Goal: Information Seeking & Learning: Learn about a topic

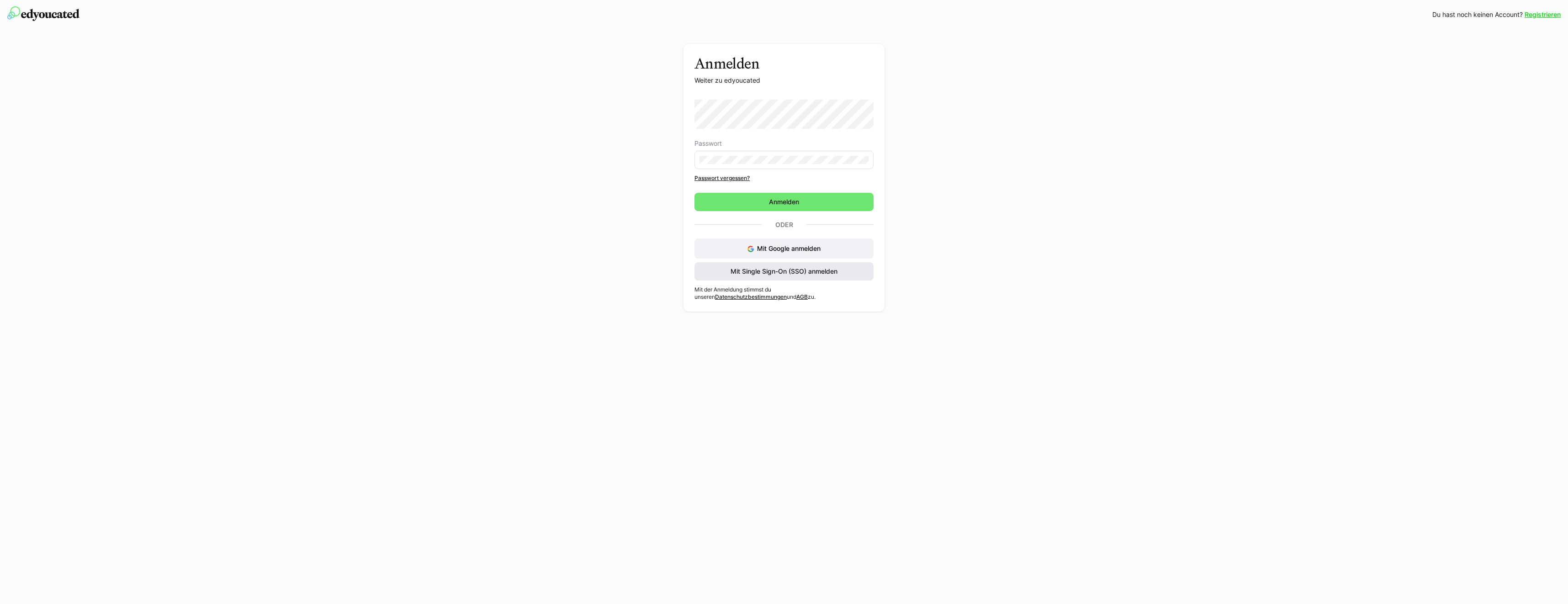
click at [780, 278] on span "Mit Single Sign-On (SSO) anmelden" at bounding box center [784, 272] width 179 height 18
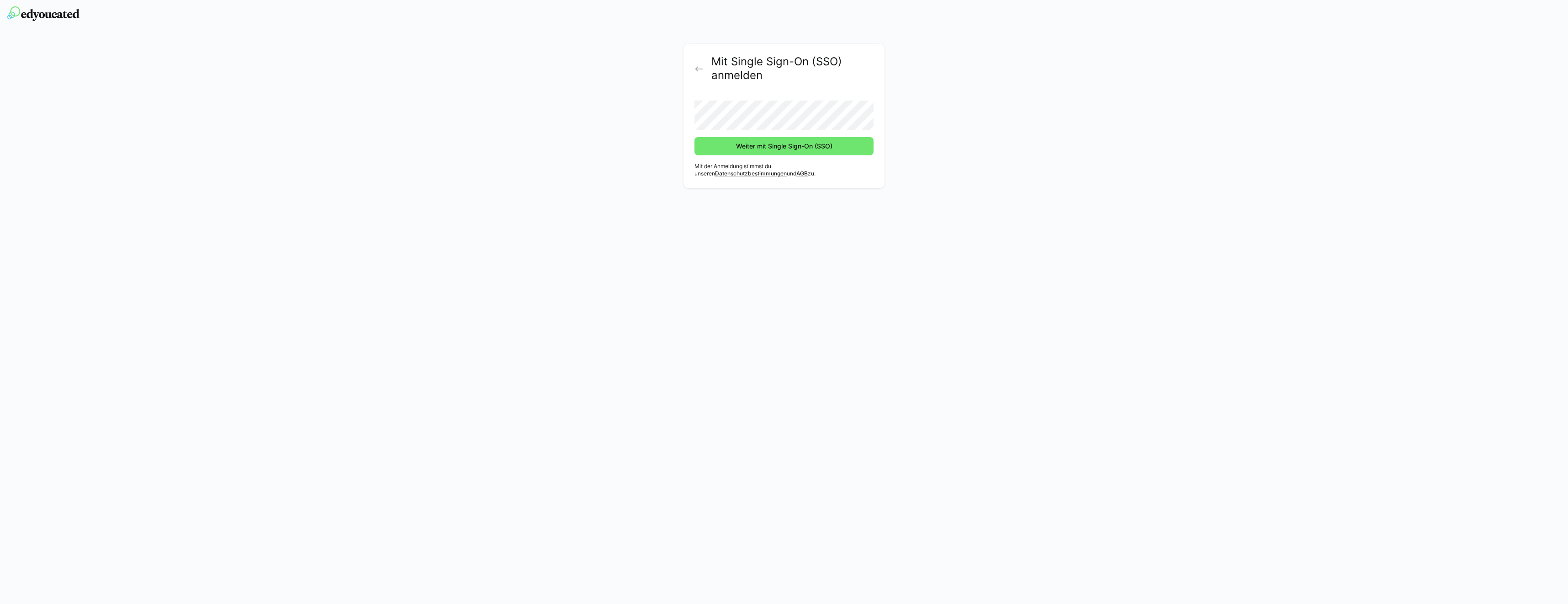
drag, startPoint x: 785, startPoint y: 150, endPoint x: 794, endPoint y: 160, distance: 13.5
click at [785, 149] on span "Weiter mit Single Sign-On (SSO)" at bounding box center [784, 146] width 99 height 9
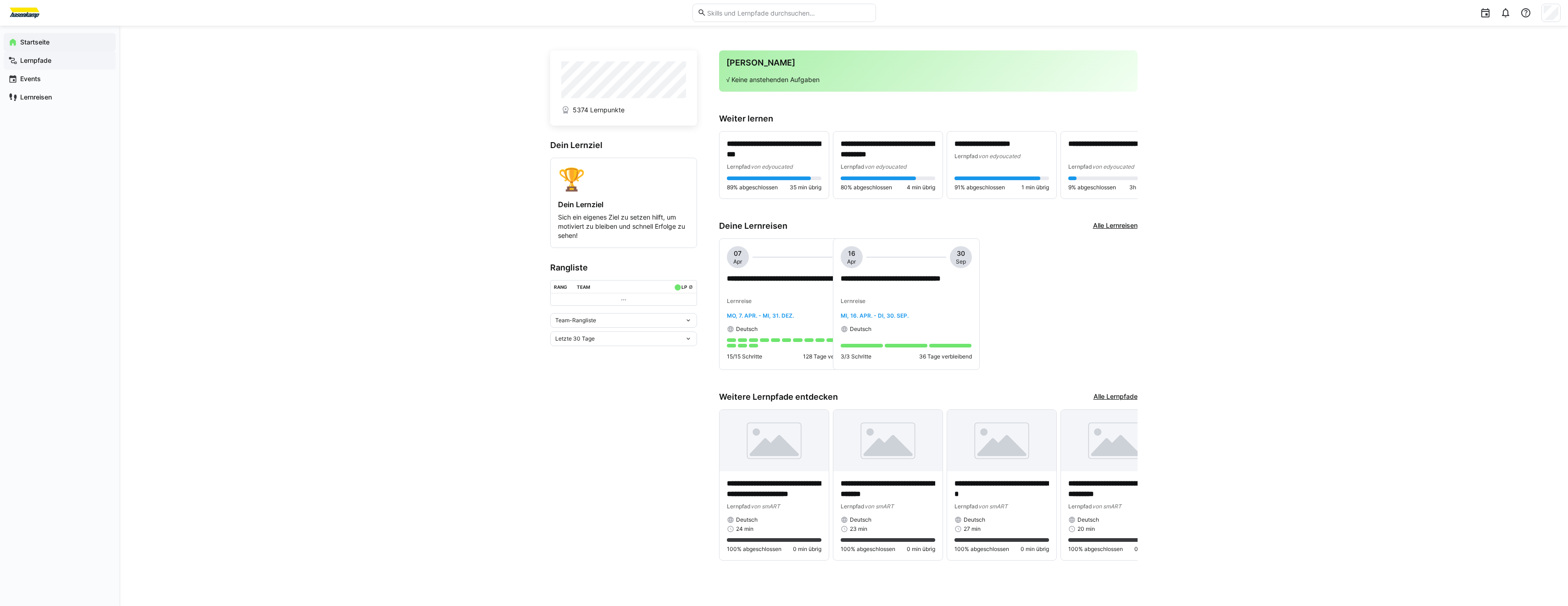
click at [65, 64] on span "Lernpfade" at bounding box center [65, 60] width 92 height 9
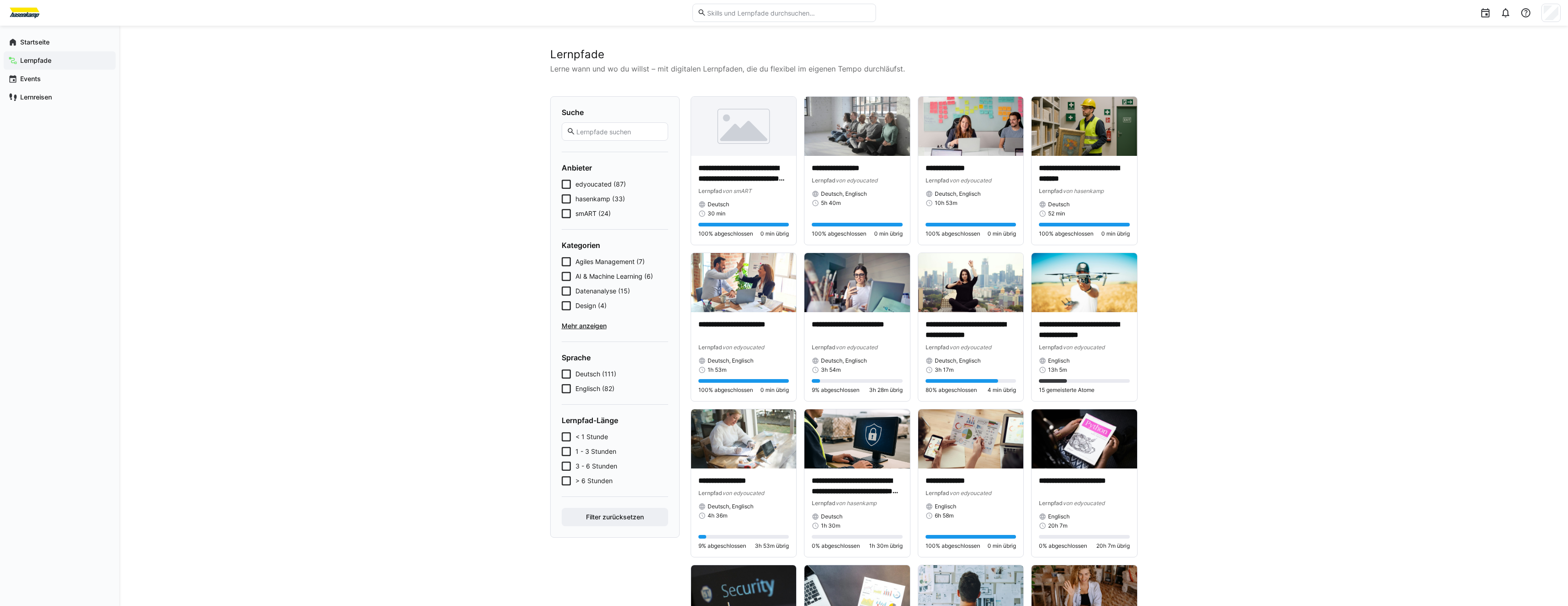
click at [974, 64] on p "Lerne wann und wo du willst – mit digitalen Lernpfaden, die du flexibel im eige…" at bounding box center [844, 69] width 587 height 11
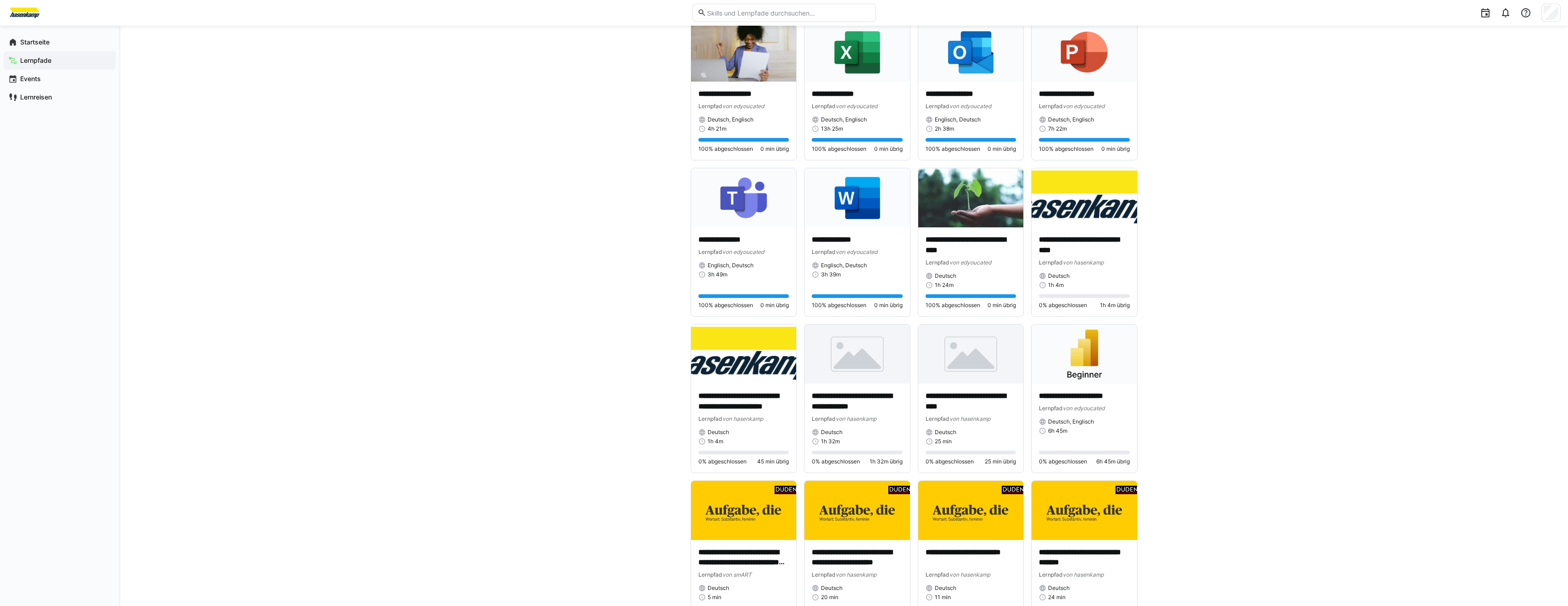
scroll to position [1745, 0]
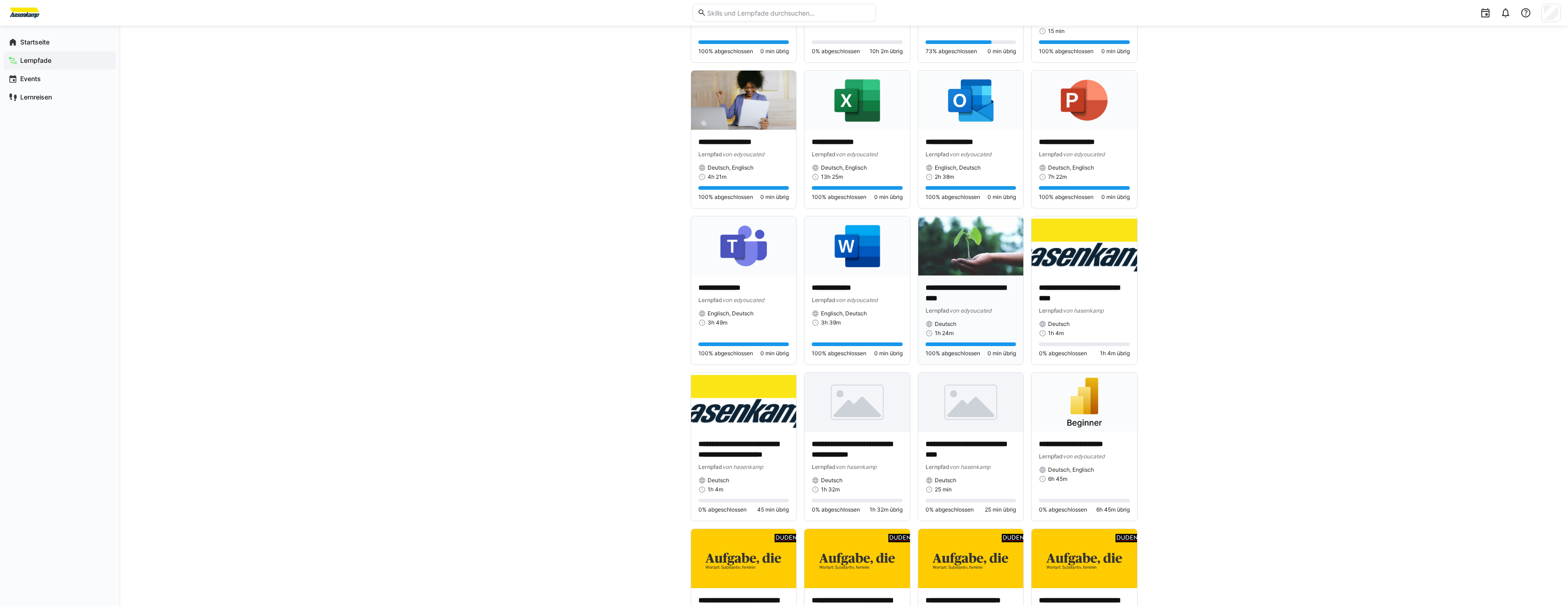
click at [971, 271] on img at bounding box center [971, 246] width 106 height 59
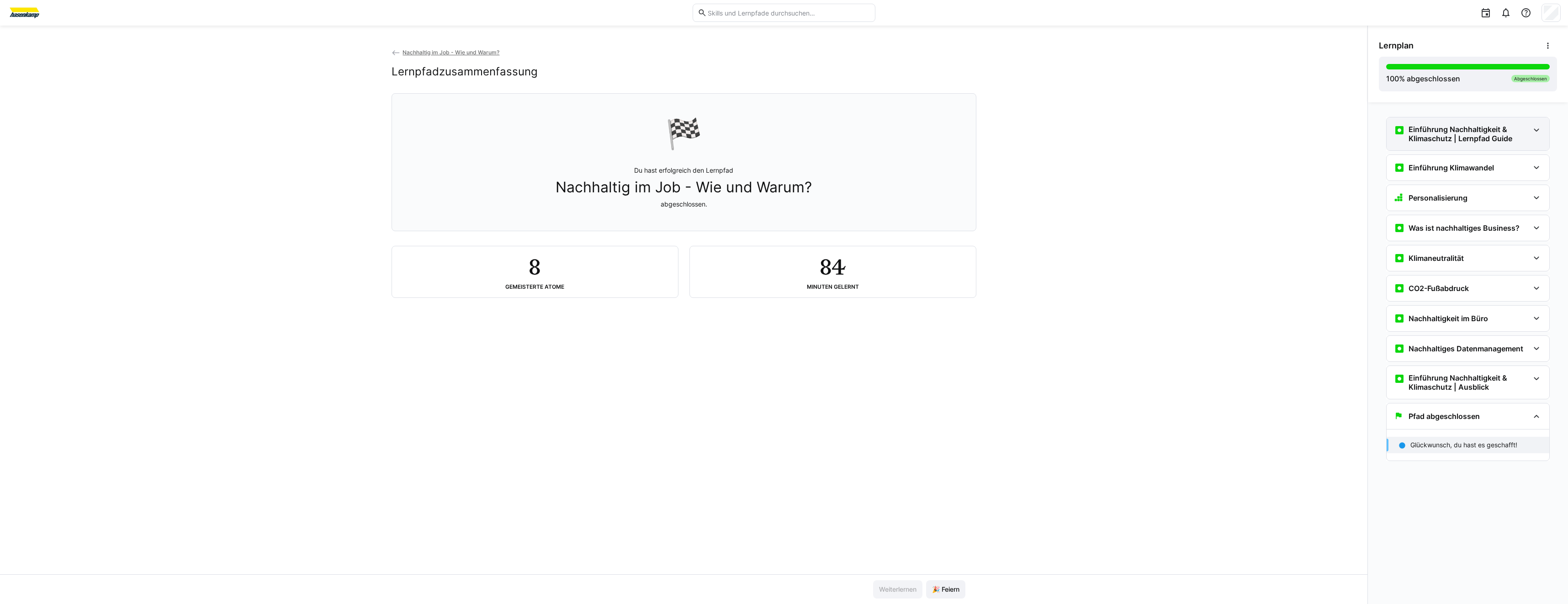
click at [1441, 146] on div "Einführung Nachhaltigkeit & Klimaschutz | Lernpfad Guide" at bounding box center [1468, 134] width 163 height 33
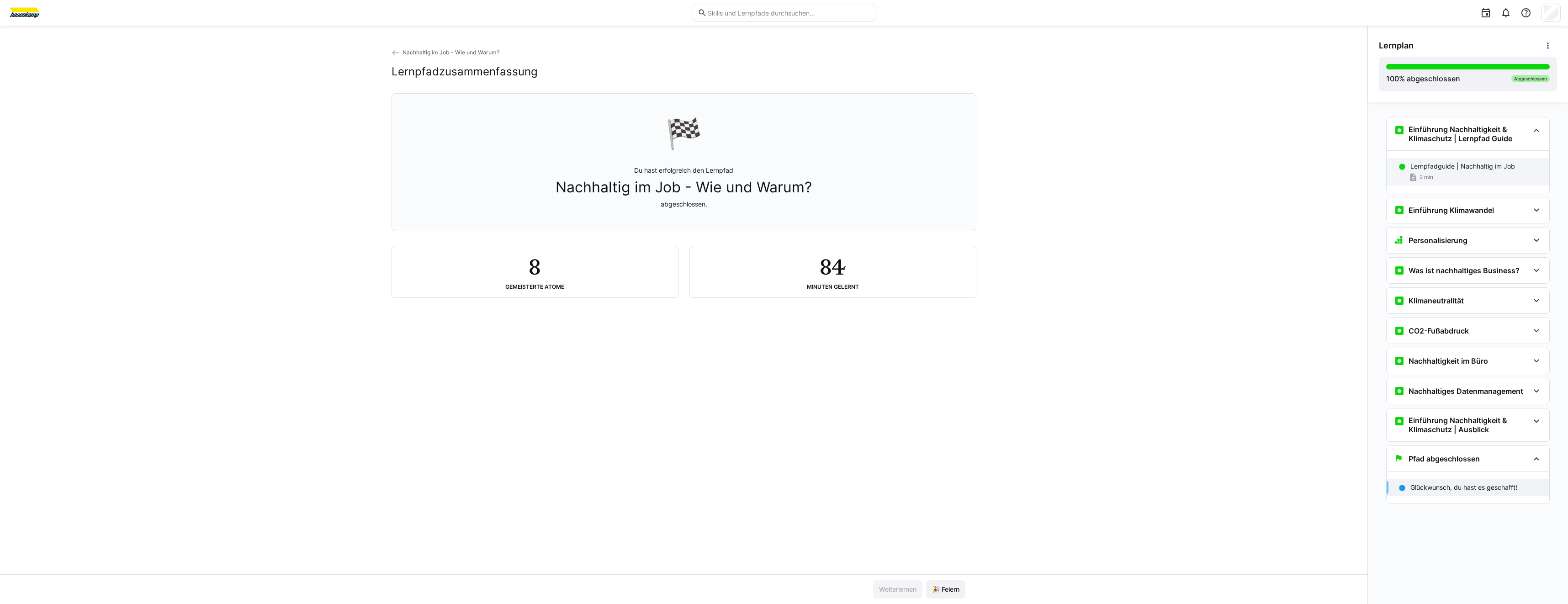
click at [1421, 163] on p "Lernpfadguide | Nachhaltig im Job" at bounding box center [1463, 166] width 105 height 9
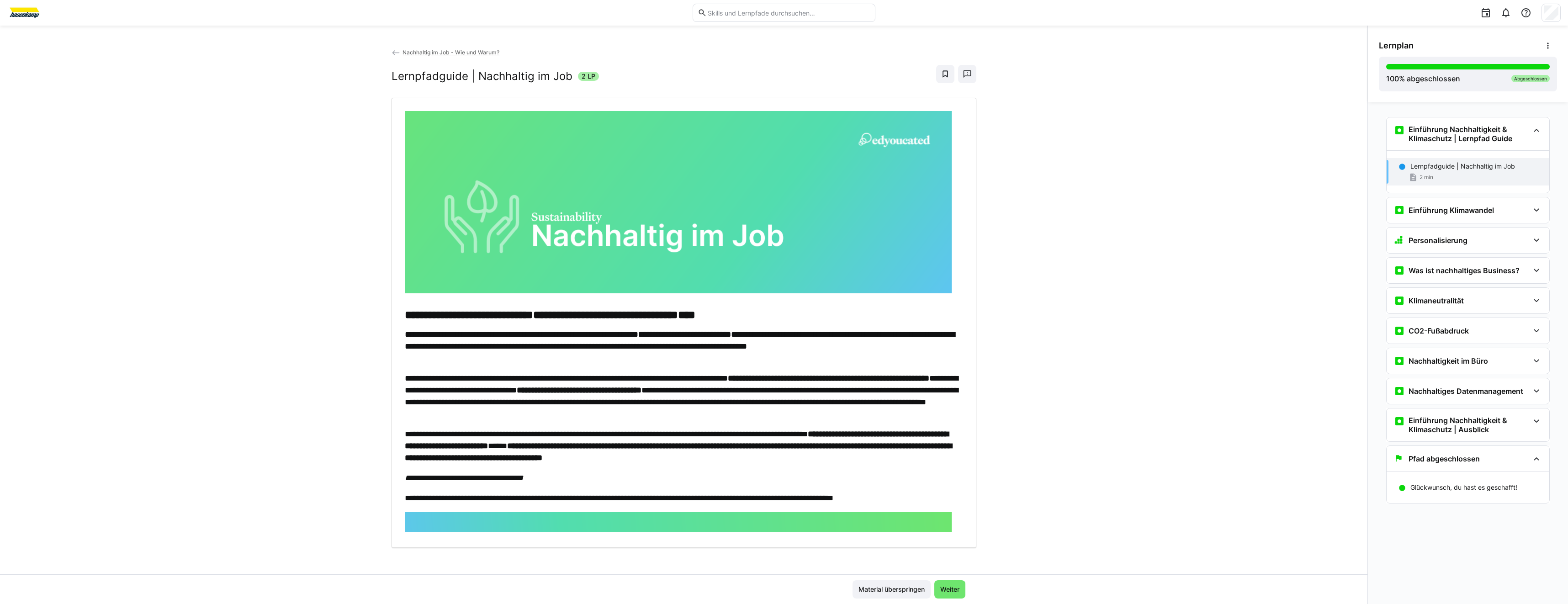
scroll to position [3, 0]
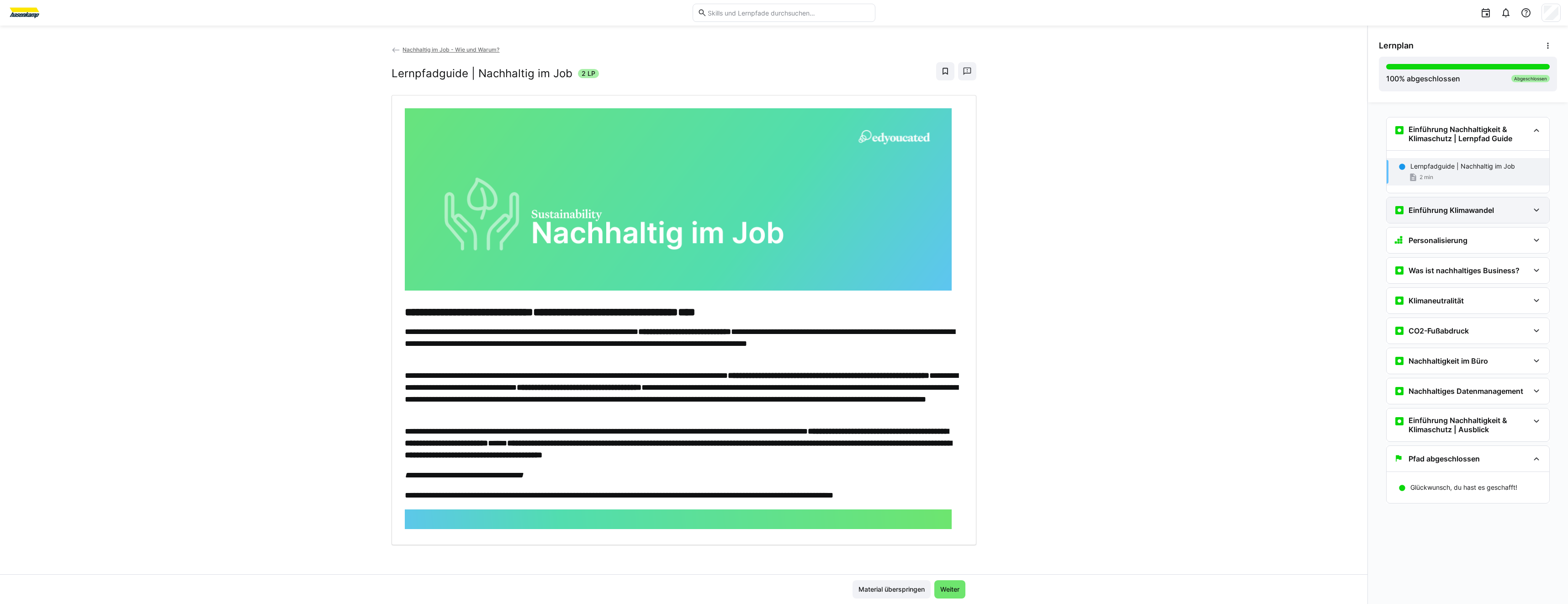
click at [1405, 213] on div "Einführung Klimawandel" at bounding box center [1444, 210] width 100 height 11
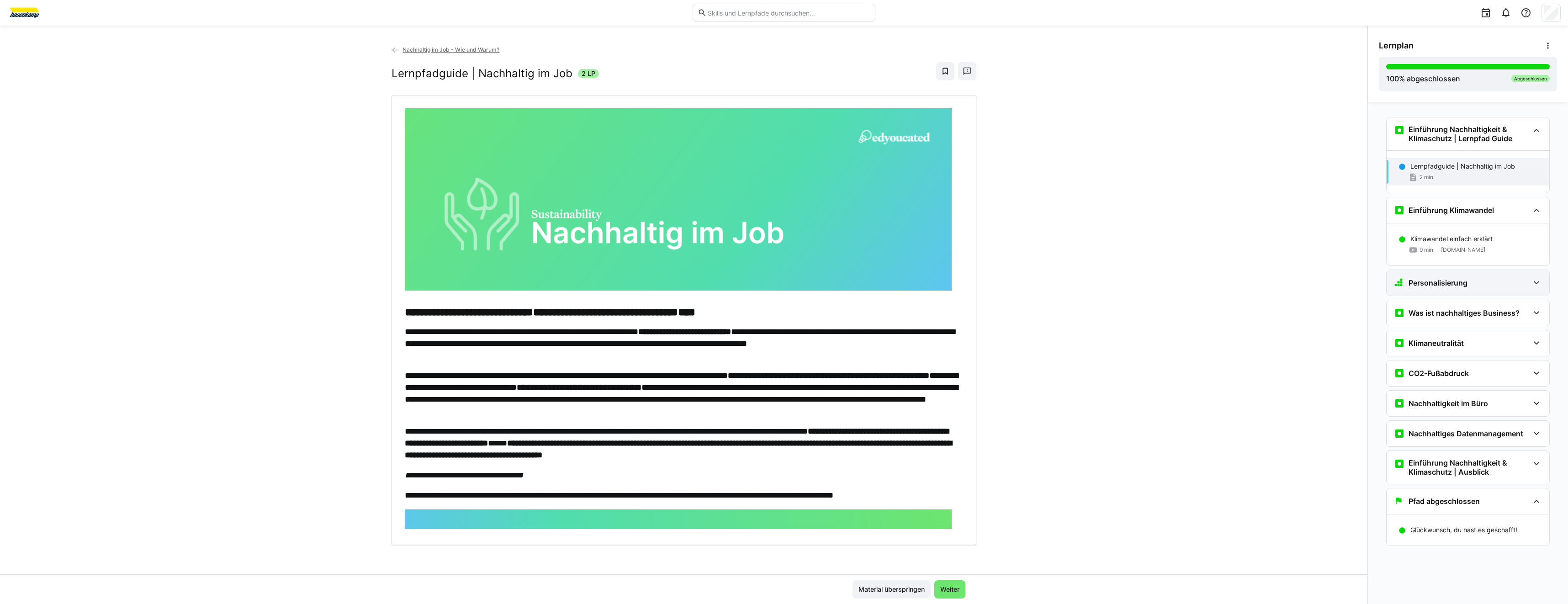
click at [1428, 283] on h3 "Personalisierung" at bounding box center [1438, 283] width 59 height 9
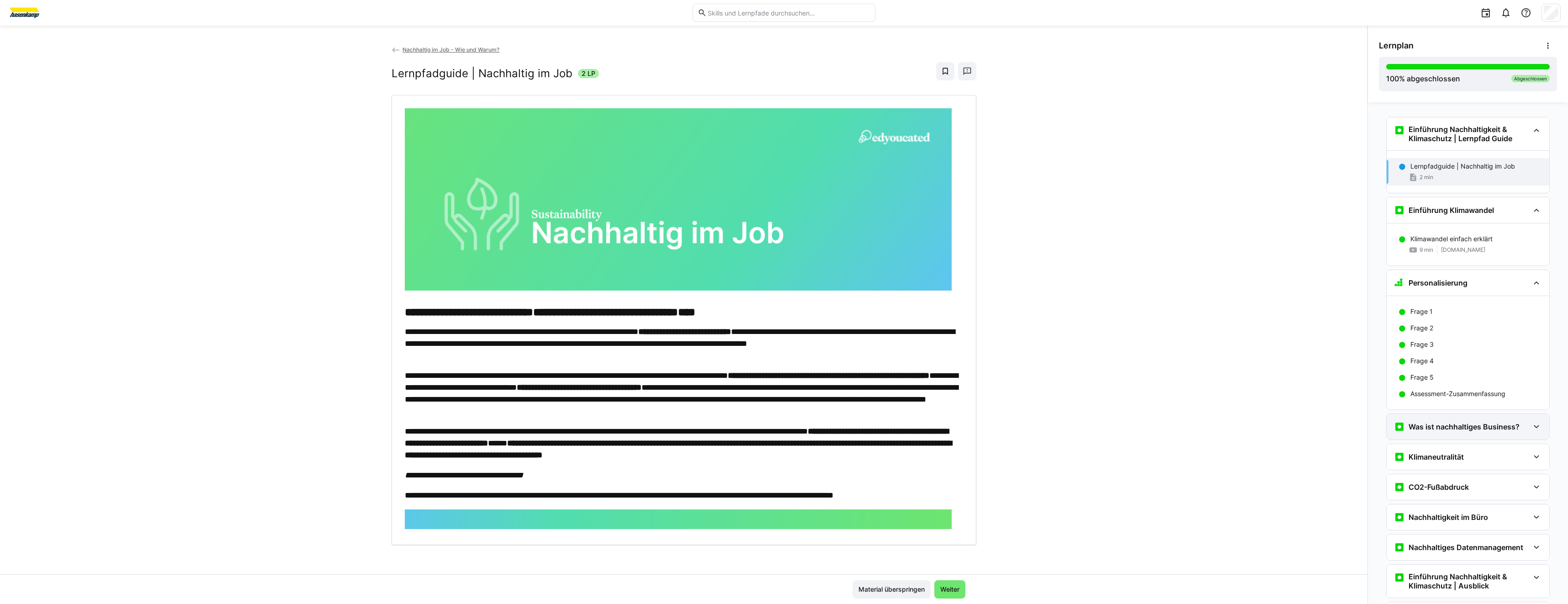
click at [1418, 427] on h3 "Was ist nachhaltiges Business?" at bounding box center [1464, 427] width 111 height 9
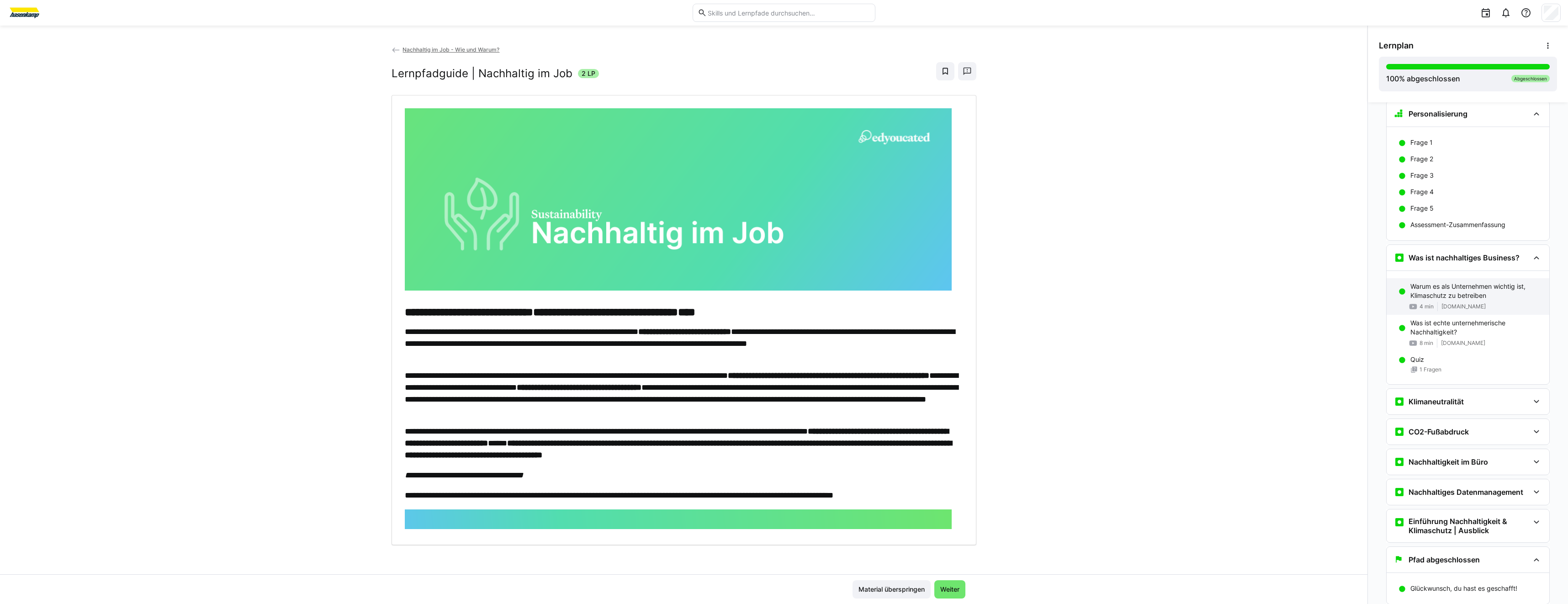
scroll to position [183, 0]
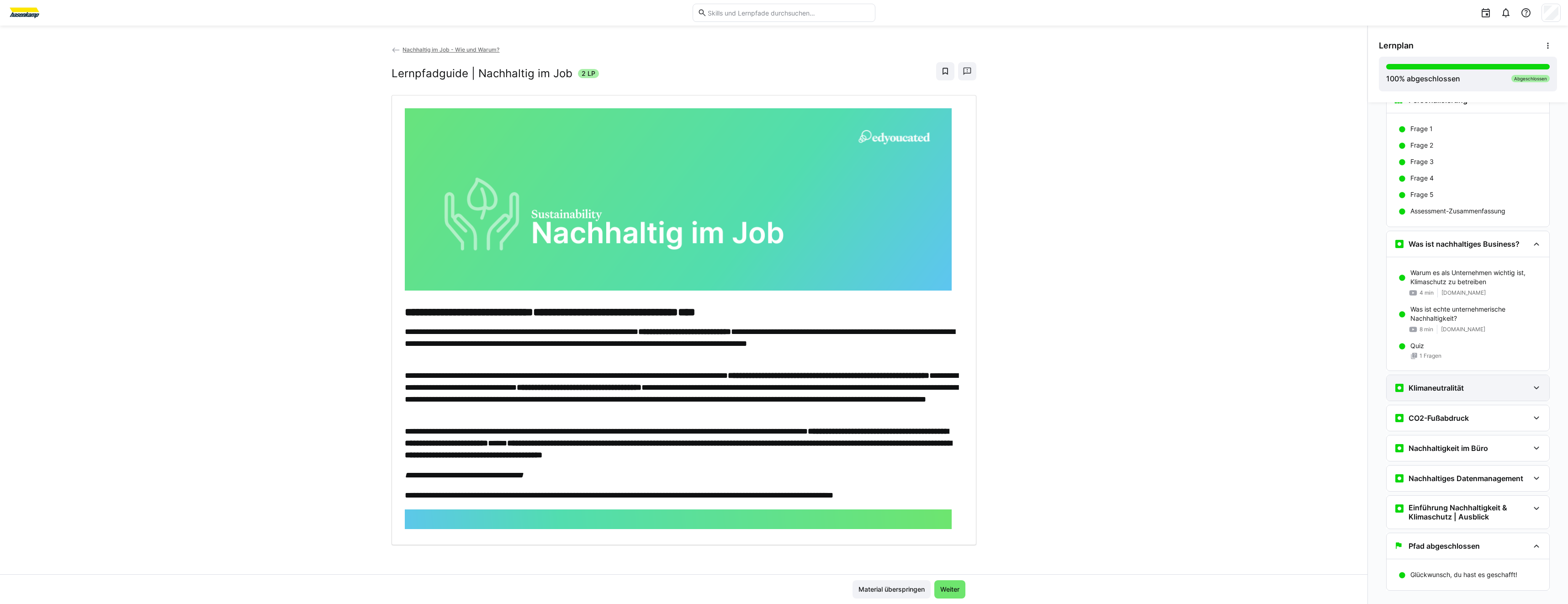
click at [1429, 395] on div "Klimaneutralität" at bounding box center [1468, 388] width 163 height 26
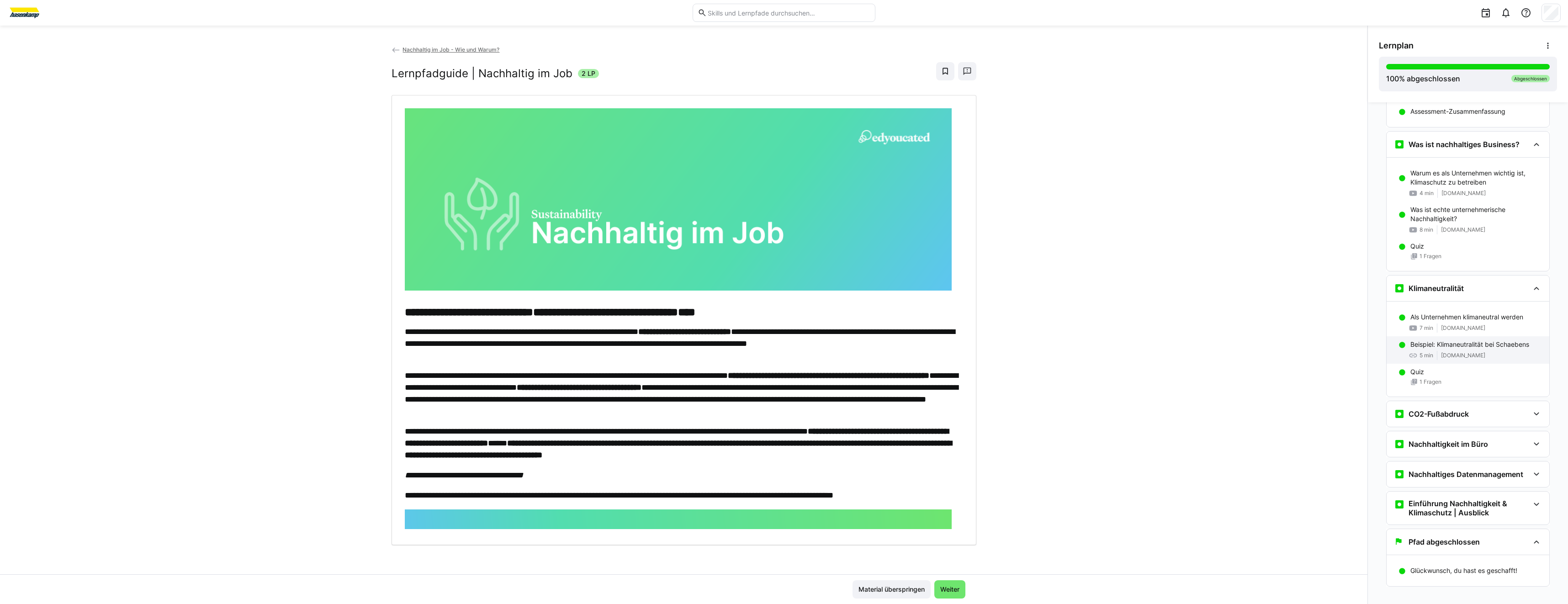
scroll to position [293, 0]
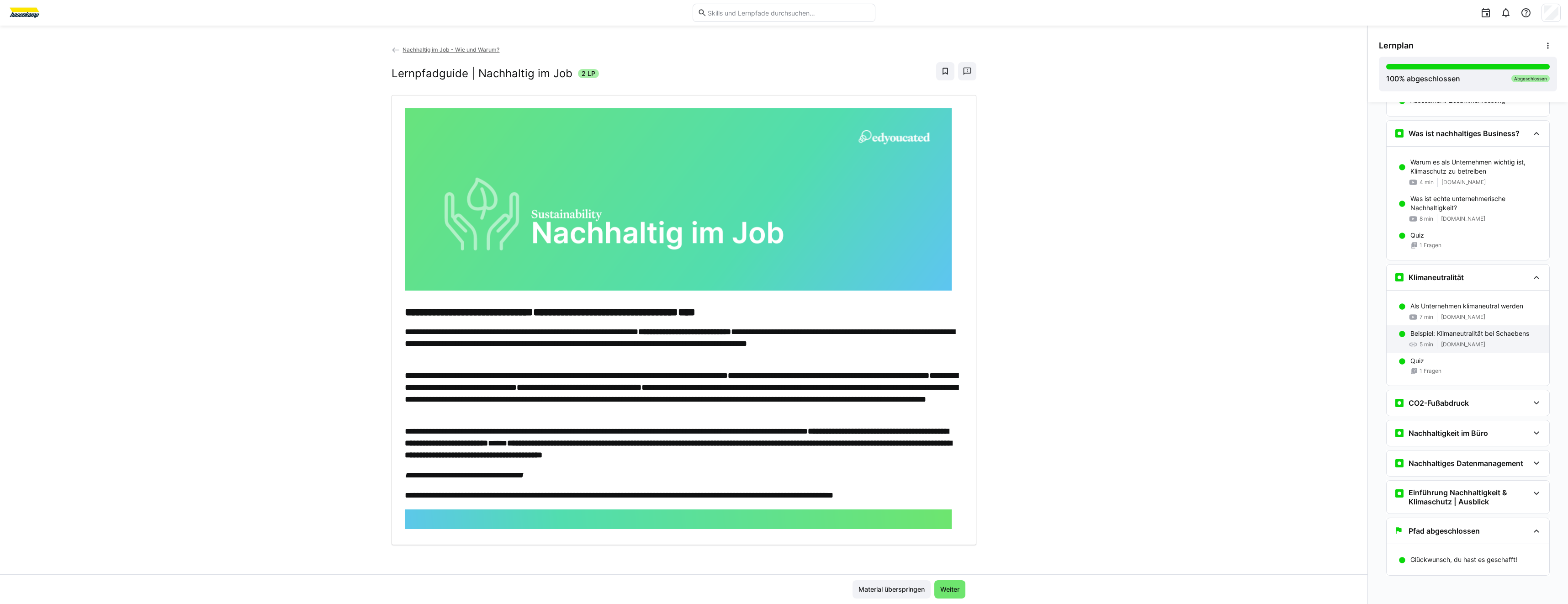
click at [1441, 344] on span "[DOMAIN_NAME]" at bounding box center [1463, 345] width 44 height 7
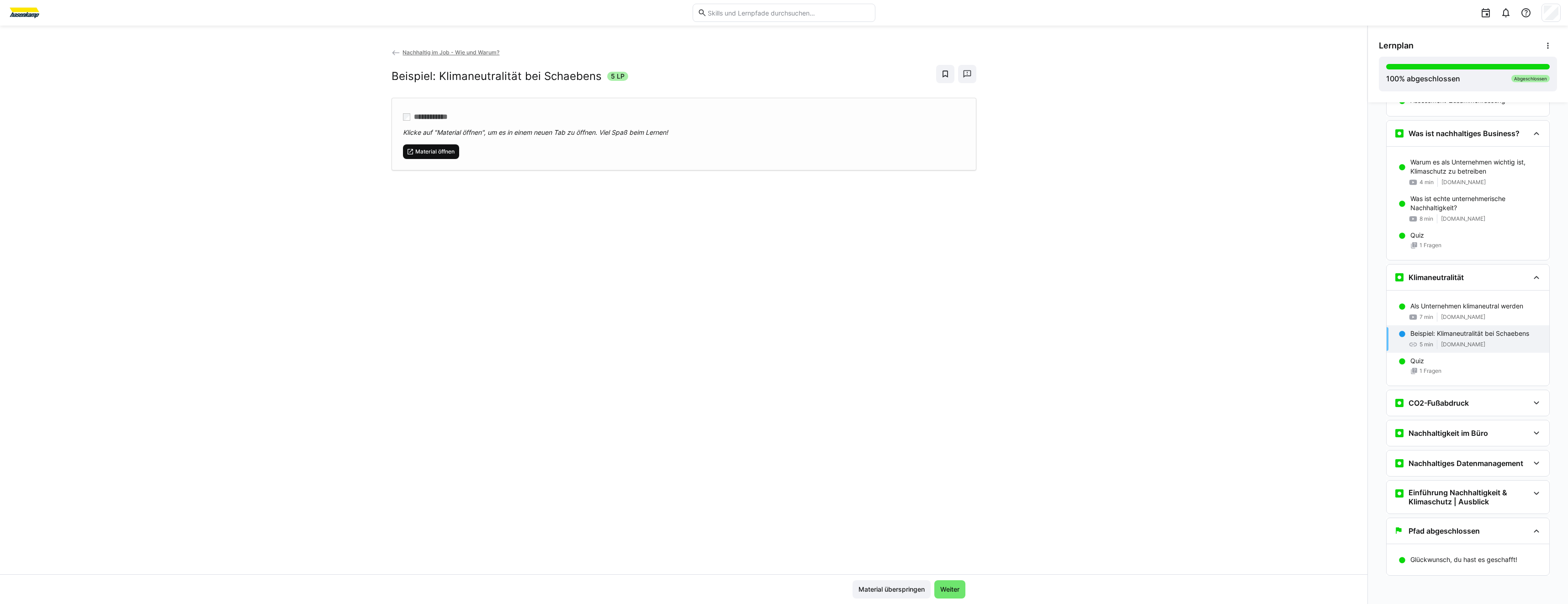
click at [430, 151] on span "Material öffnen" at bounding box center [435, 152] width 41 height 7
click at [1446, 413] on div "CO2-Fußabdruck" at bounding box center [1468, 403] width 163 height 26
click at [1454, 434] on p "Deine persönliche CO2-Bilanz" at bounding box center [1455, 432] width 89 height 9
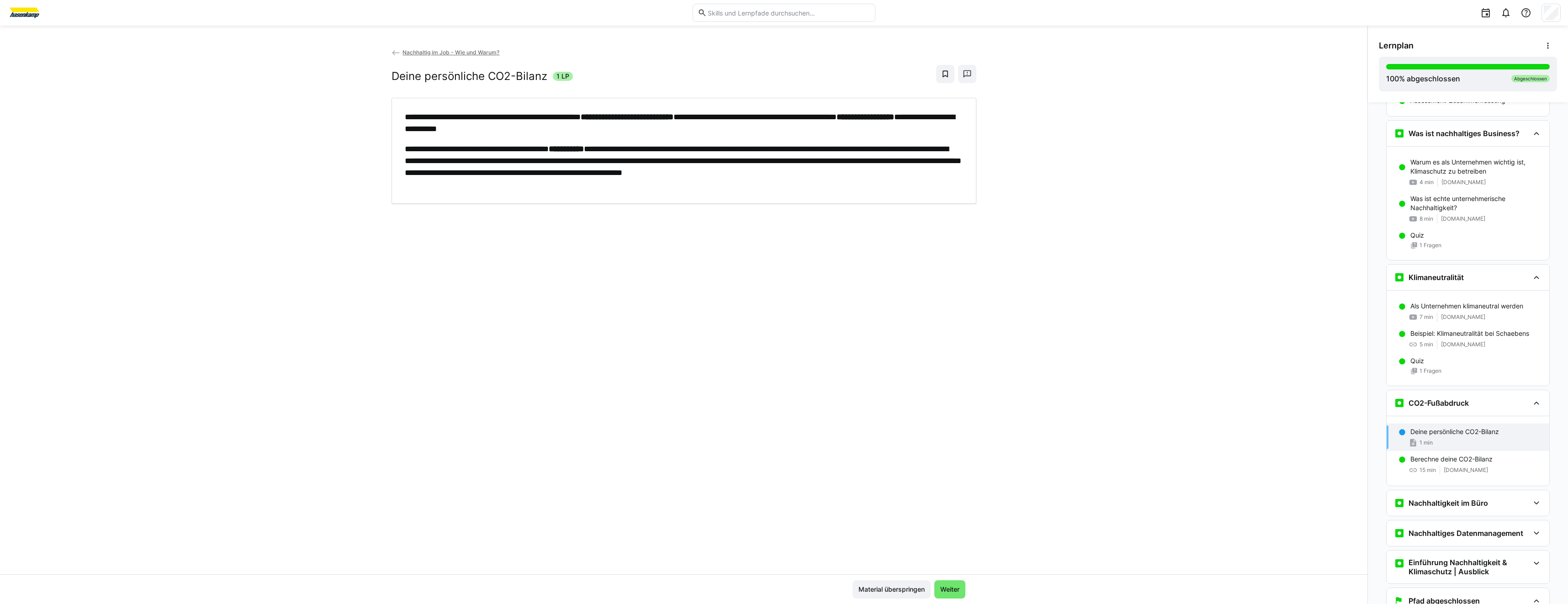
scroll to position [363, 0]
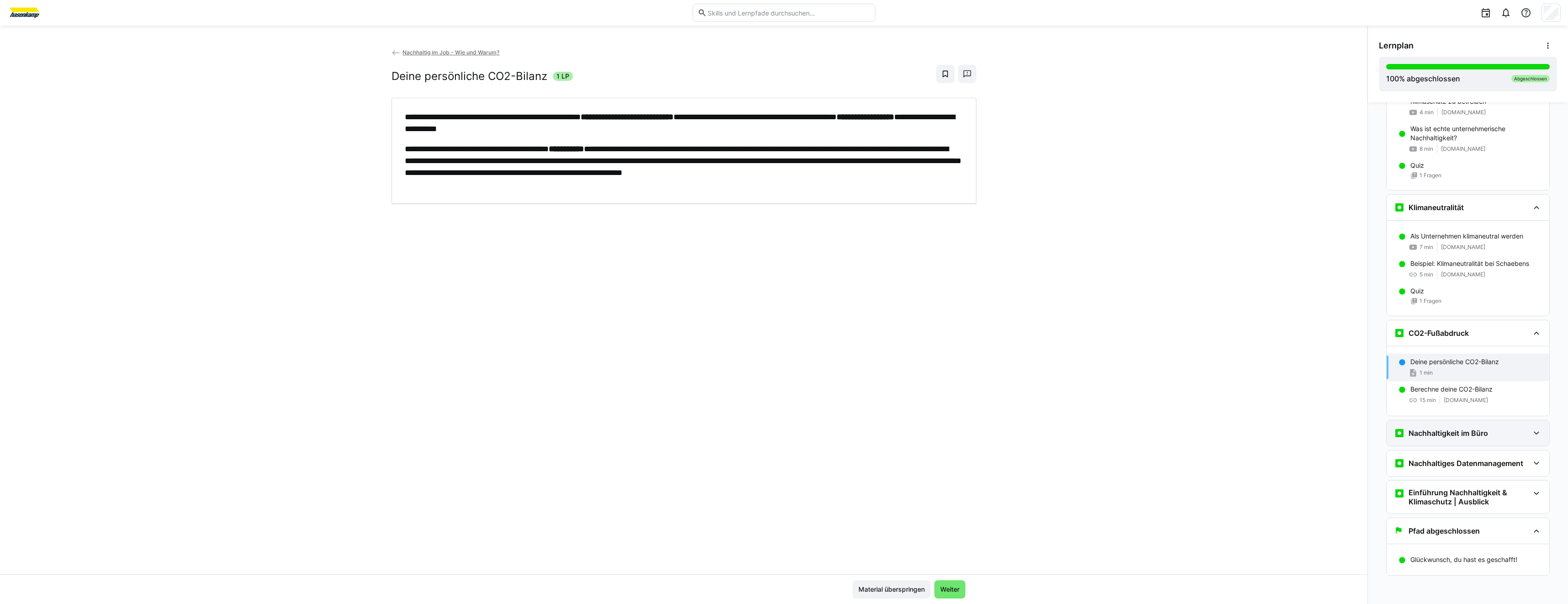
click at [1454, 429] on div "Nachhaltigkeit im Büro" at bounding box center [1441, 434] width 94 height 11
click at [1477, 463] on p "Dein Beitrag zum klimafreundlicheren Büro" at bounding box center [1474, 462] width 127 height 9
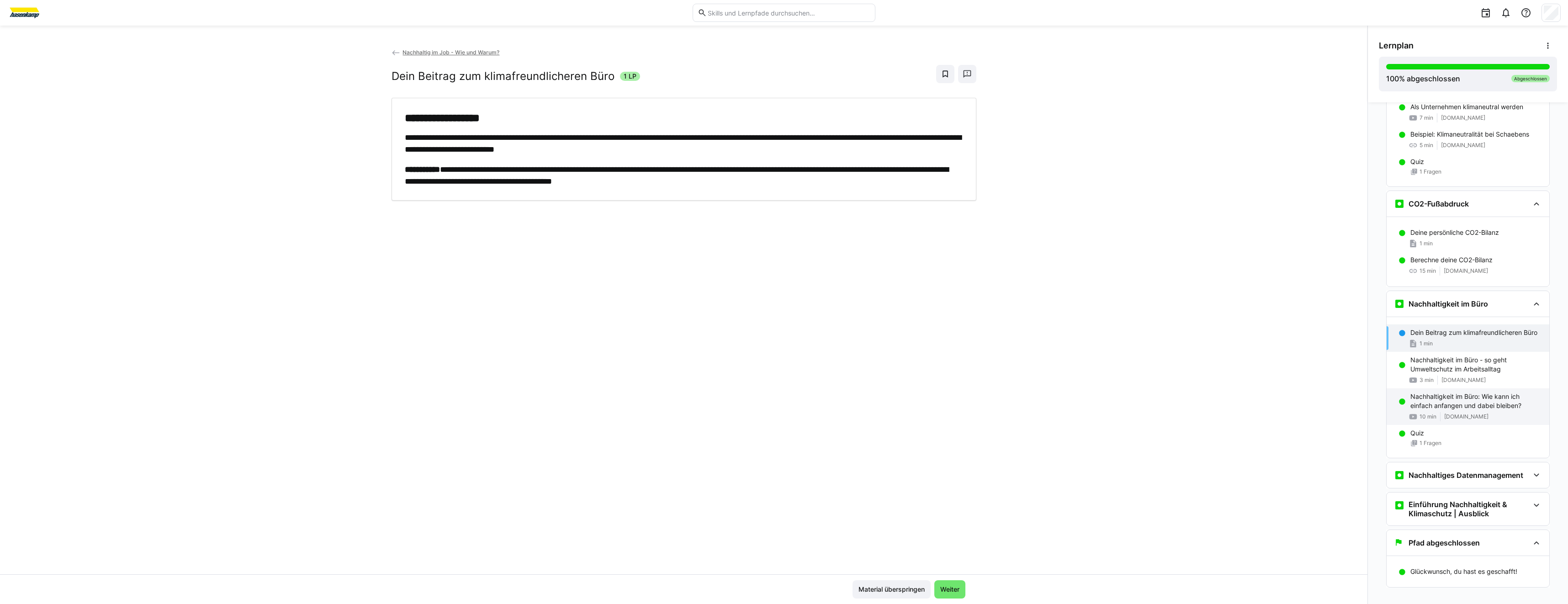
scroll to position [505, 0]
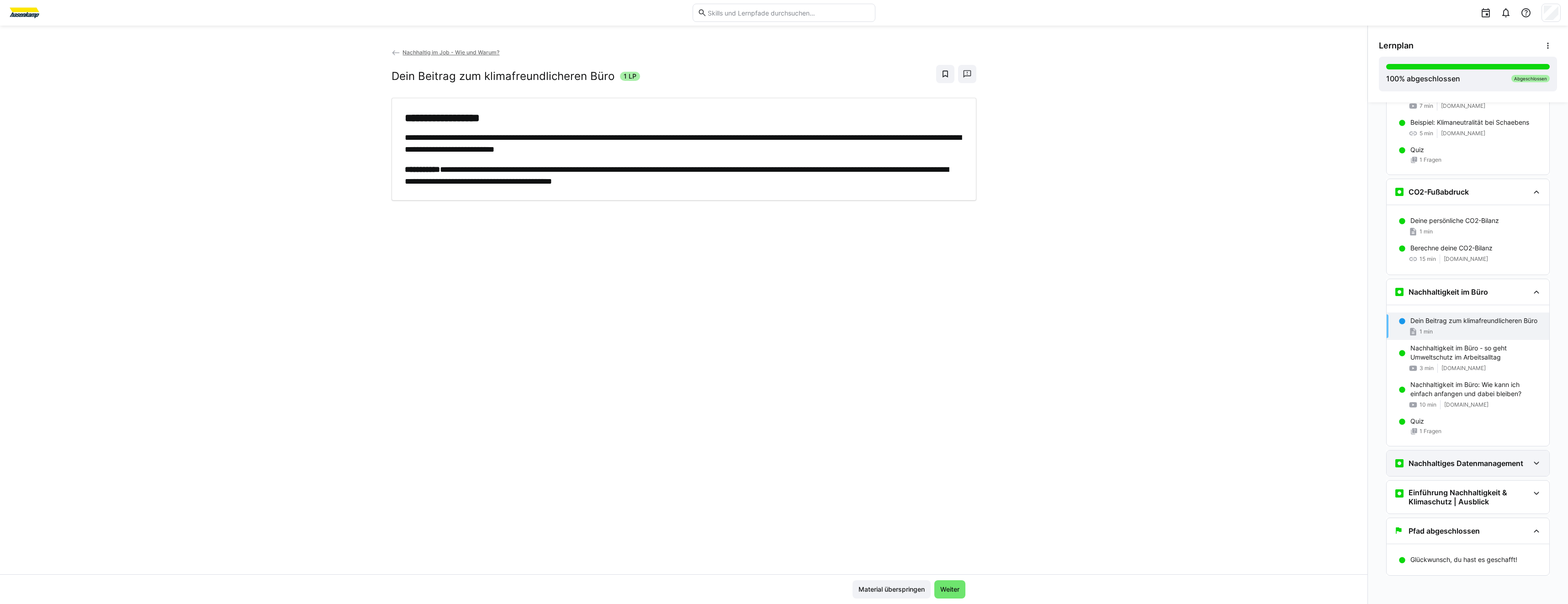
click at [1502, 472] on div "Nachhaltiges Datenmanagement" at bounding box center [1468, 463] width 163 height 26
click at [1490, 508] on div "Daten & Nachhaltigkeit 2 min" at bounding box center [1468, 497] width 163 height 27
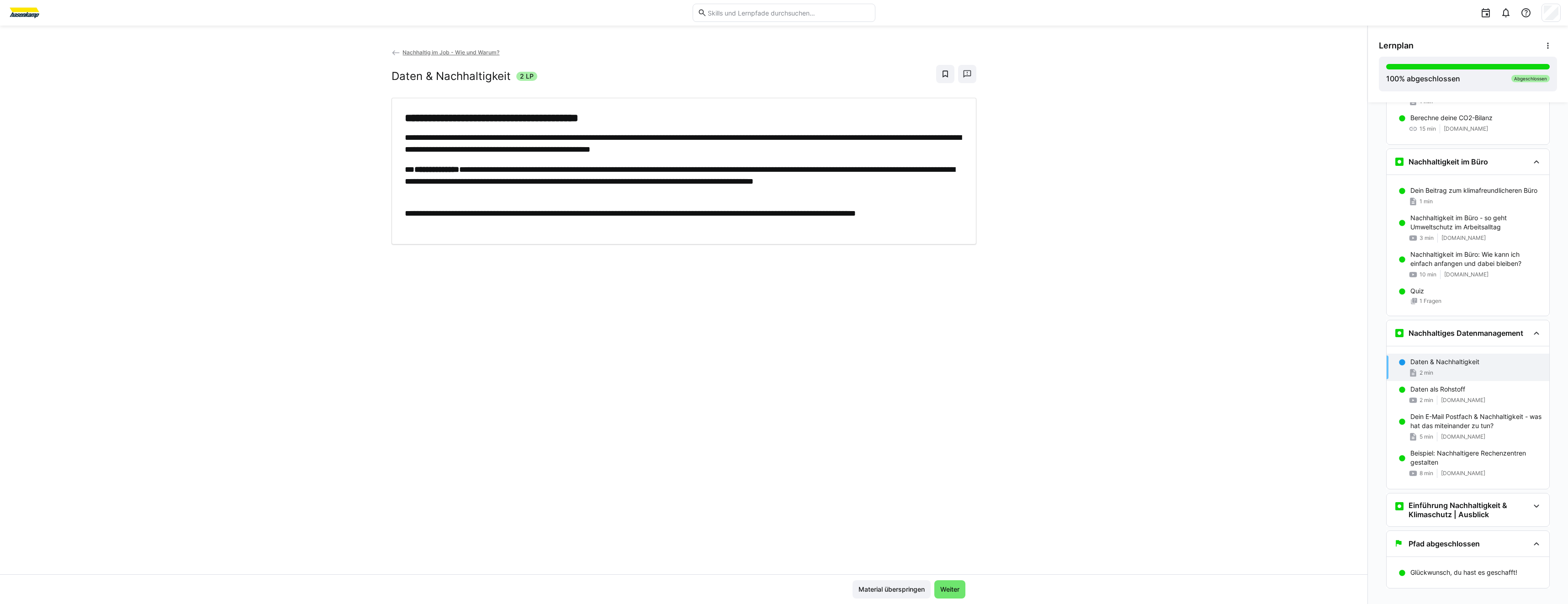
scroll to position [648, 0]
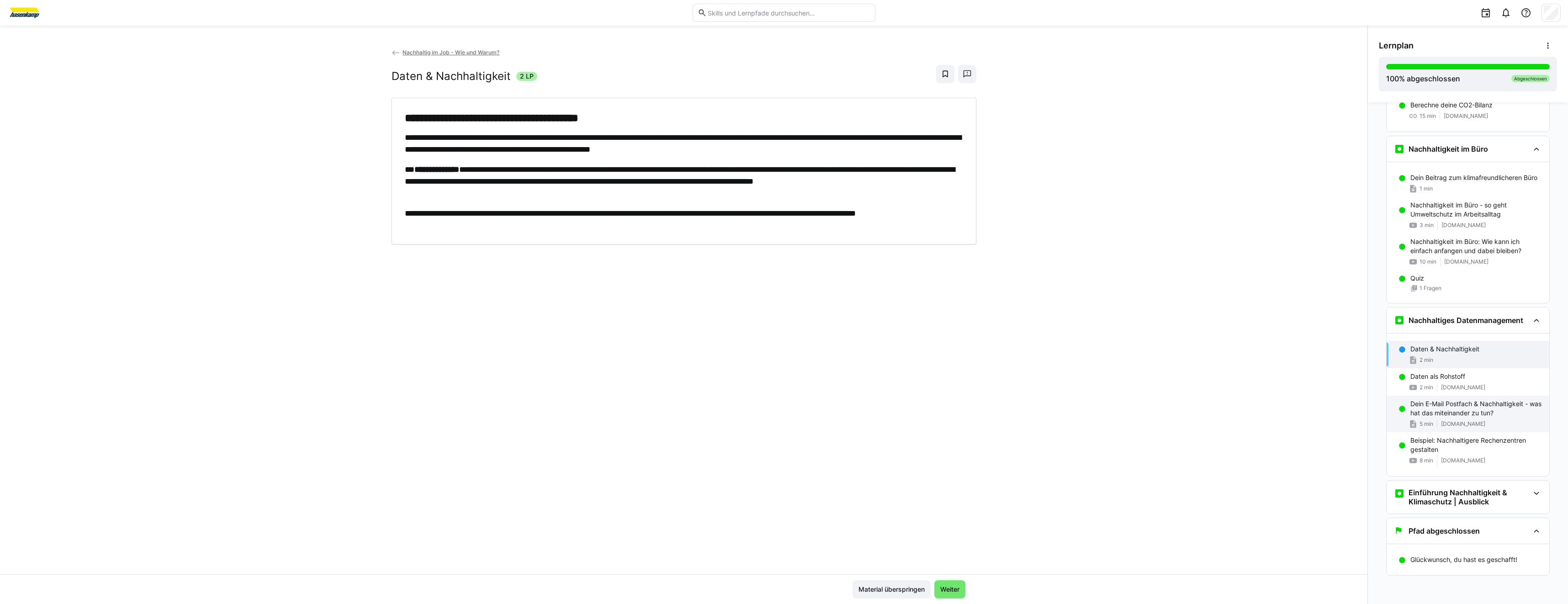
click at [1476, 417] on p "Dein E-Mail Postfach & Nachhaltigkeit - was hat das miteinander zu tun?" at bounding box center [1476, 409] width 131 height 18
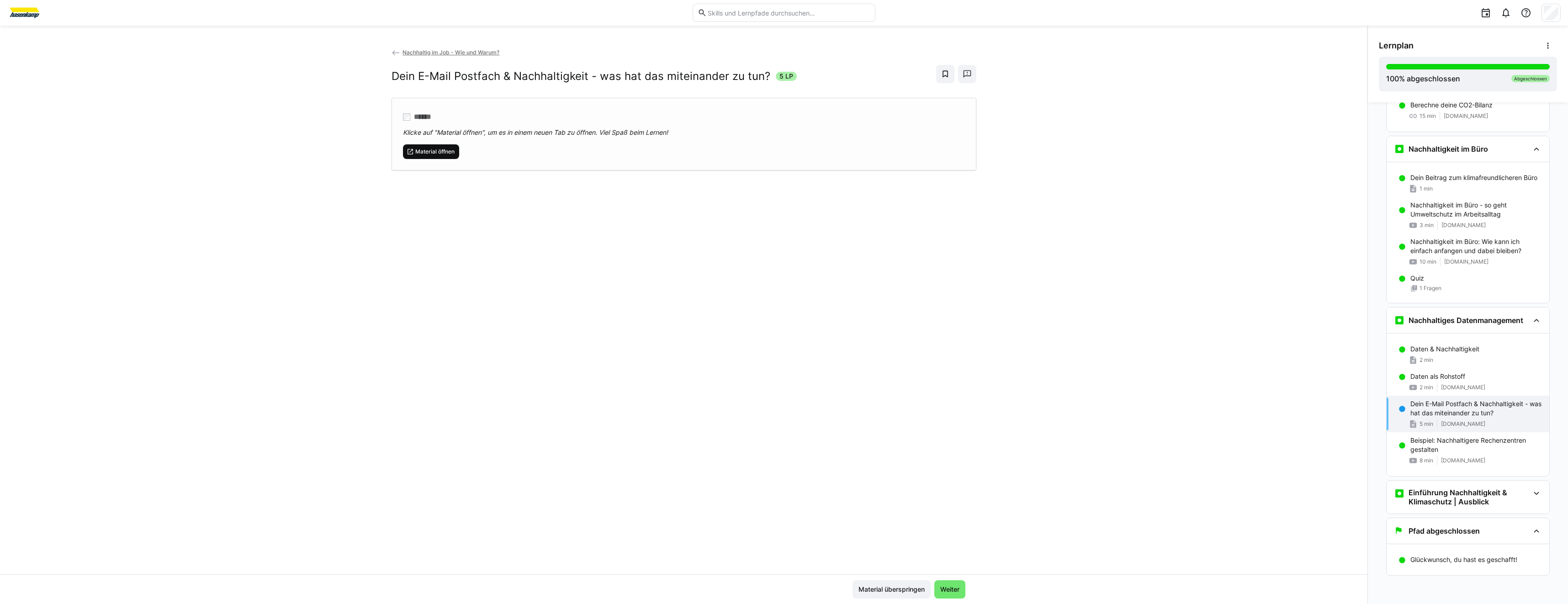
click at [439, 157] on span "Material öffnen" at bounding box center [431, 152] width 57 height 15
click at [1439, 490] on h3 "Einführung Nachhaltigkeit & Klimaschutz | Ausblick" at bounding box center [1469, 497] width 121 height 18
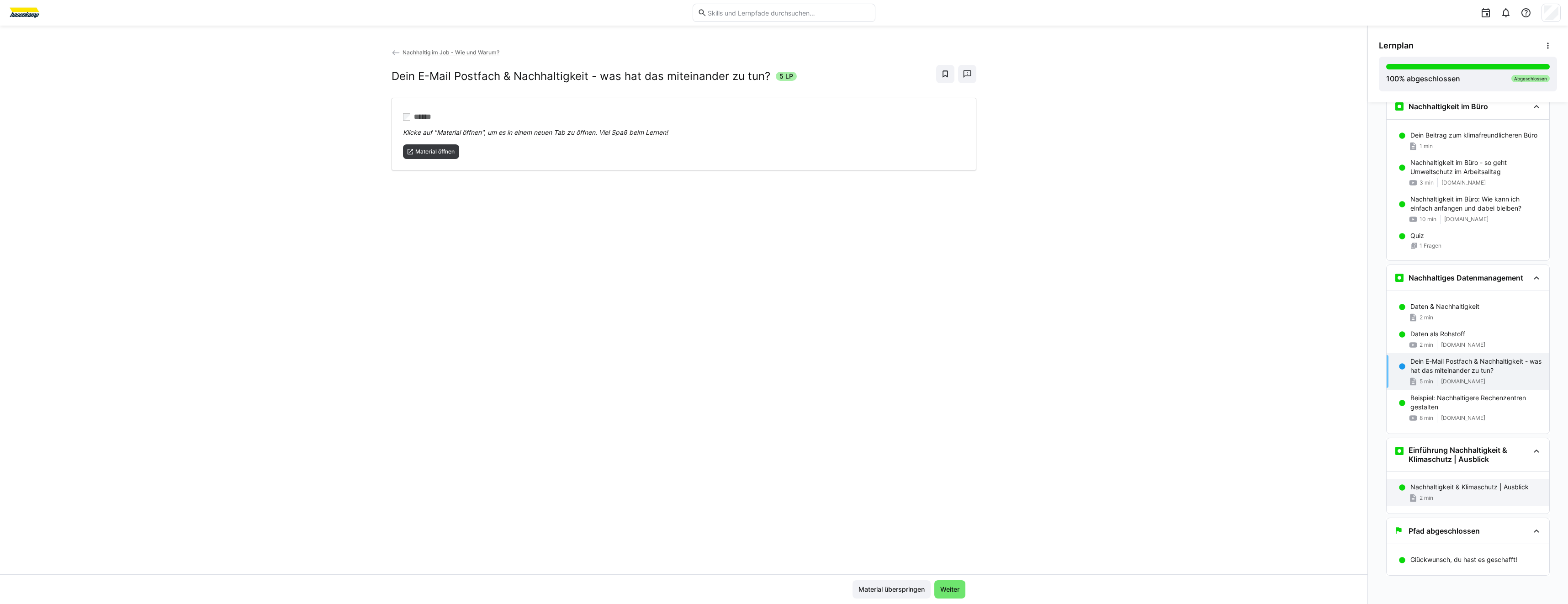
click at [1426, 489] on p "Nachhaltigkeit & Klimaschutz | Ausblick" at bounding box center [1469, 487] width 118 height 9
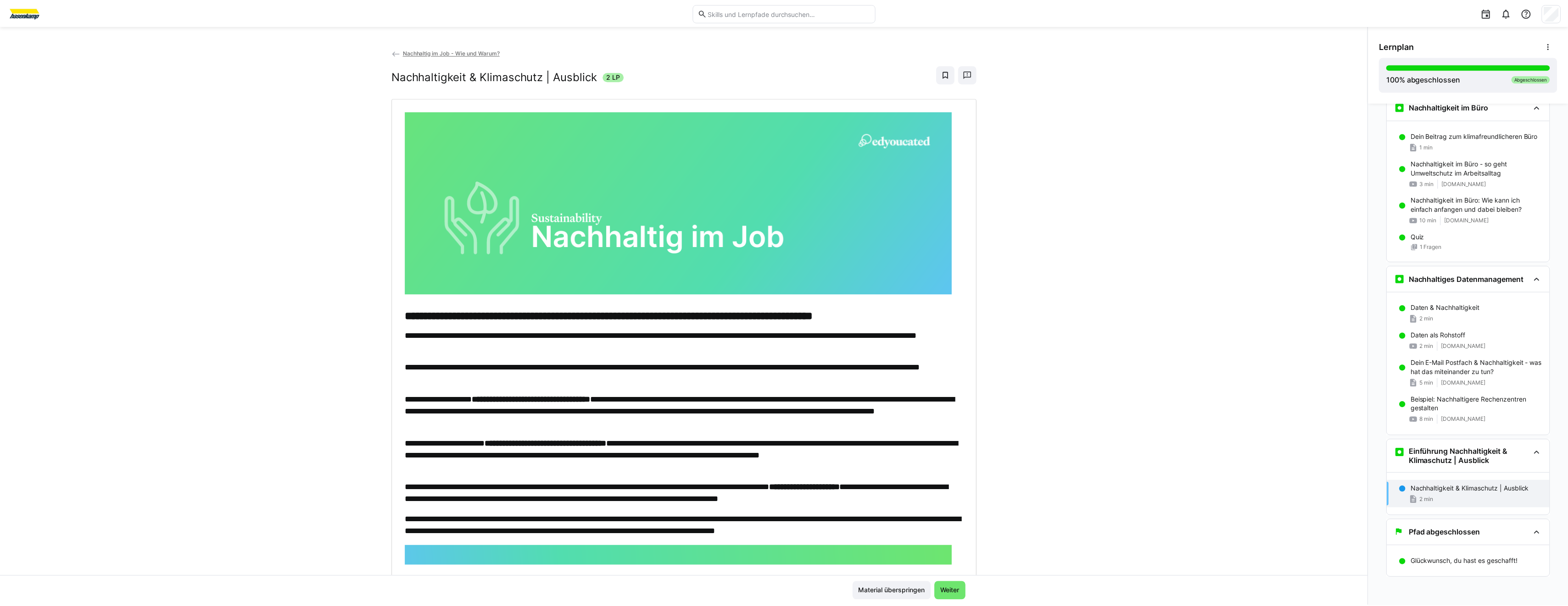
scroll to position [35, 0]
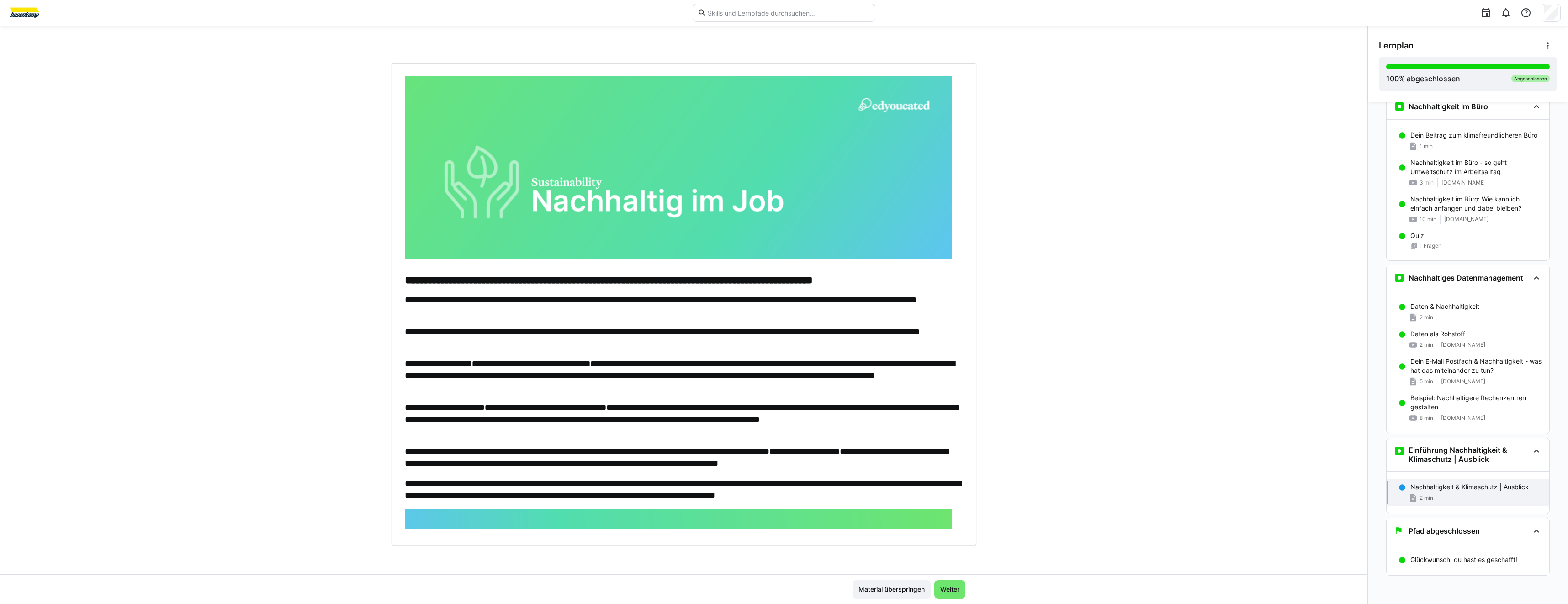
click at [15, 16] on img at bounding box center [24, 13] width 34 height 15
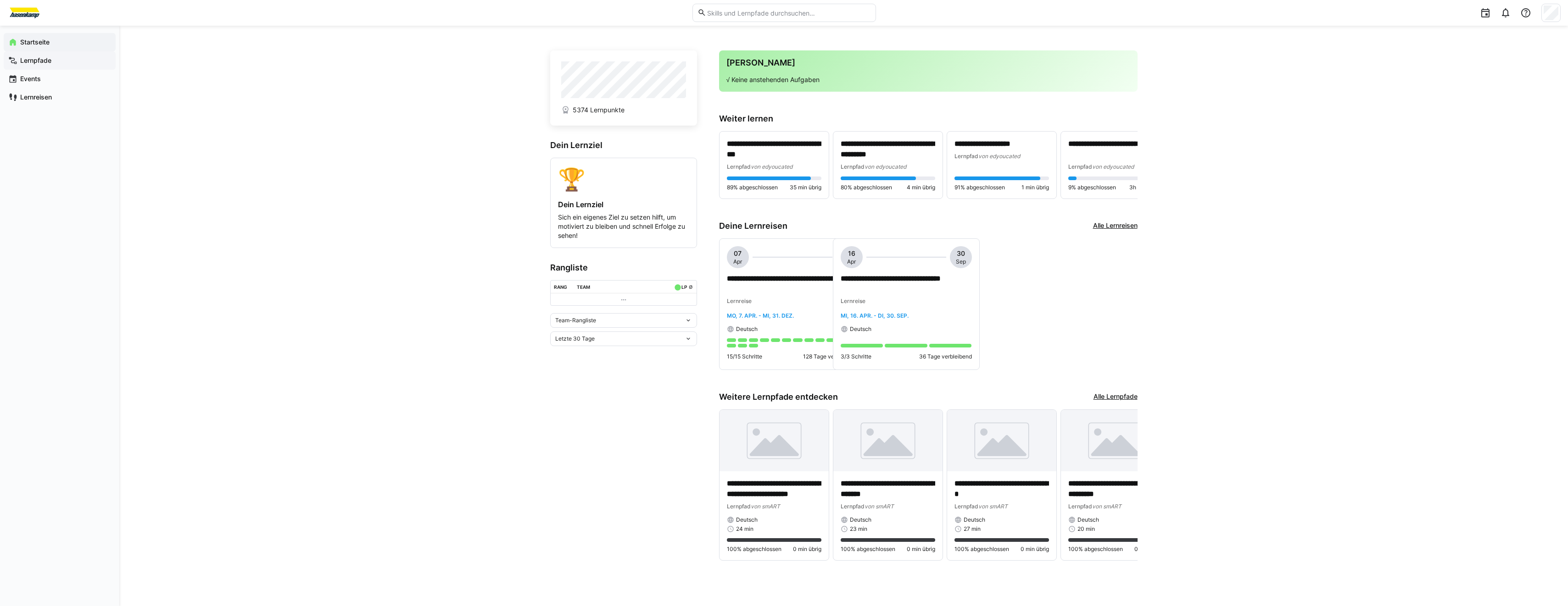
click at [70, 65] on div "Lernpfade" at bounding box center [59, 60] width 112 height 18
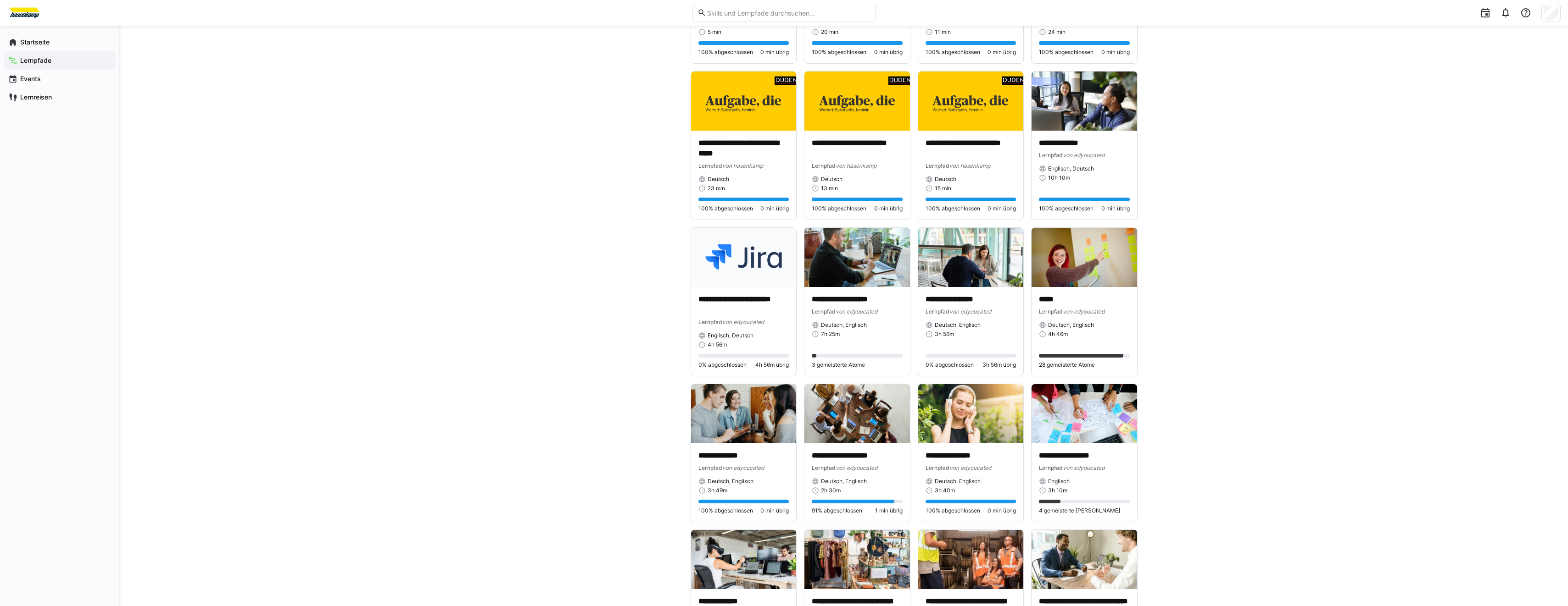
scroll to position [2479, 0]
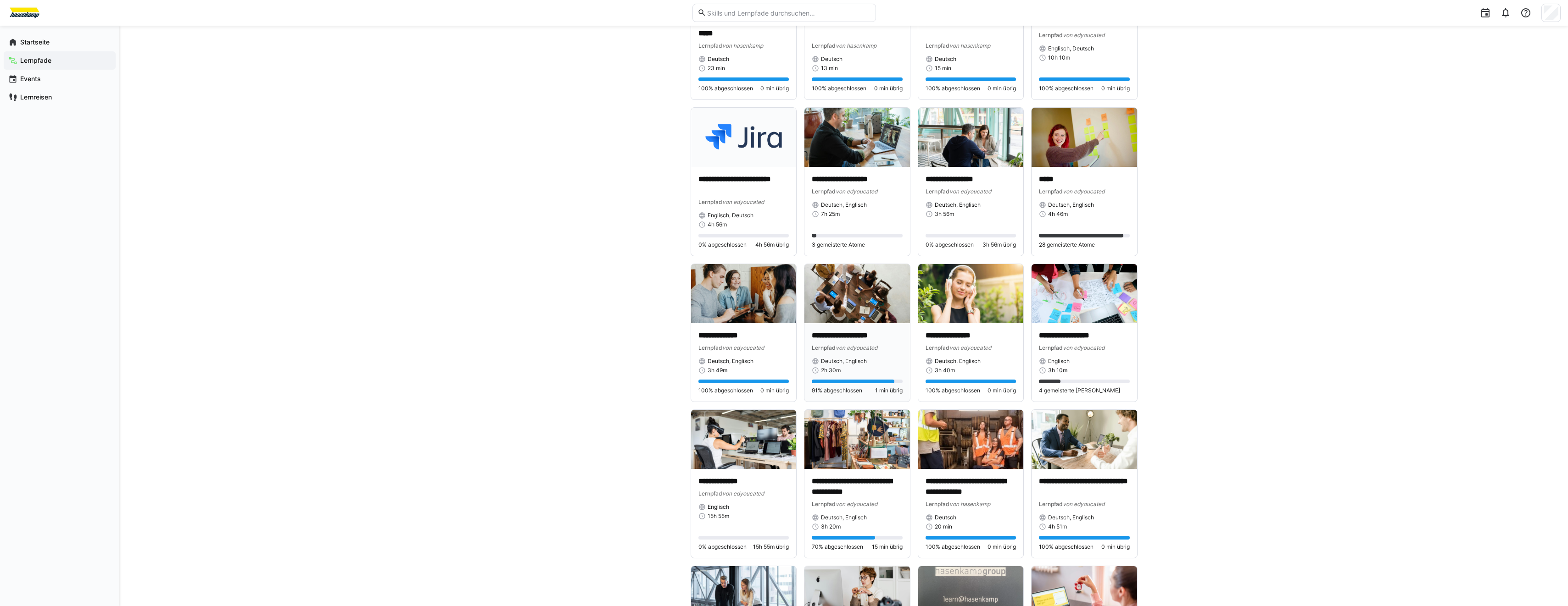
click at [858, 304] on img at bounding box center [857, 293] width 106 height 59
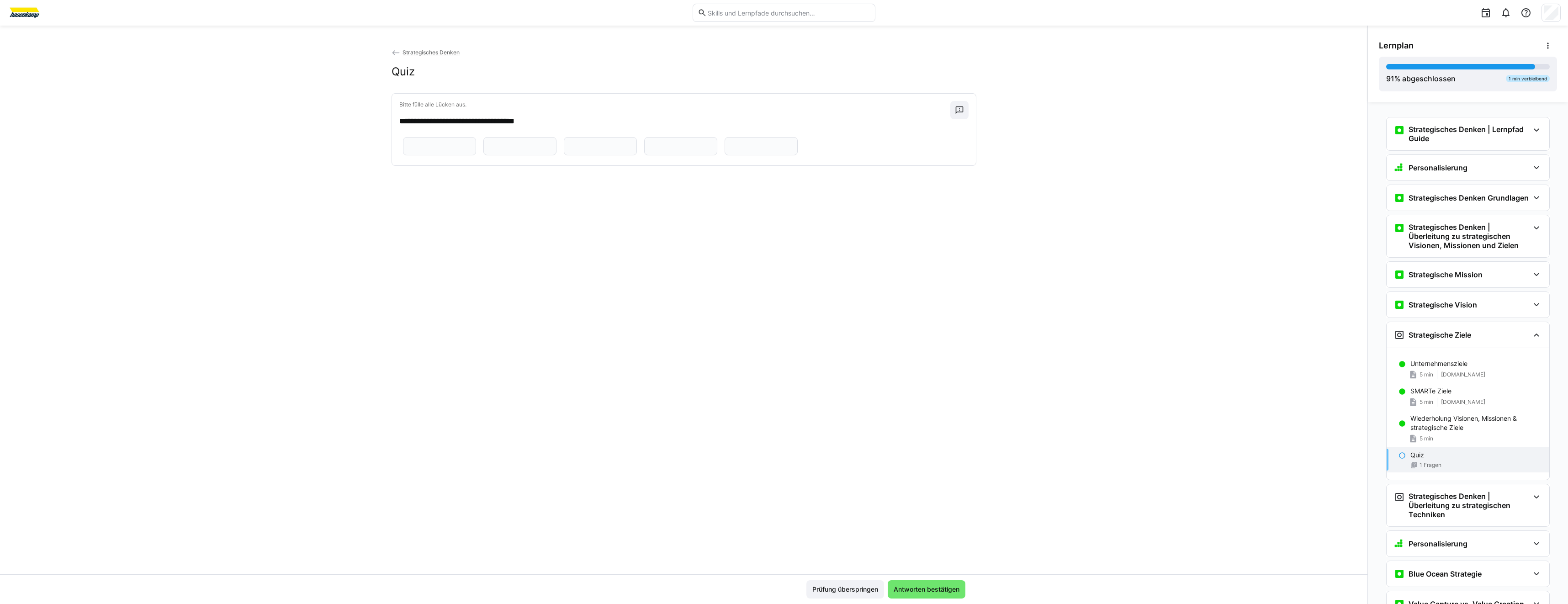
scroll to position [226, 0]
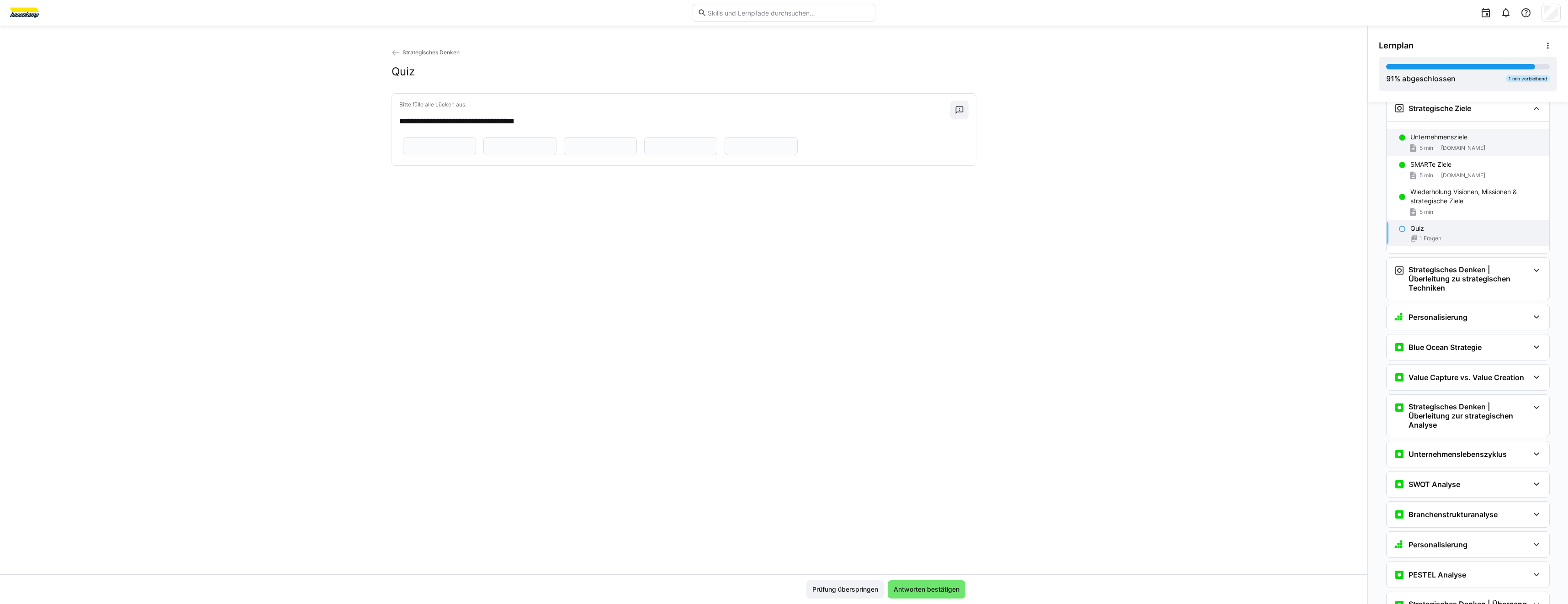
click at [1445, 156] on div "Unternehmensziele 5 min [DOMAIN_NAME]" at bounding box center [1468, 142] width 163 height 27
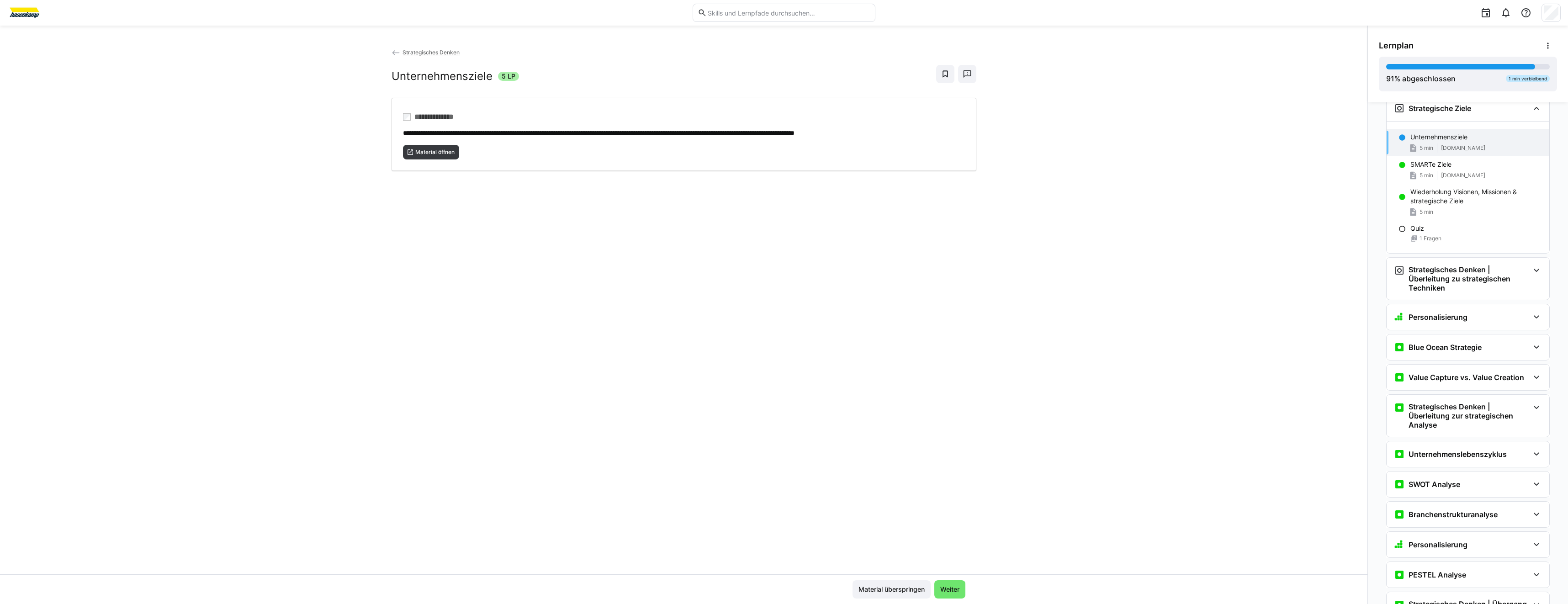
click at [225, 65] on div "**********" at bounding box center [684, 311] width 1367 height 527
click at [420, 153] on span "Material öffnen" at bounding box center [435, 152] width 41 height 7
click at [1429, 169] on p "SMARTe Ziele" at bounding box center [1431, 164] width 41 height 9
click at [424, 150] on span "Material öffnen" at bounding box center [435, 152] width 41 height 7
click at [287, 95] on div "**********" at bounding box center [684, 311] width 1367 height 527
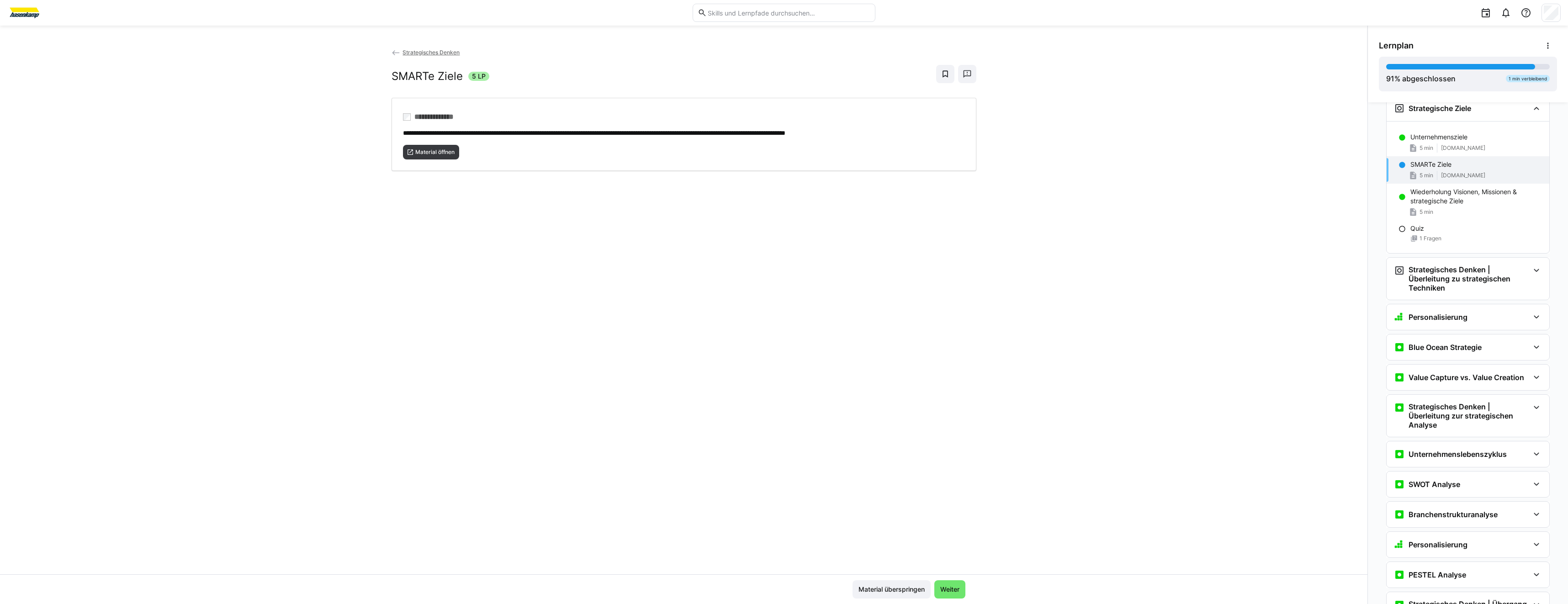
click at [1155, 135] on div "**********" at bounding box center [684, 311] width 1367 height 527
click at [1135, 122] on div "**********" at bounding box center [684, 311] width 1367 height 527
click at [1483, 214] on div "Wiederholung Visionen, Missionen & strategische Ziele 5 min" at bounding box center [1468, 202] width 163 height 37
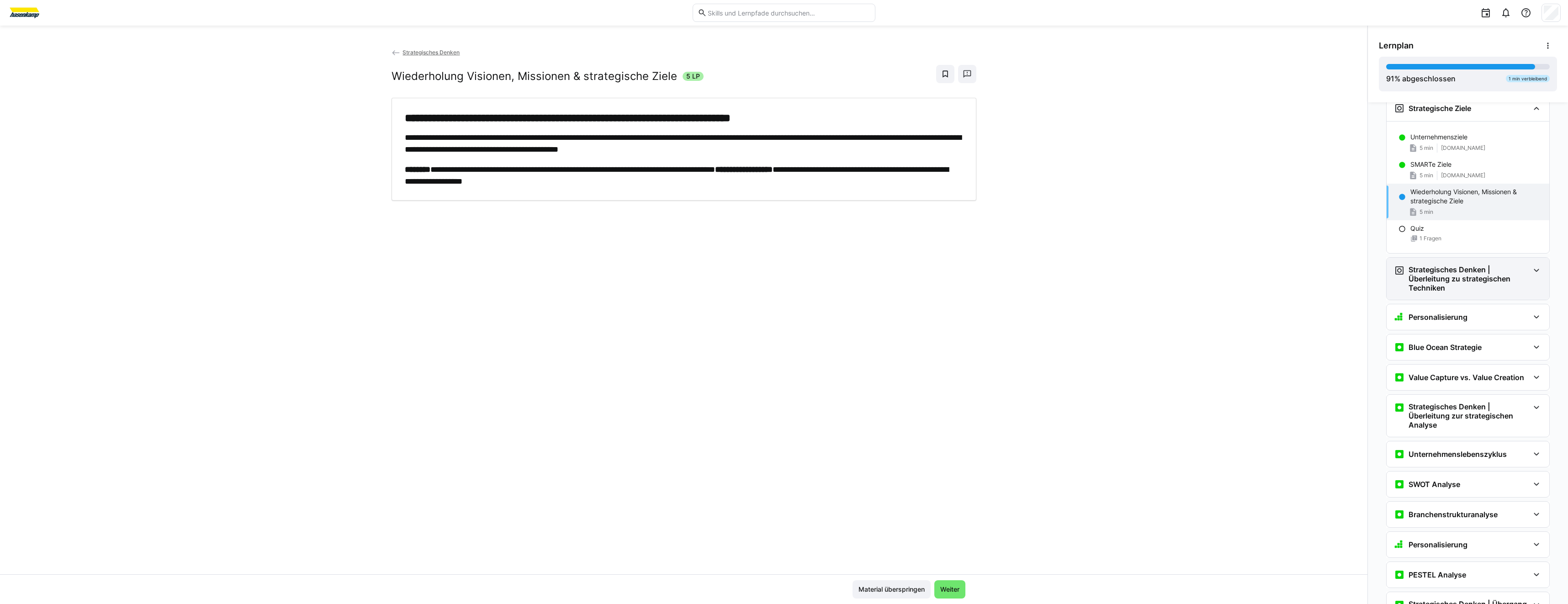
click at [1443, 291] on h3 "Strategisches Denken | Überleitung zu strategischen Techniken" at bounding box center [1469, 278] width 121 height 27
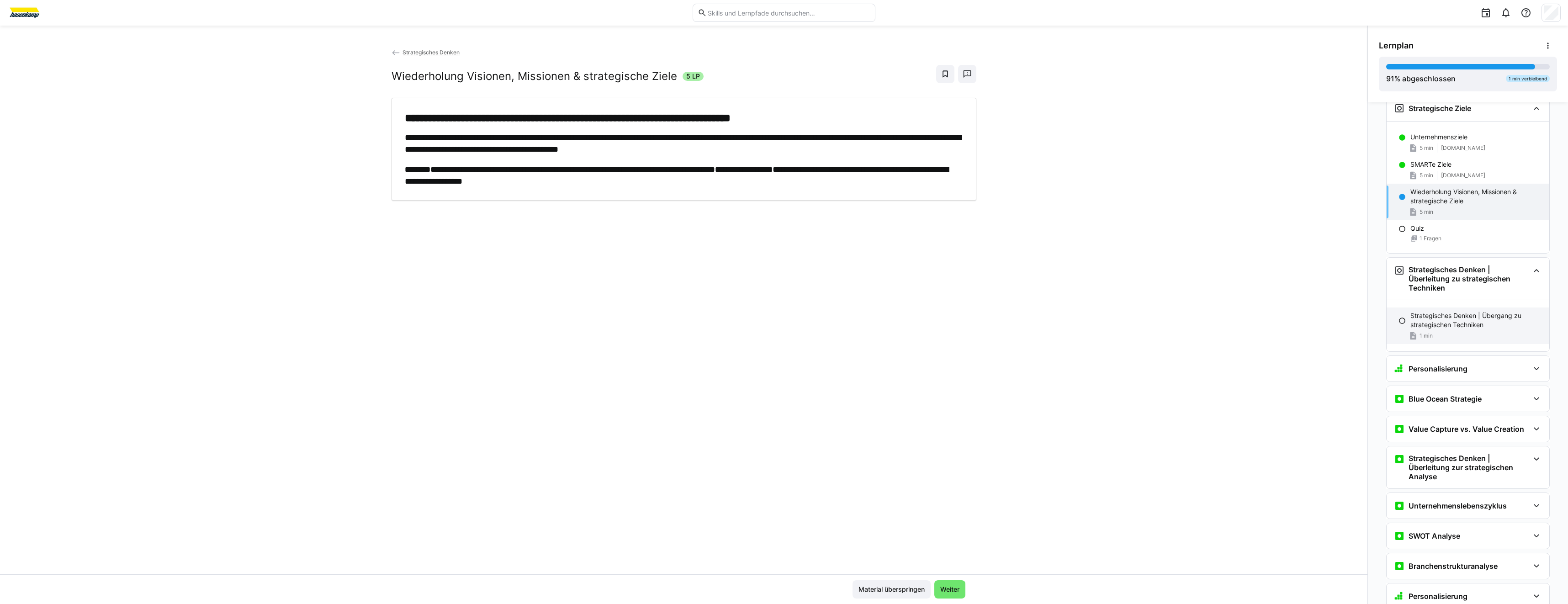
click at [1430, 329] on p "Strategisches Denken | Übergang zu strategischen Techniken" at bounding box center [1476, 320] width 131 height 18
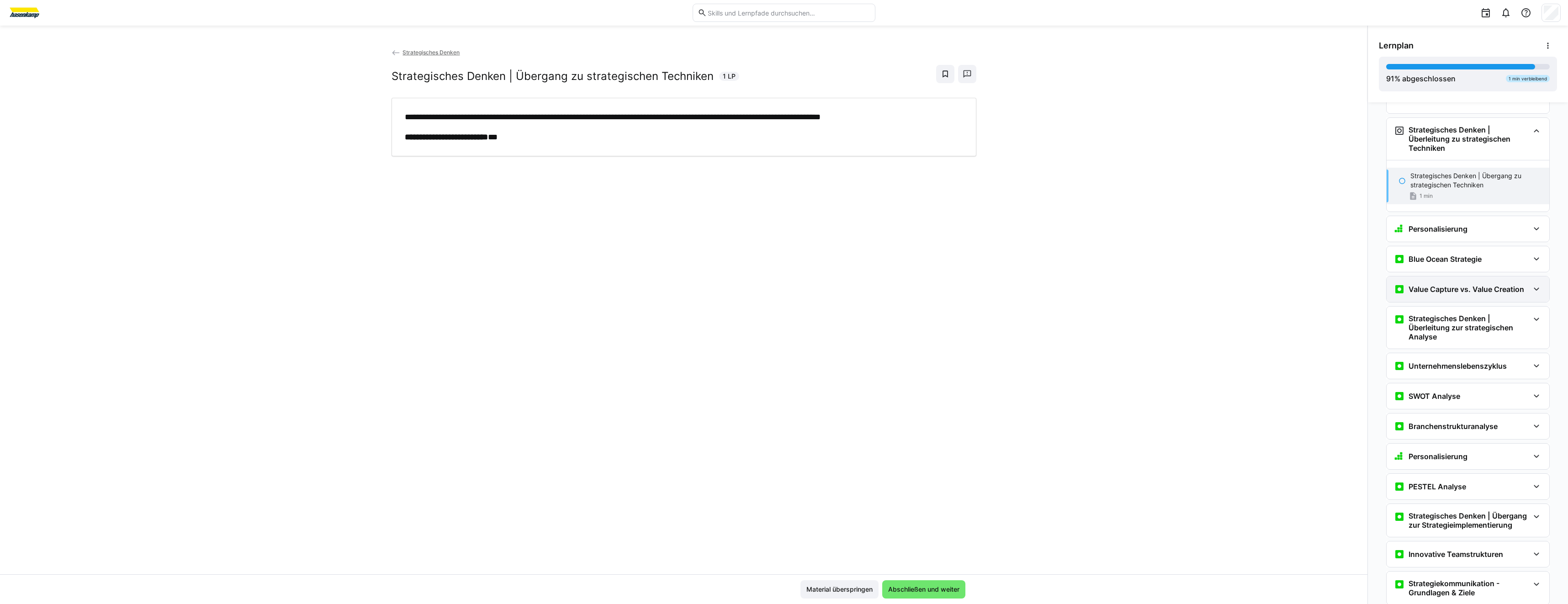
scroll to position [389, 0]
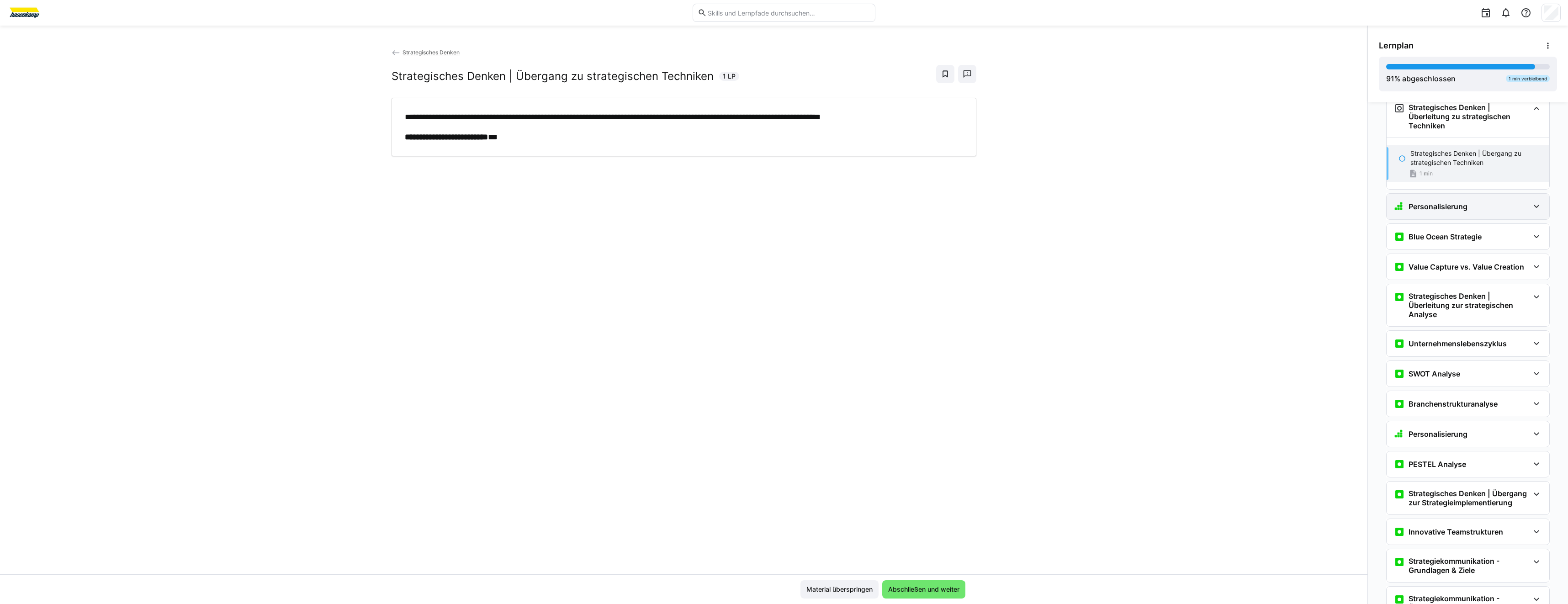
click at [1433, 219] on div "Personalisierung" at bounding box center [1468, 206] width 163 height 26
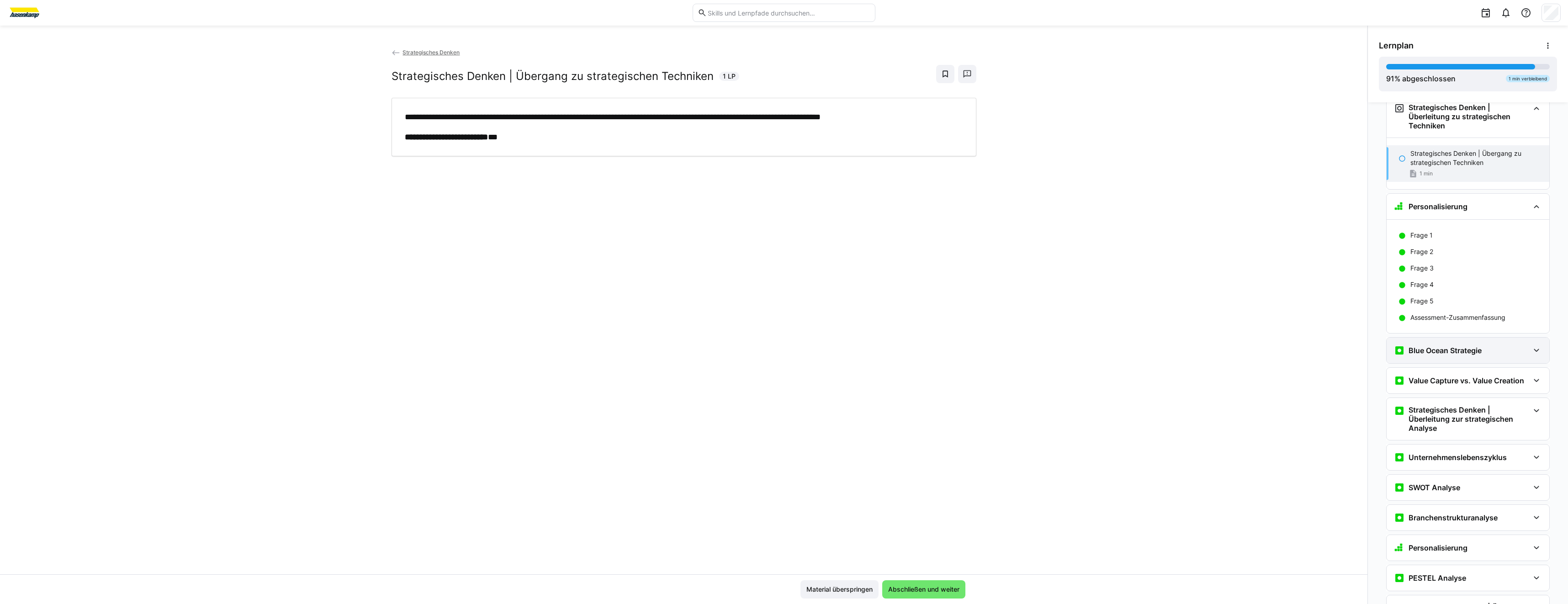
click at [1477, 355] on h3 "Blue Ocean Strategie" at bounding box center [1445, 350] width 73 height 9
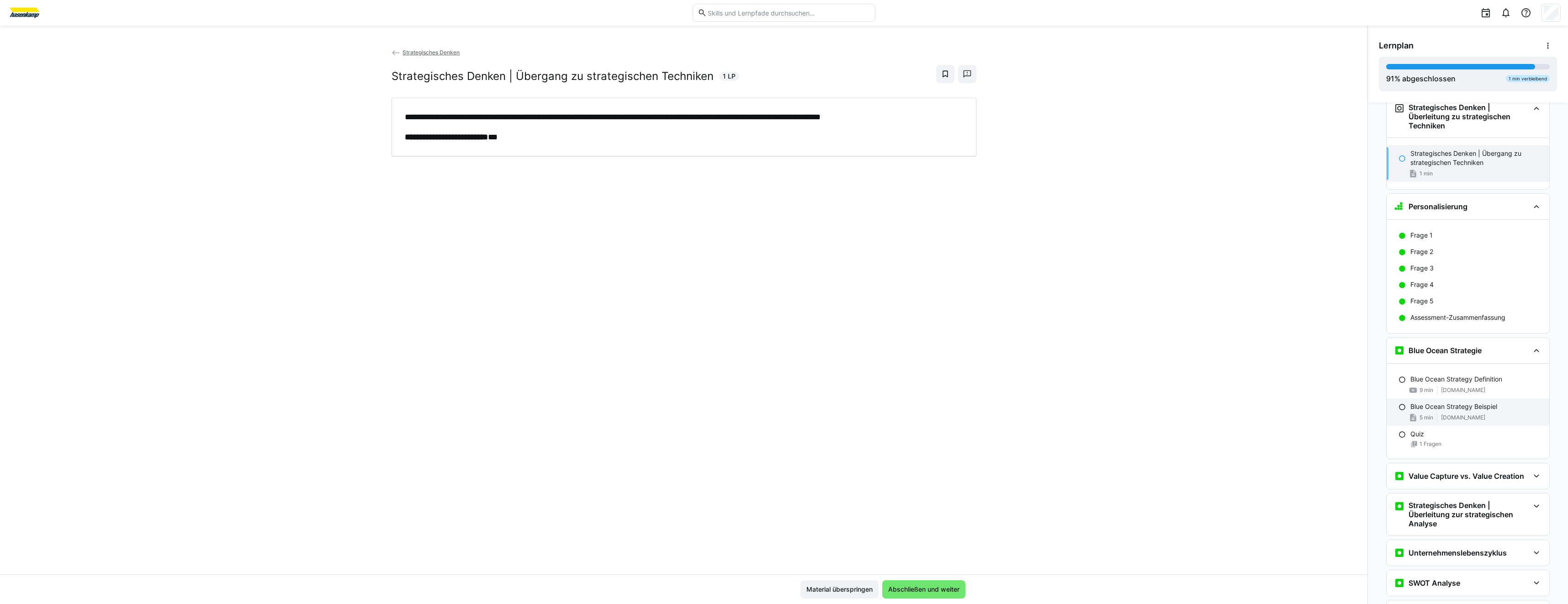
click at [1477, 423] on div "5 min [DOMAIN_NAME]" at bounding box center [1476, 418] width 131 height 9
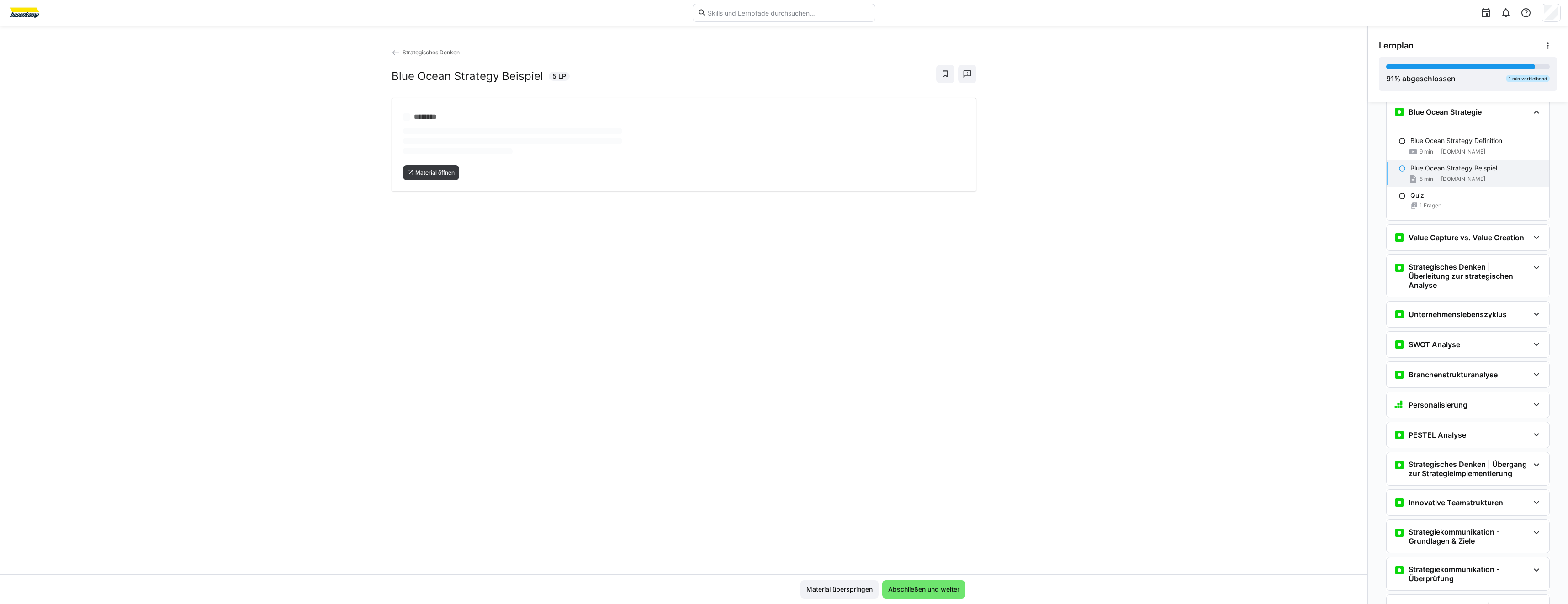
scroll to position [631, 0]
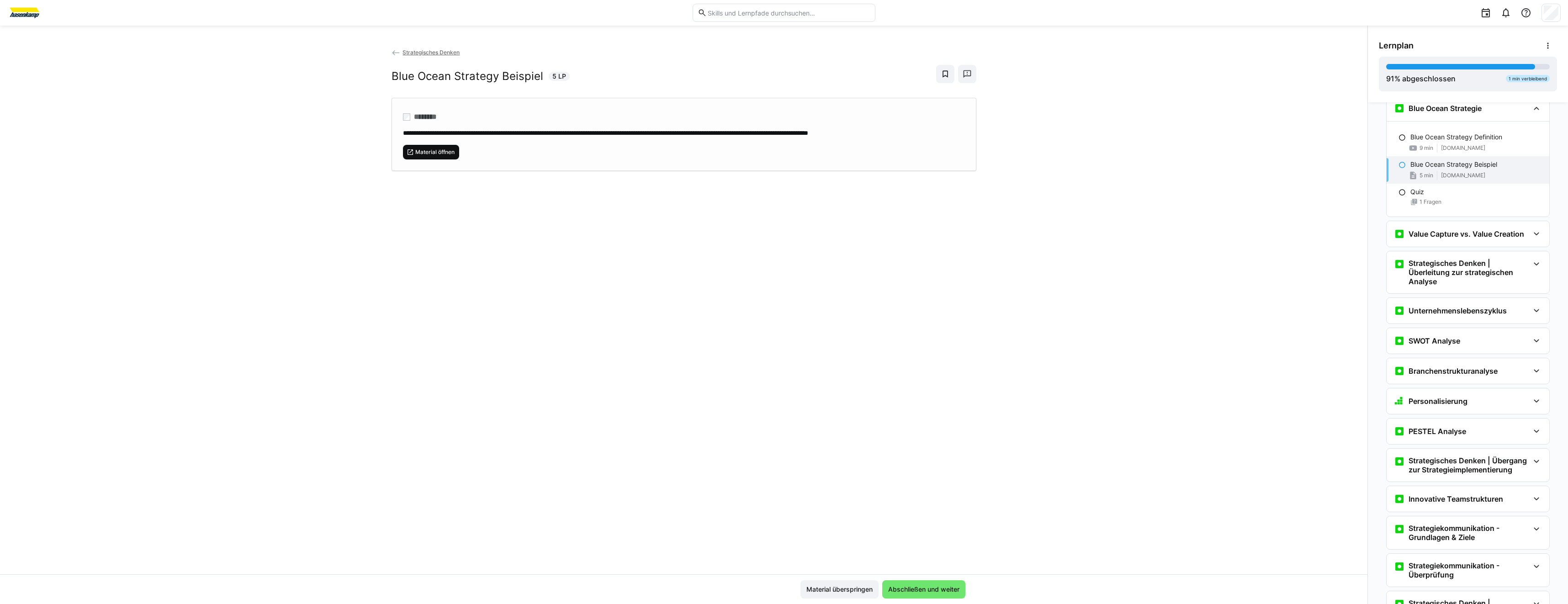
click at [421, 157] on span "Material öffnen" at bounding box center [431, 152] width 57 height 15
click at [1444, 239] on h3 "Value Capture vs. Value Creation" at bounding box center [1466, 234] width 116 height 9
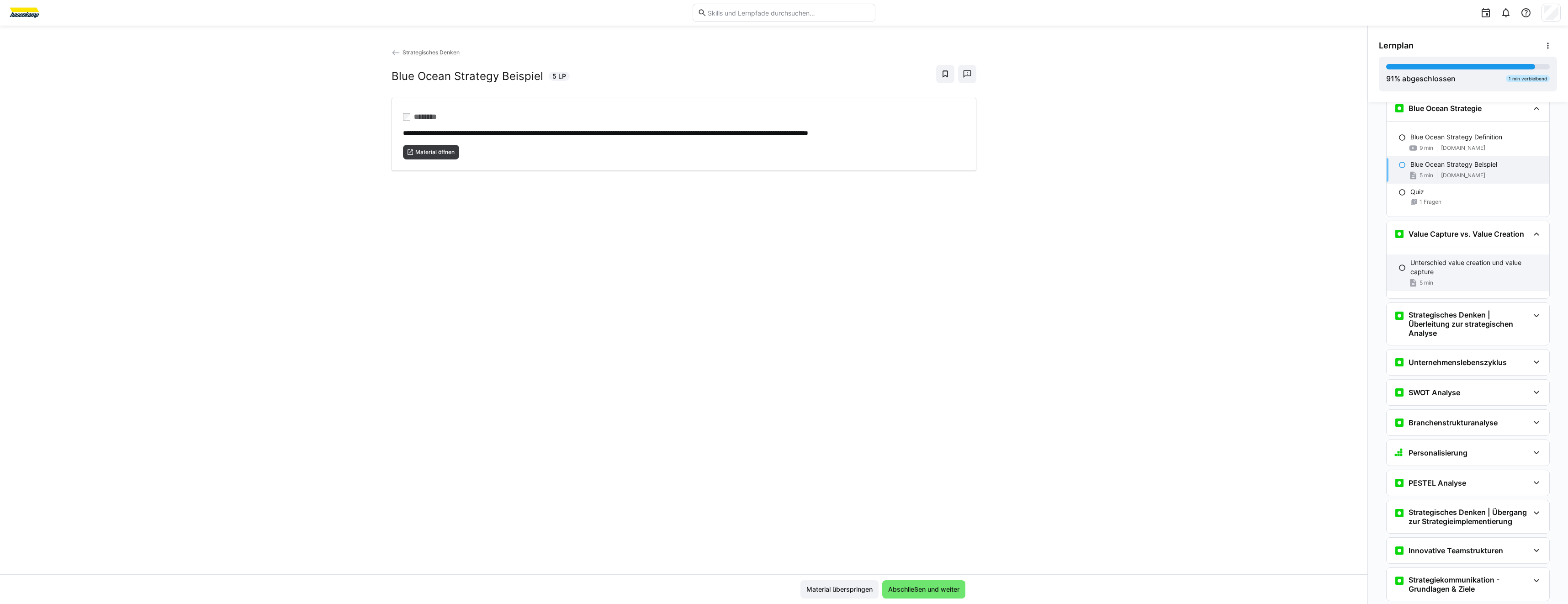
click at [1452, 276] on p "Unterschied value creation und value capture" at bounding box center [1476, 267] width 131 height 18
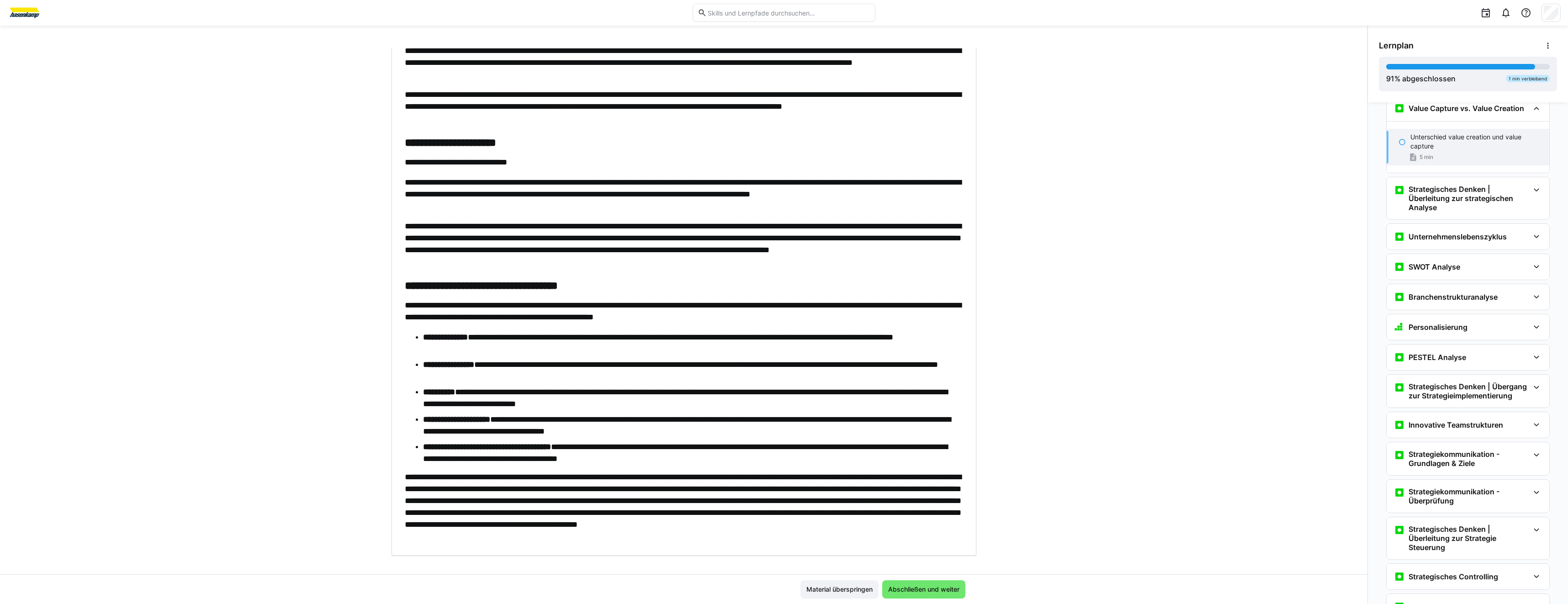
scroll to position [145, 0]
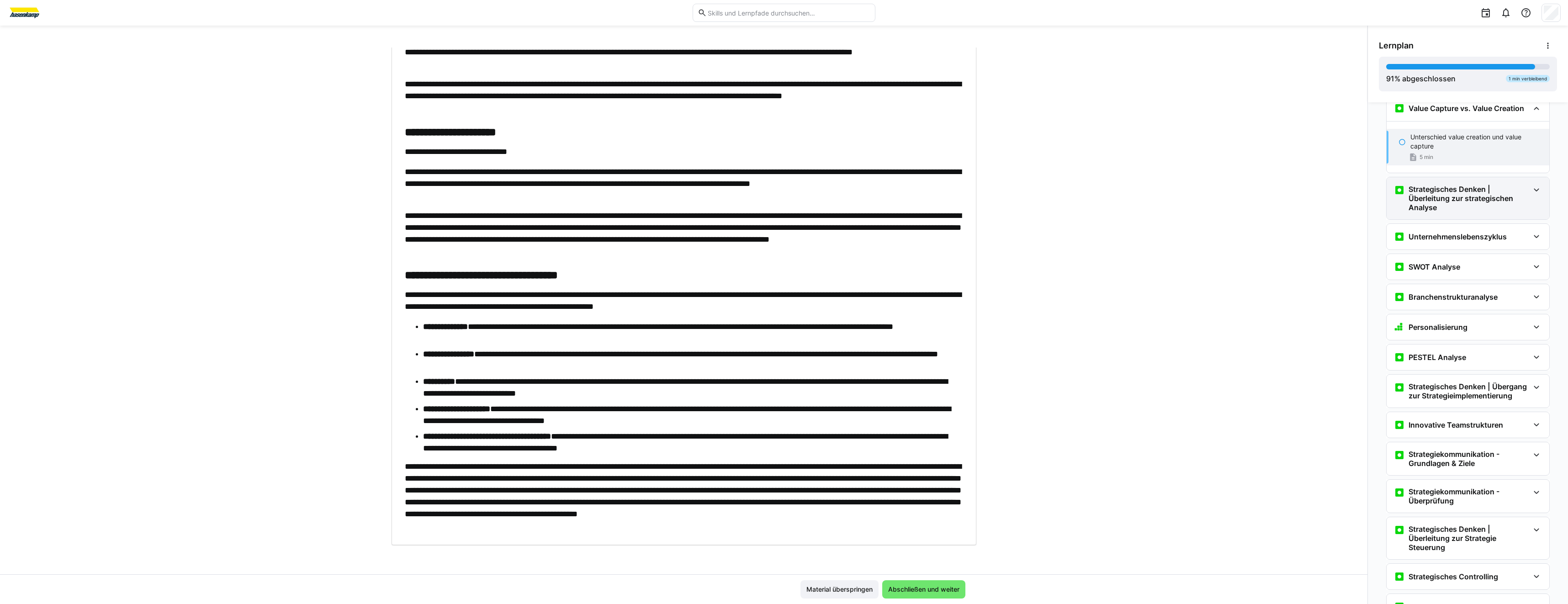
click at [1444, 194] on h3 "Strategisches Denken | Überleitung zur strategischen Analyse" at bounding box center [1469, 198] width 121 height 27
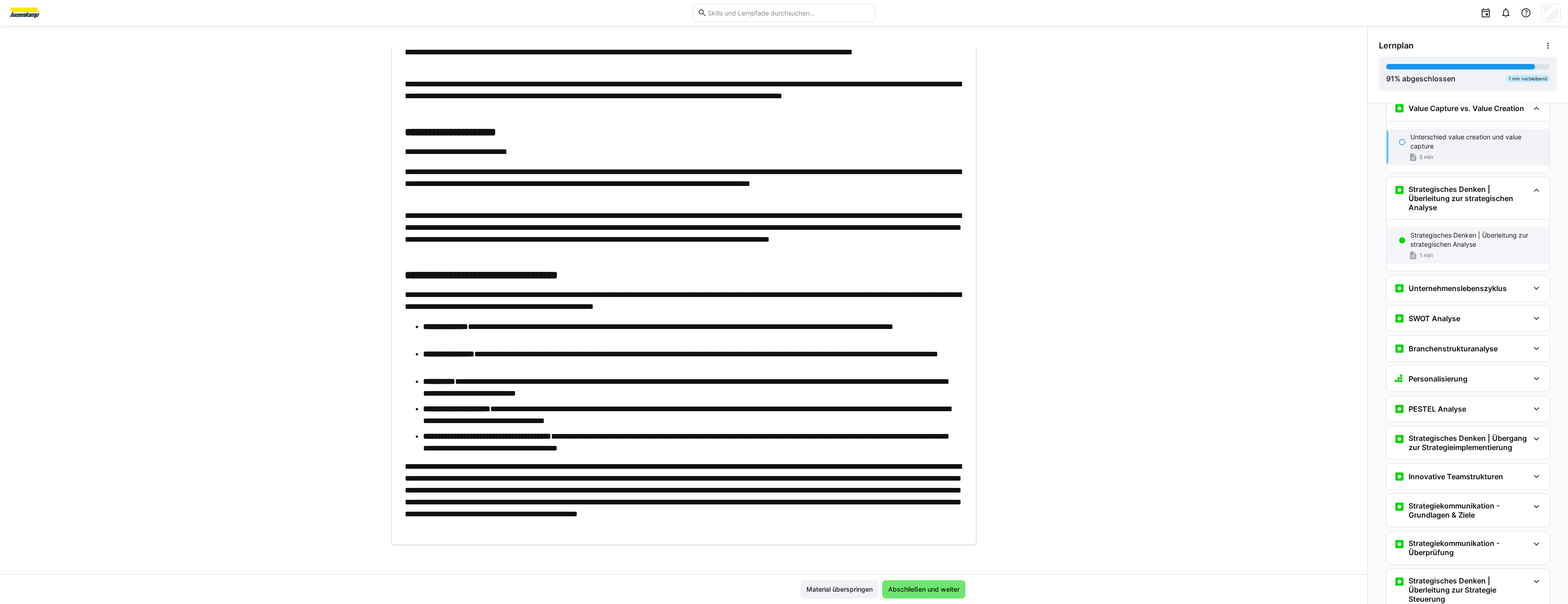
click at [1436, 258] on div "Strategisches Denken | Überleitung zur strategischen Analyse 1 min" at bounding box center [1468, 245] width 163 height 37
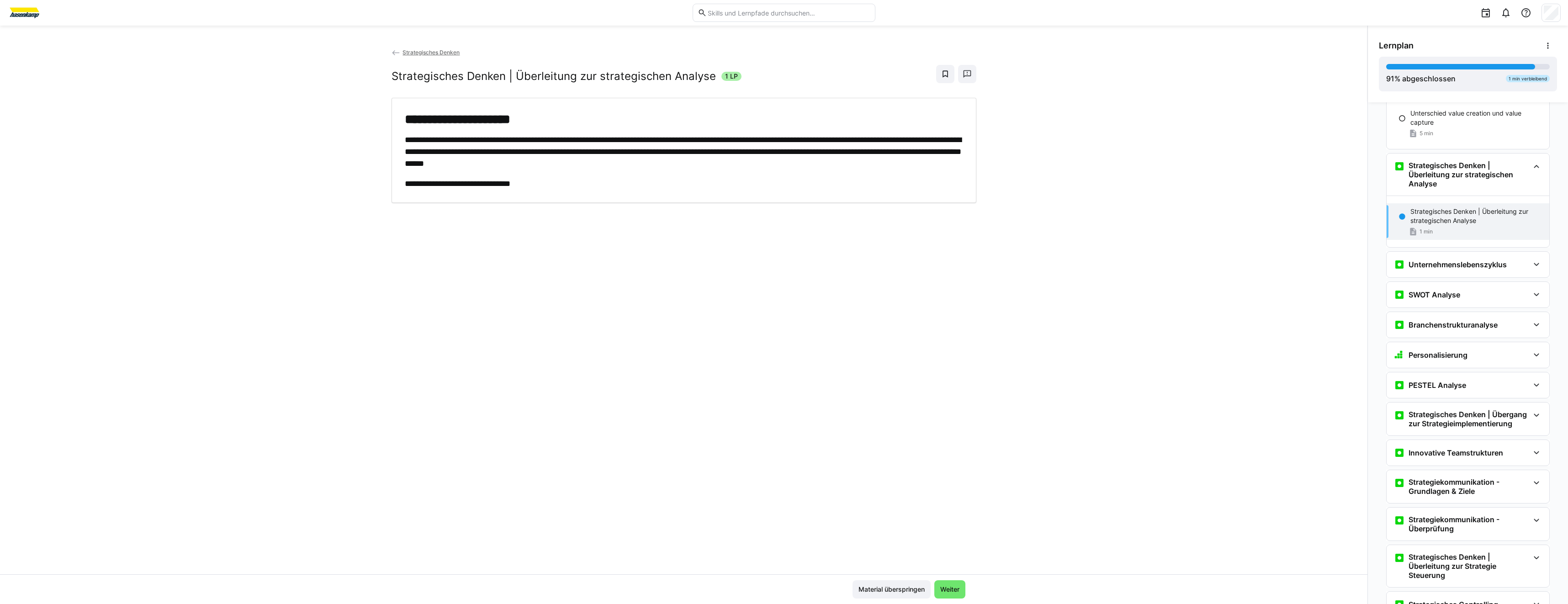
scroll to position [838, 0]
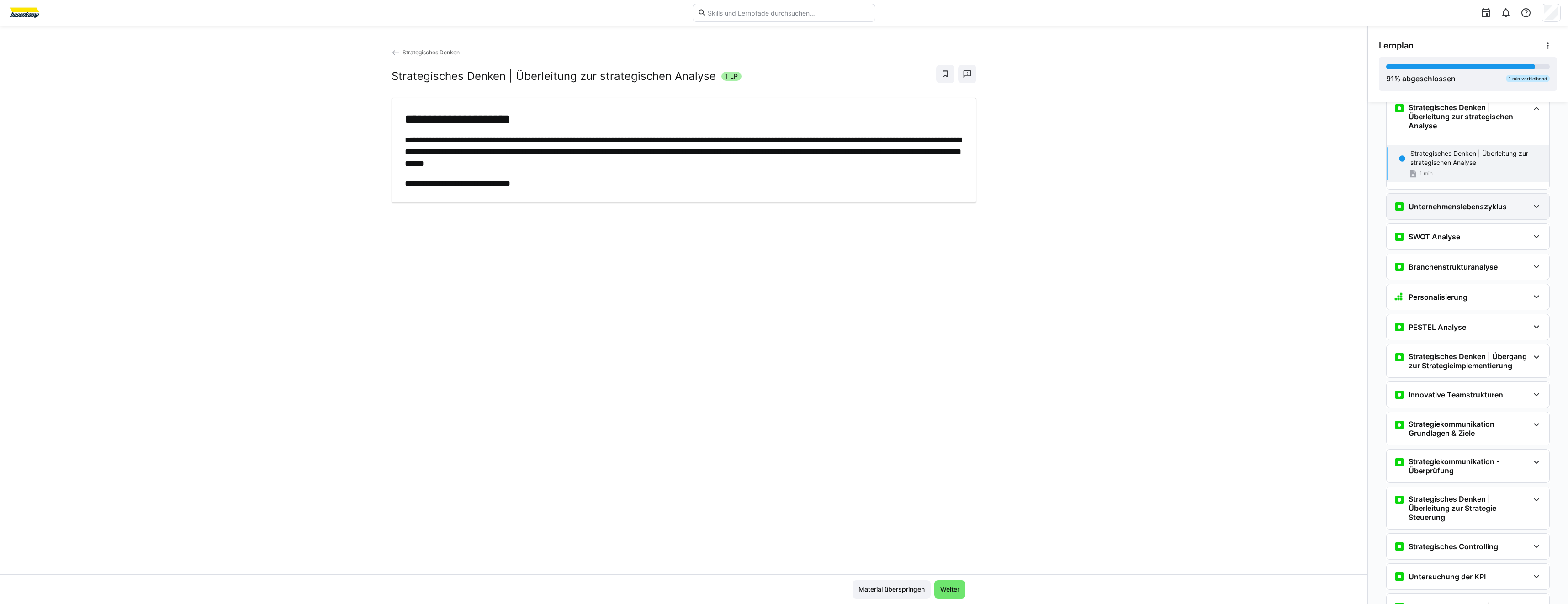
click at [1423, 211] on h3 "Unternehmenslebenszyklus" at bounding box center [1457, 206] width 98 height 9
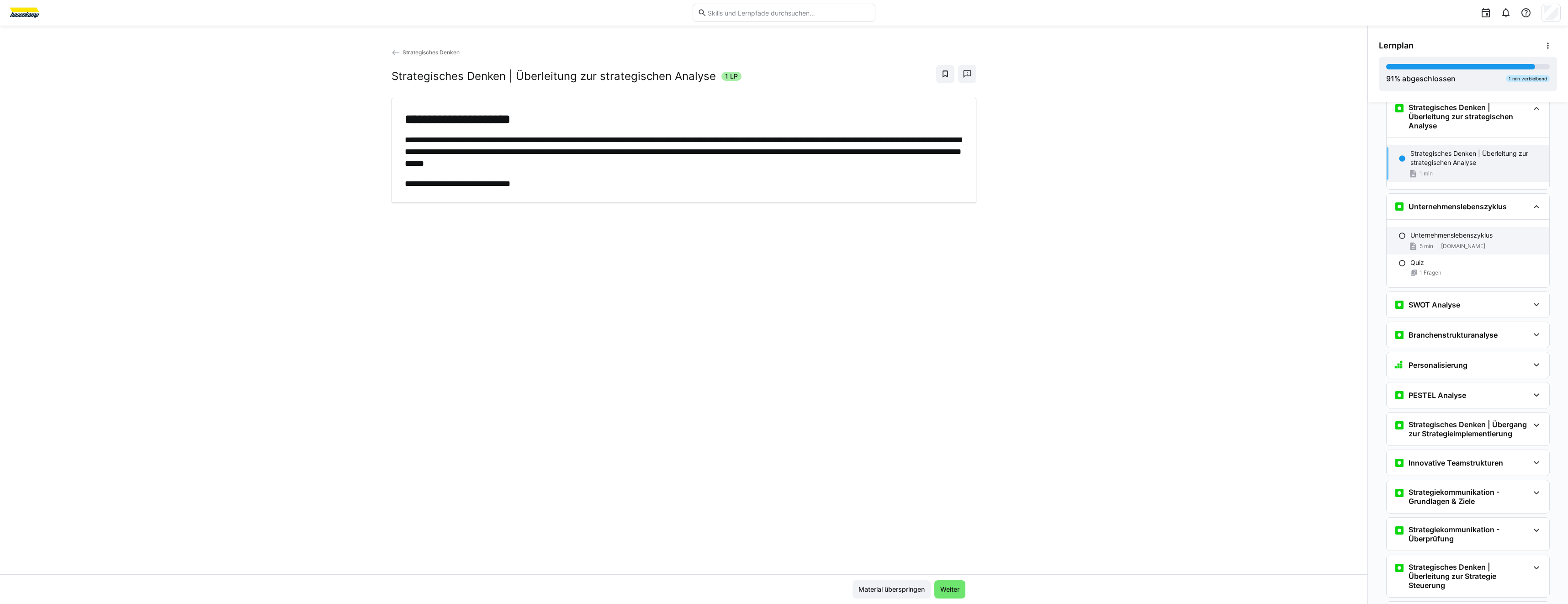
click at [1460, 250] on span "[DOMAIN_NAME]" at bounding box center [1463, 247] width 44 height 7
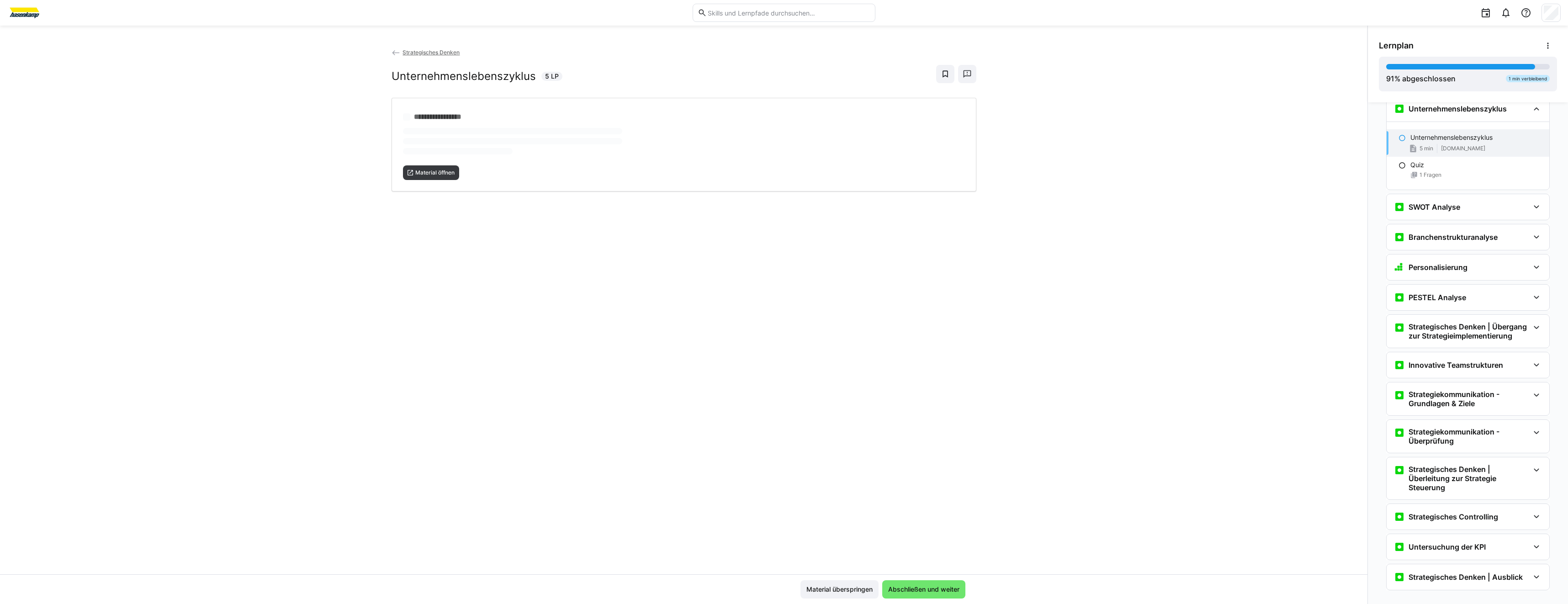
scroll to position [937, 0]
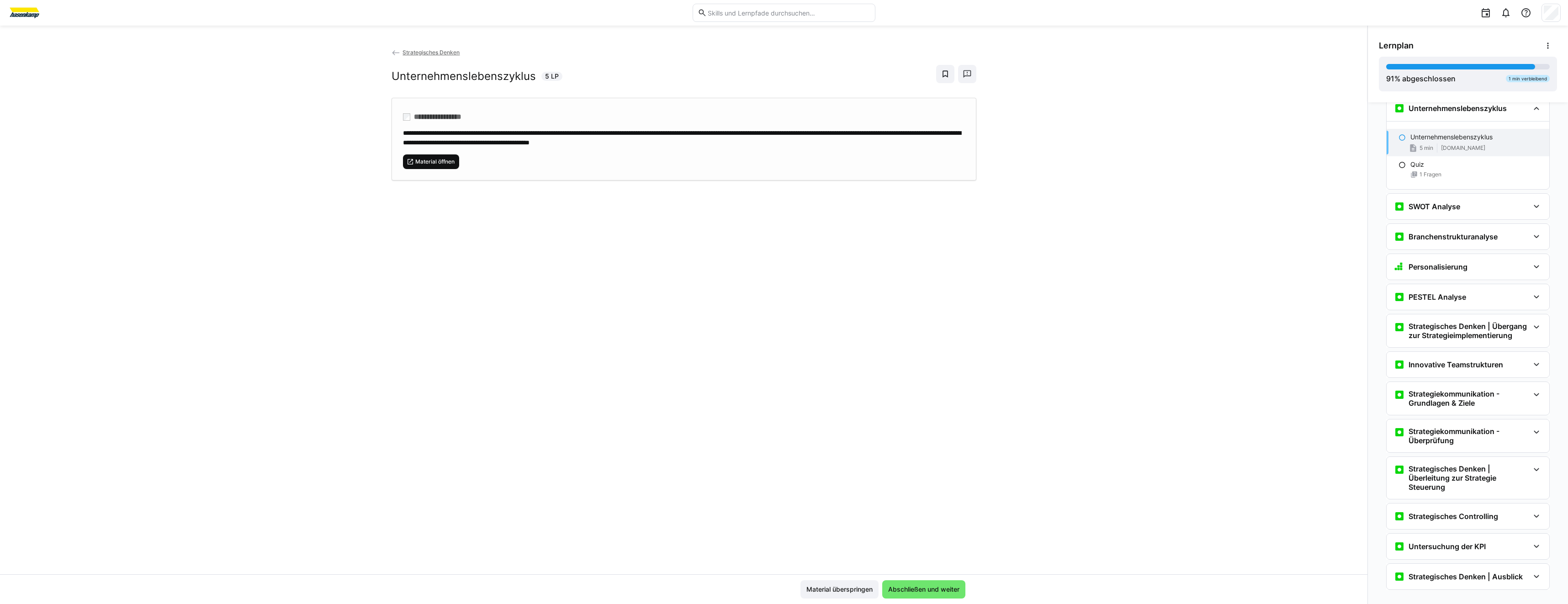
click at [448, 164] on span "Material öffnen" at bounding box center [435, 162] width 41 height 7
click at [1428, 211] on h3 "SWOT Analyse" at bounding box center [1434, 206] width 52 height 9
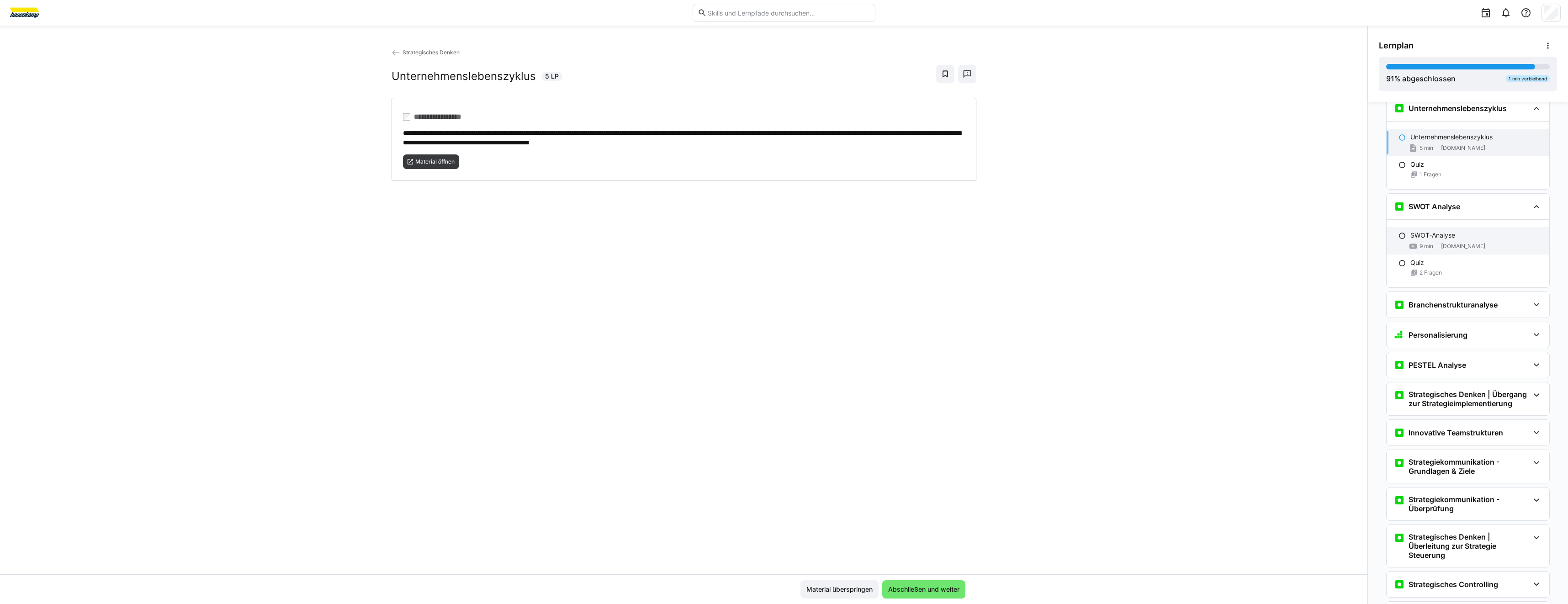
click at [1458, 240] on div "SWOT-Analyse" at bounding box center [1476, 235] width 131 height 9
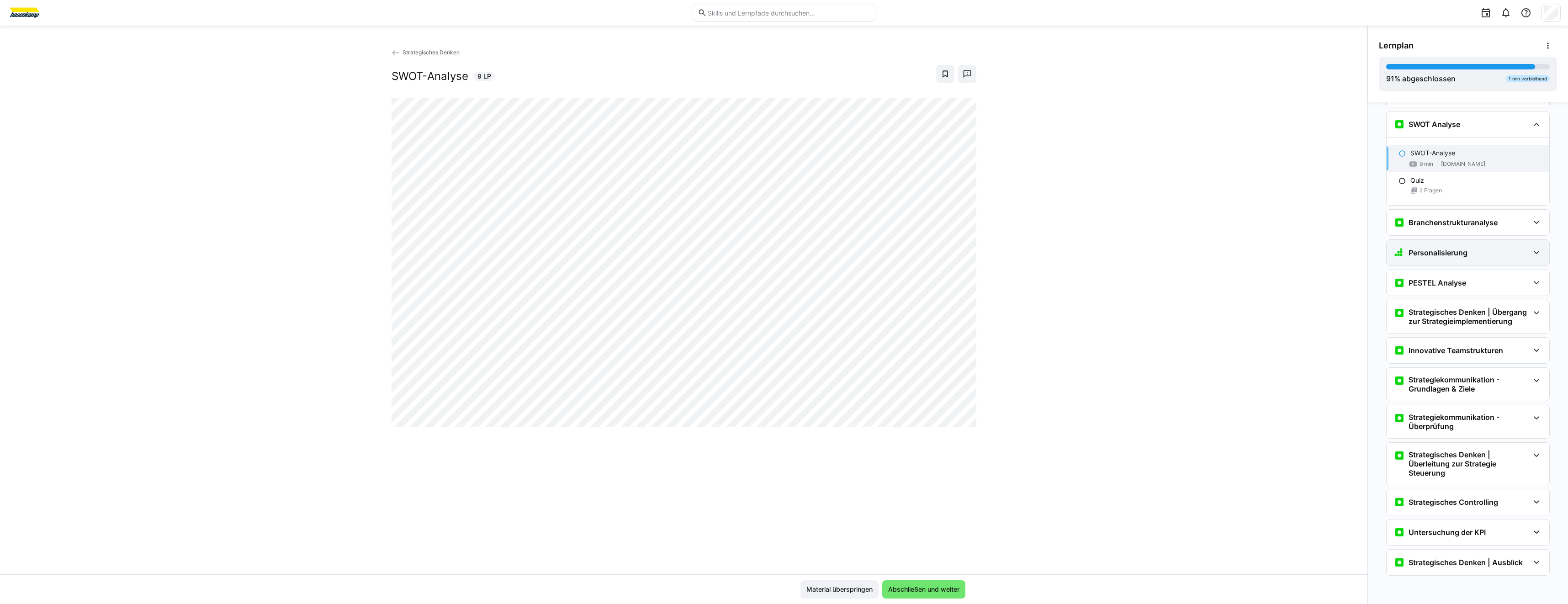
scroll to position [1027, 0]
click at [1460, 186] on div "Quiz 2 Fragen" at bounding box center [1468, 185] width 163 height 26
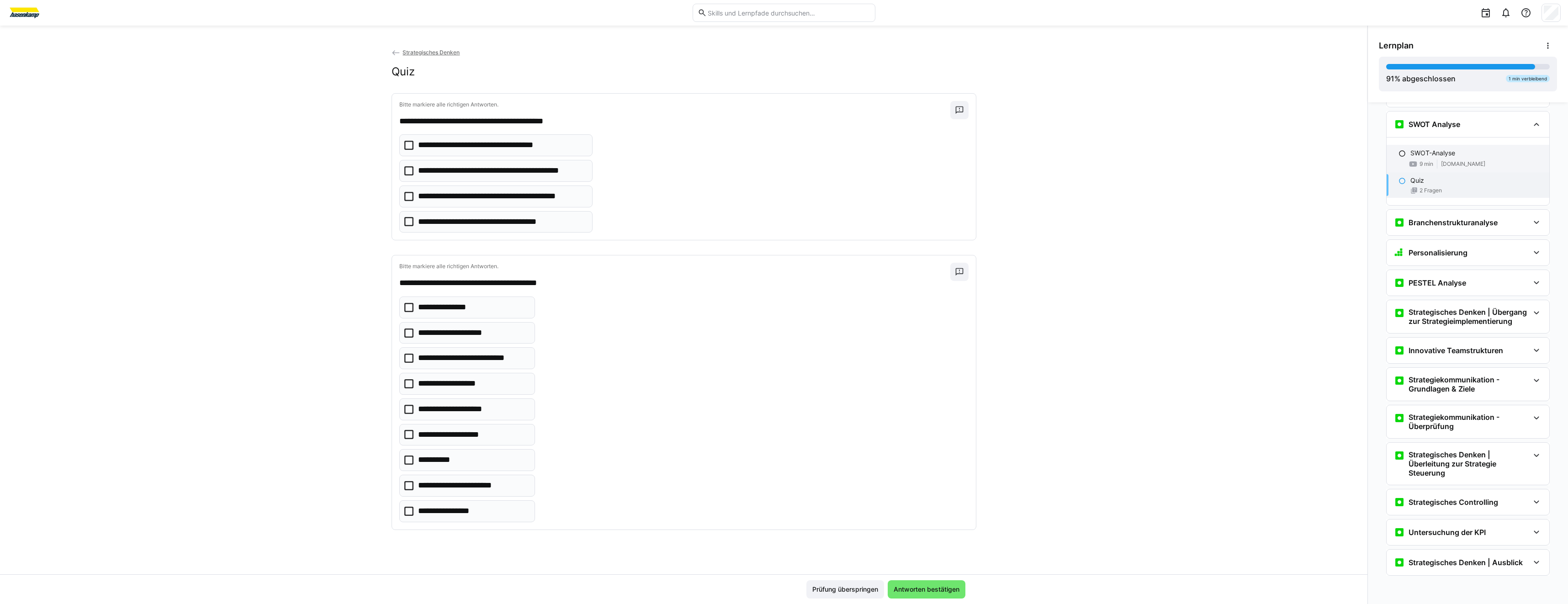
click at [1466, 170] on div "SWOT-Analyse 9 min [DOMAIN_NAME]" at bounding box center [1468, 158] width 163 height 27
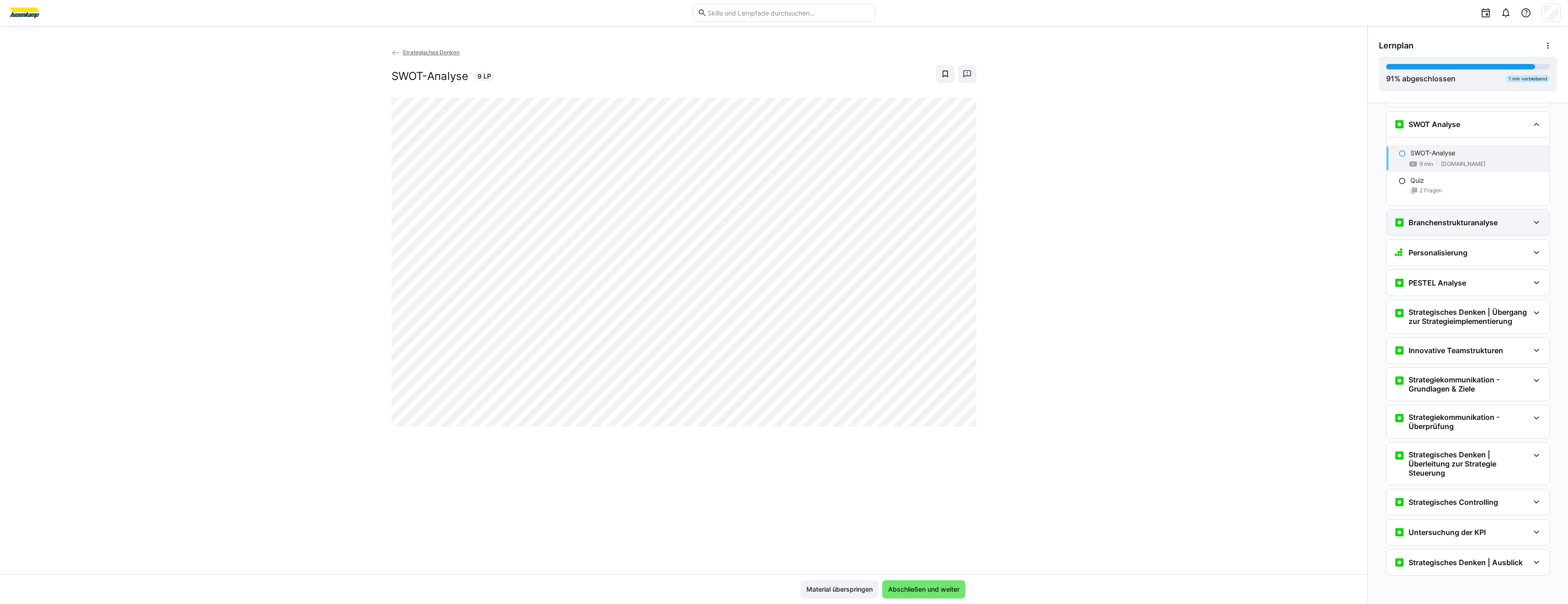
click at [1453, 223] on h3 "Branchenstrukturanalyse" at bounding box center [1453, 222] width 89 height 9
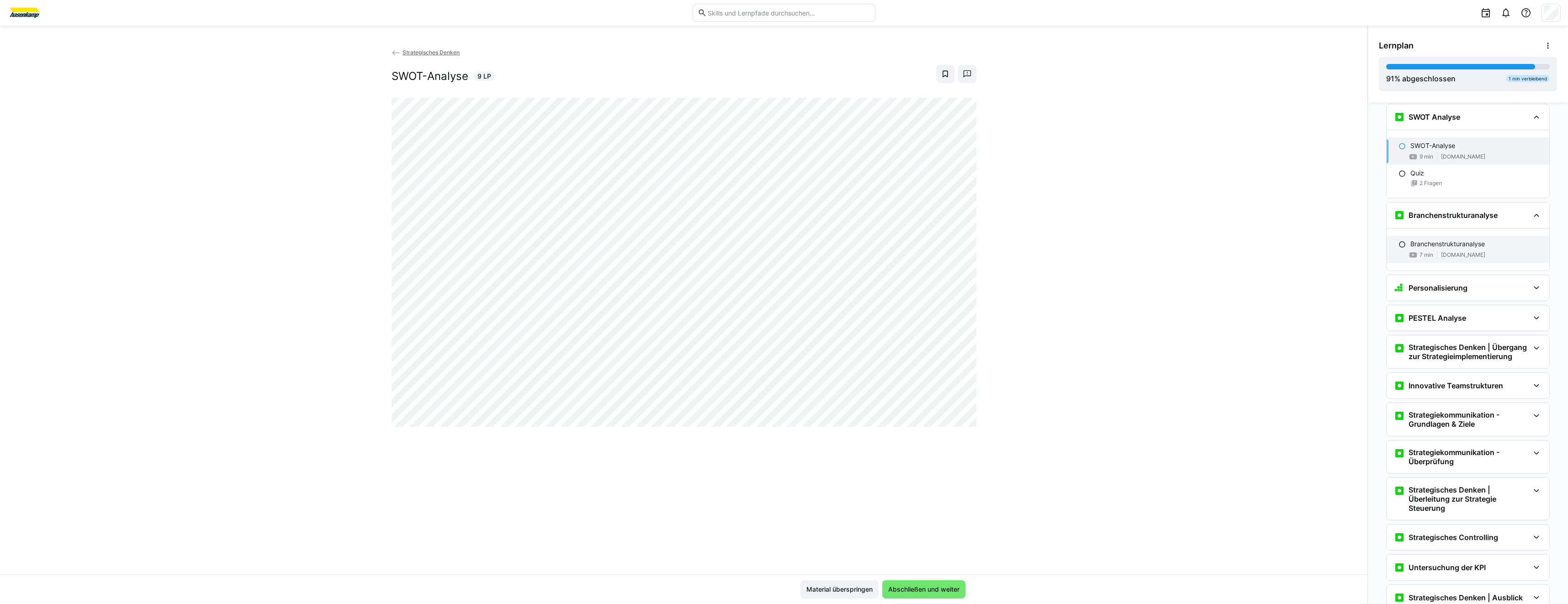
click at [1447, 248] on p "Branchenstrukturanalyse" at bounding box center [1447, 244] width 74 height 9
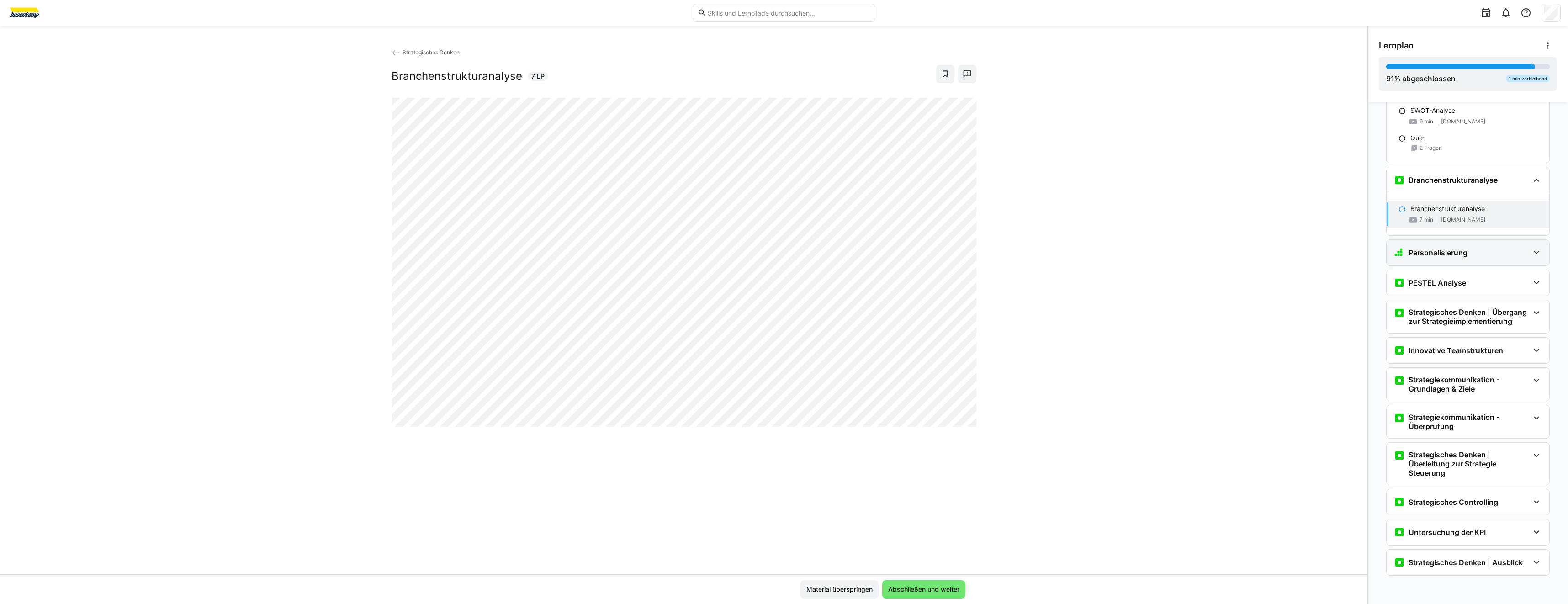
click at [1447, 252] on h3 "Personalisierung" at bounding box center [1438, 253] width 59 height 9
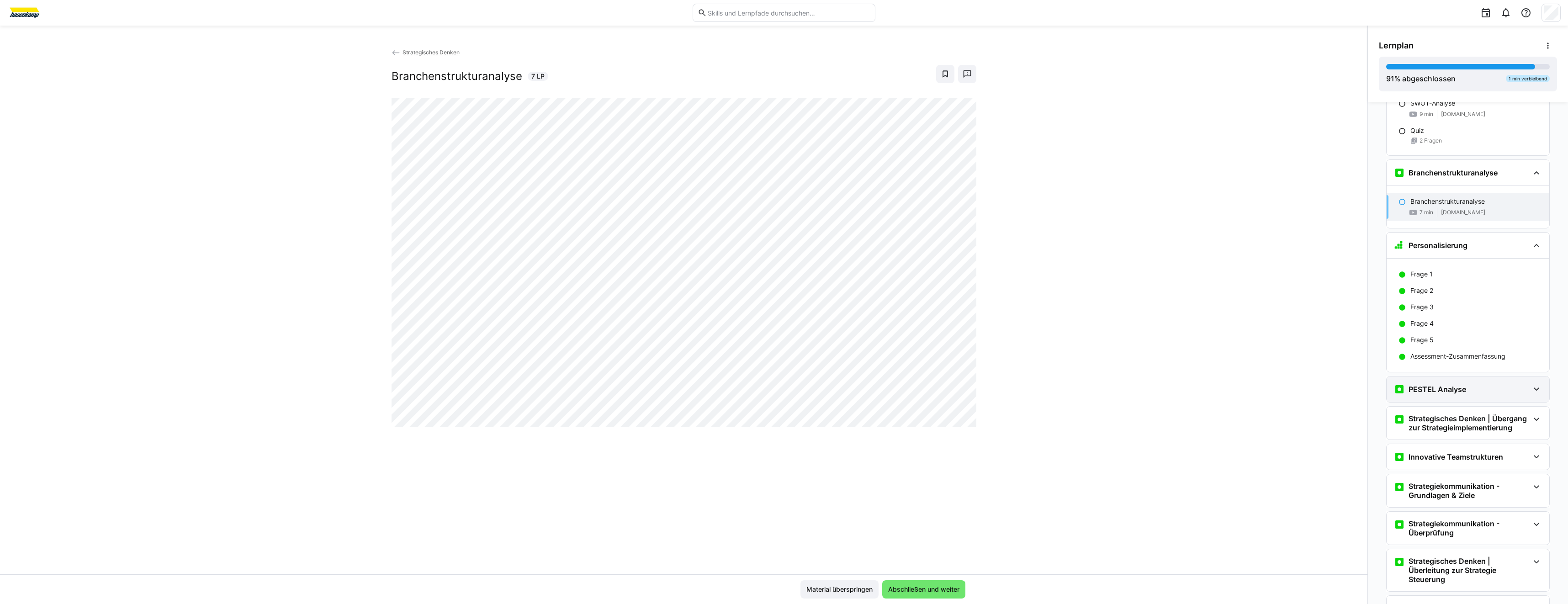
click at [1472, 395] on div "PESTEL Analyse" at bounding box center [1461, 389] width 135 height 11
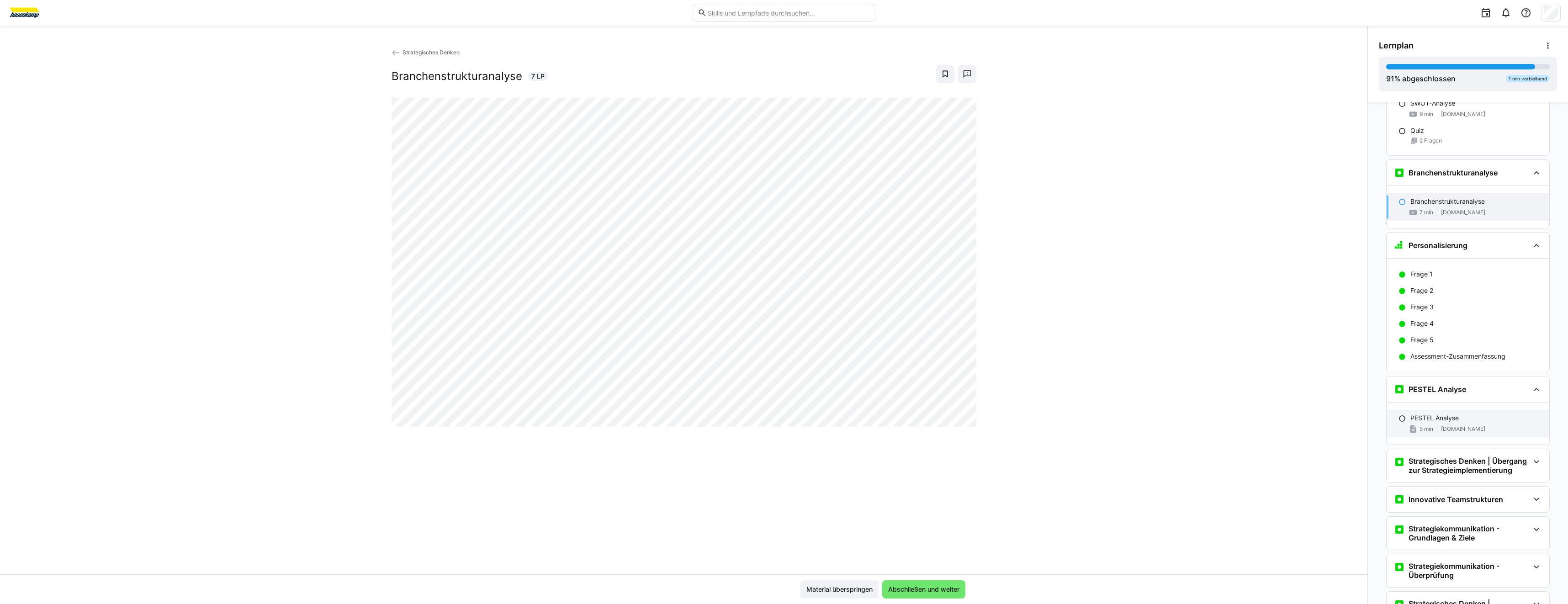
click at [1483, 434] on div "5 min [DOMAIN_NAME]" at bounding box center [1476, 429] width 131 height 9
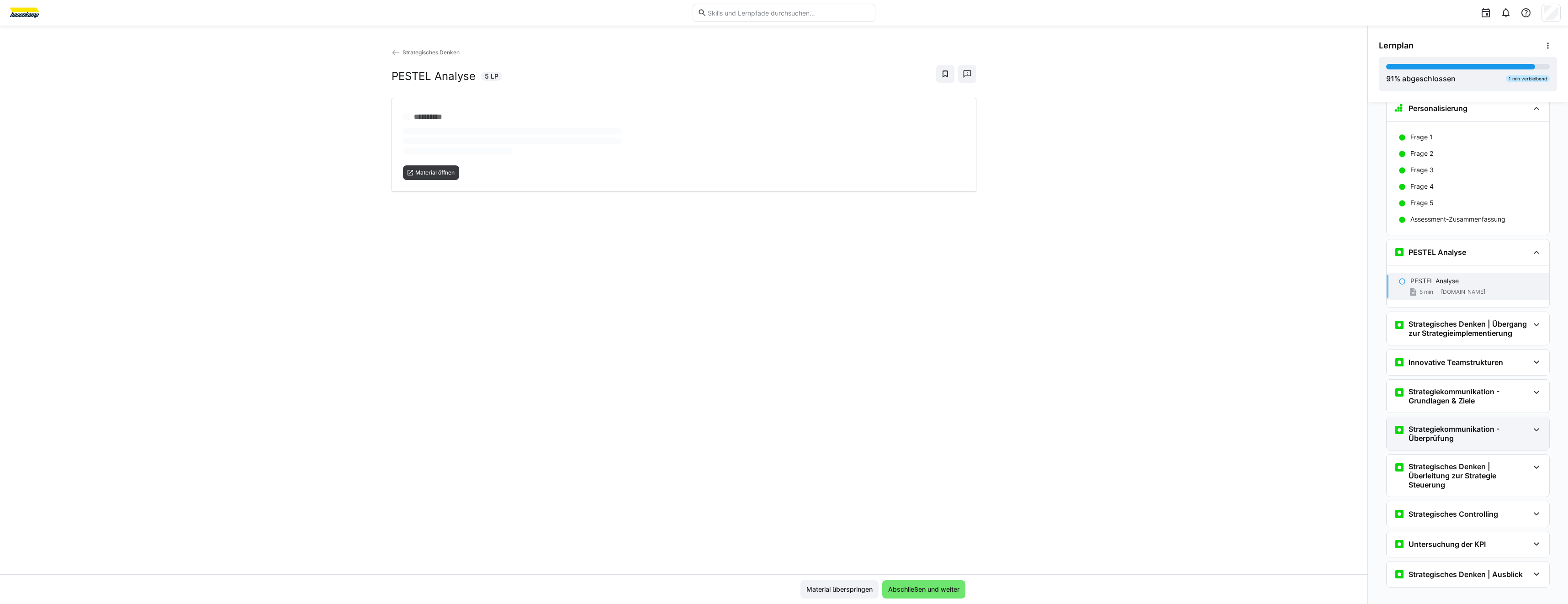
scroll to position [1225, 0]
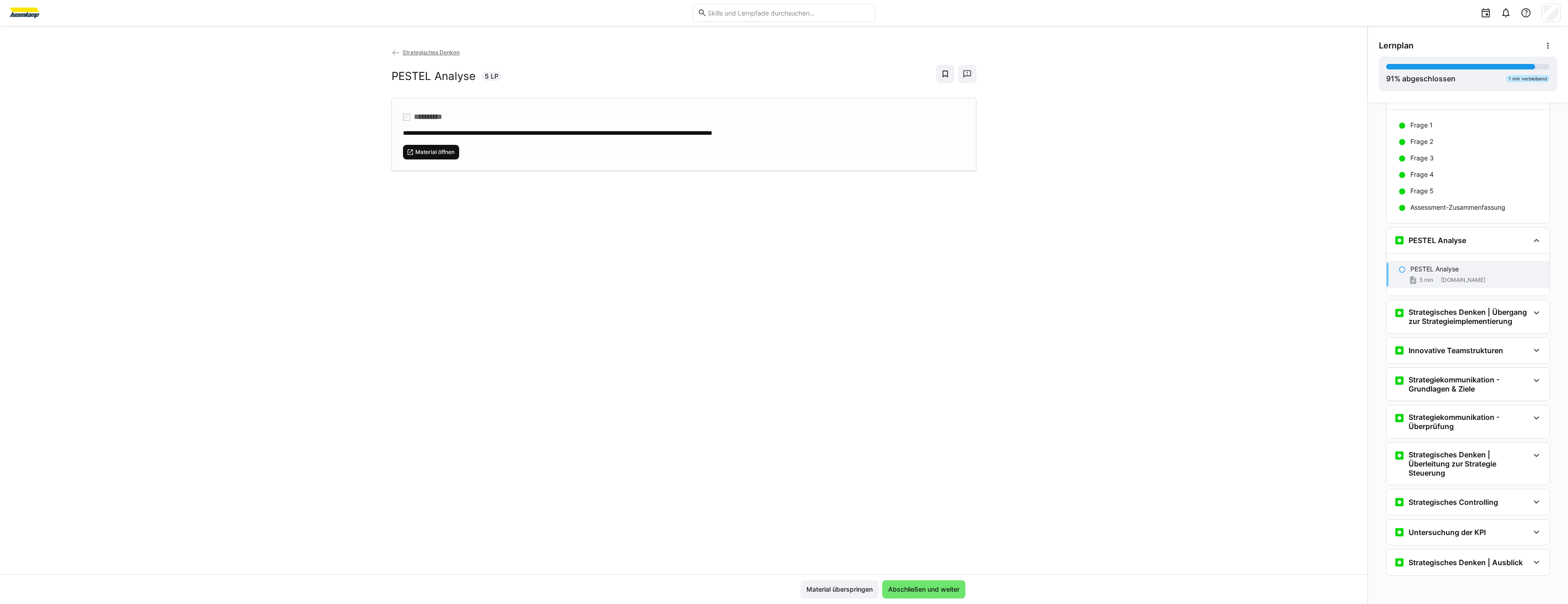
click at [441, 152] on span "Material öffnen" at bounding box center [435, 152] width 41 height 7
click at [1427, 318] on h3 "Strategisches Denken | Übergang zur Strategieimplementierung" at bounding box center [1469, 317] width 121 height 18
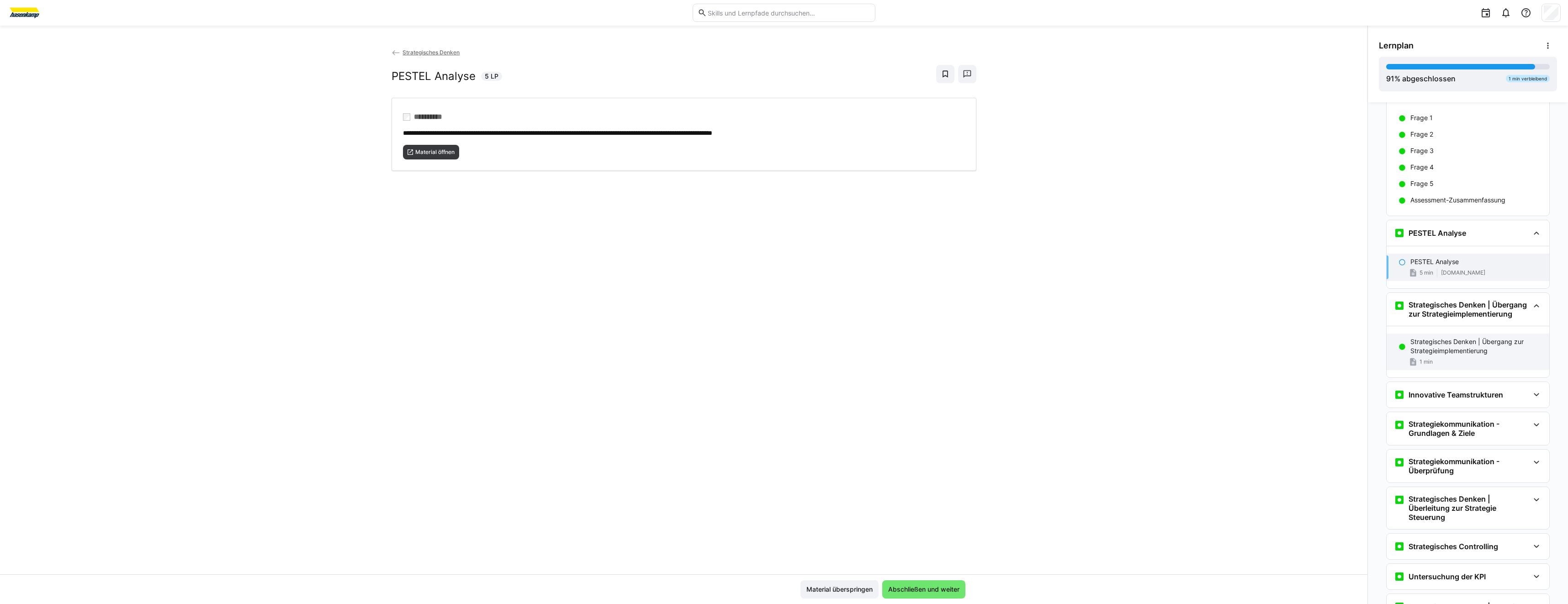
click at [1472, 350] on p "Strategisches Denken | Übergang zur Strategieimplementierung" at bounding box center [1476, 346] width 131 height 18
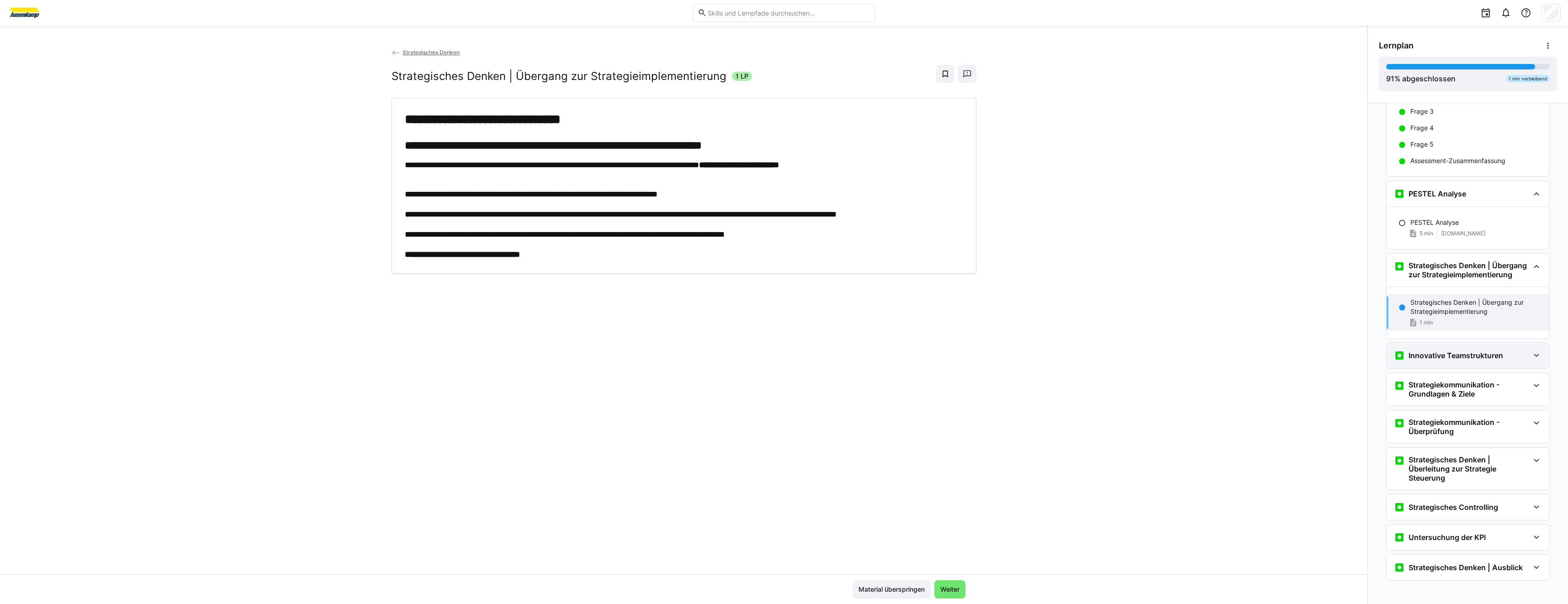
scroll to position [1277, 0]
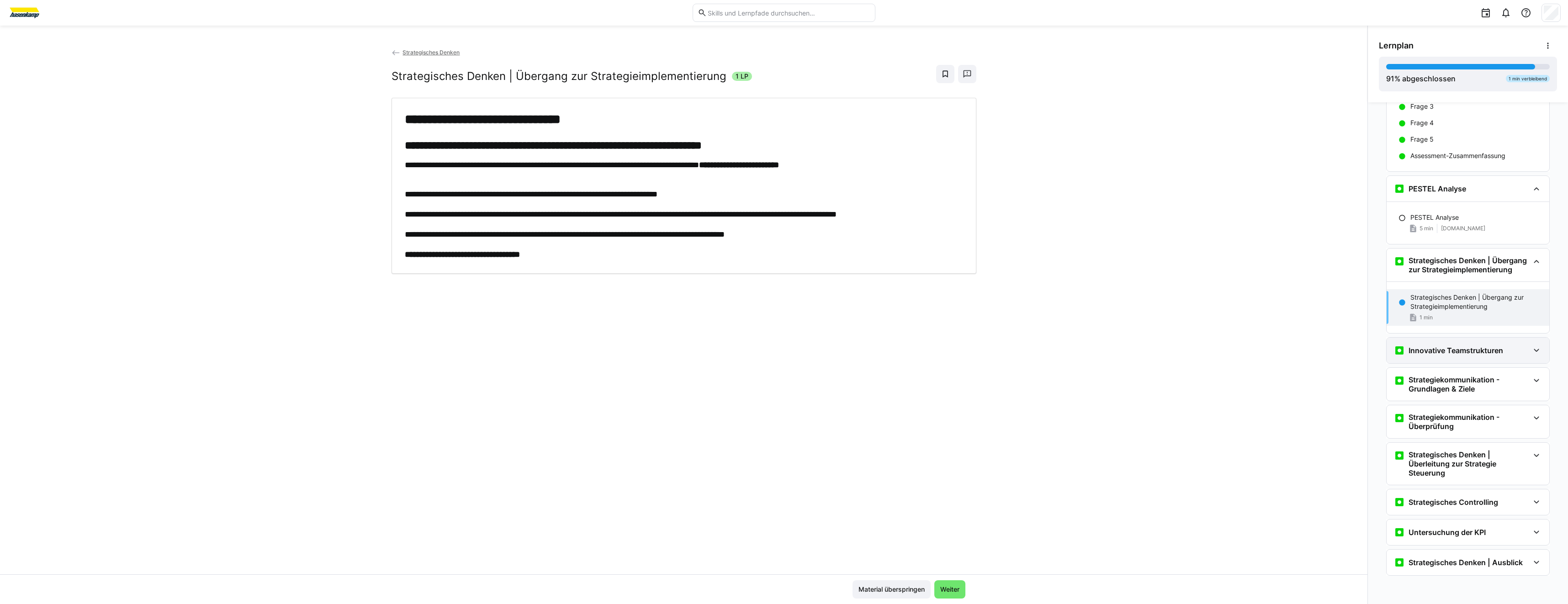
click at [1460, 359] on div "Innovative Teamstrukturen" at bounding box center [1468, 351] width 163 height 26
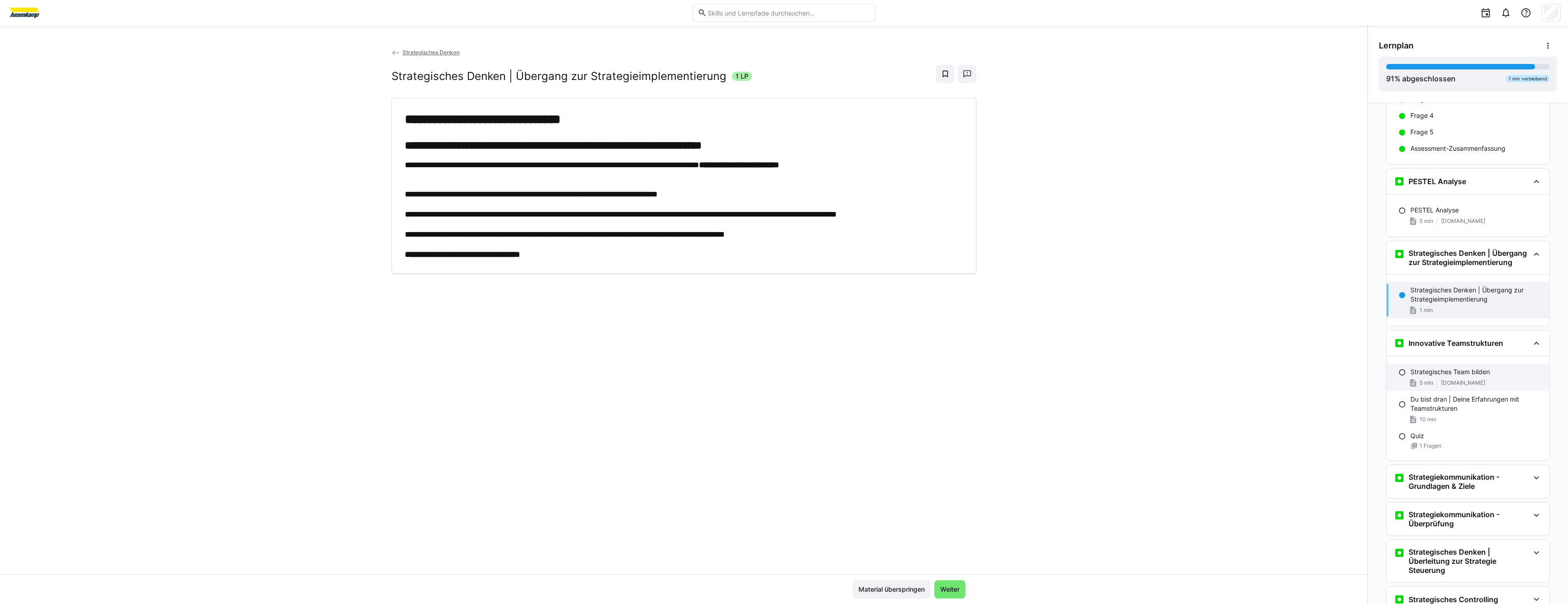
click at [1465, 387] on span "[DOMAIN_NAME]" at bounding box center [1463, 383] width 44 height 7
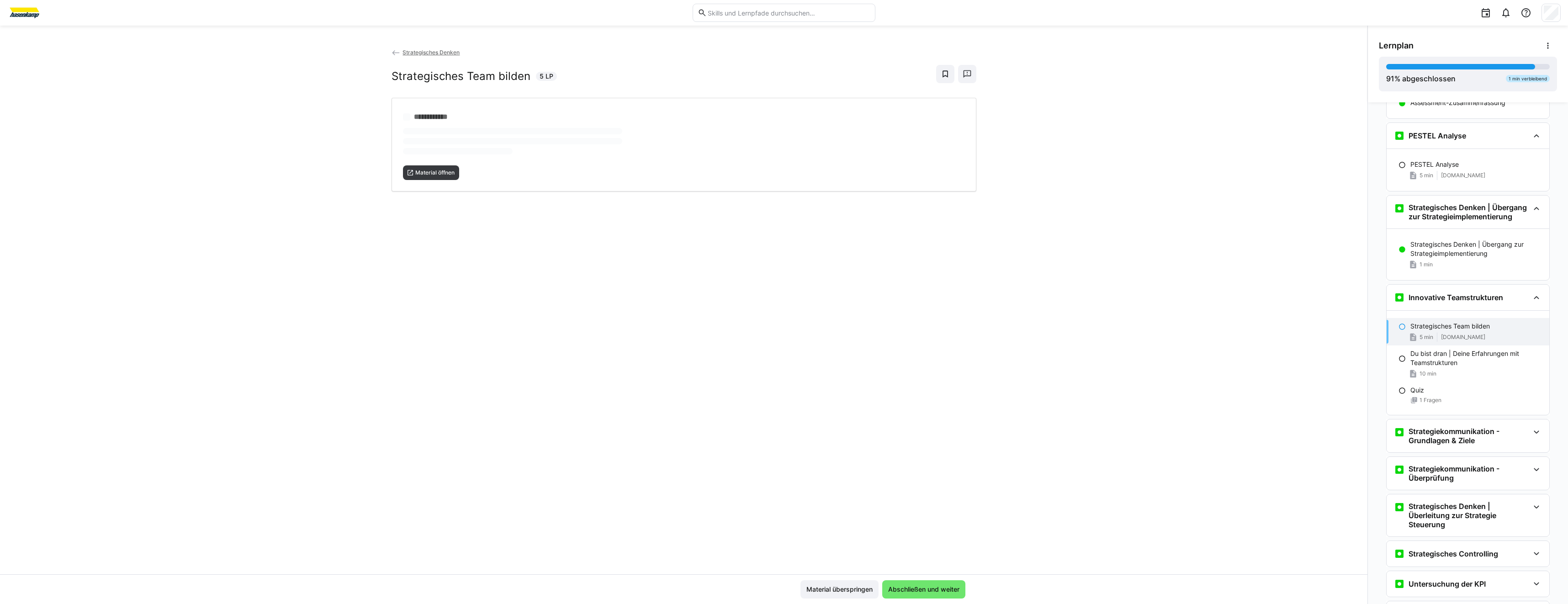
scroll to position [1382, 0]
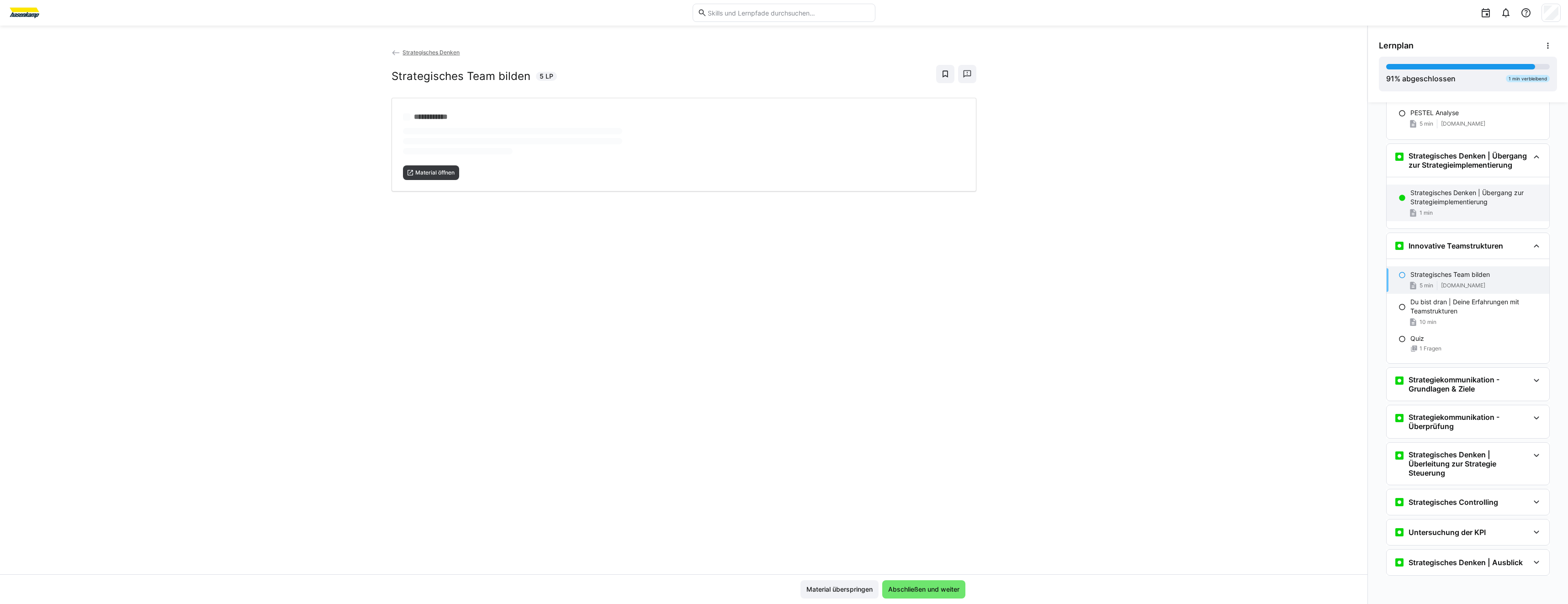
click at [1500, 206] on div "Strategisches Denken | Übergang zur Strategieimplementierung 1 min" at bounding box center [1468, 203] width 163 height 37
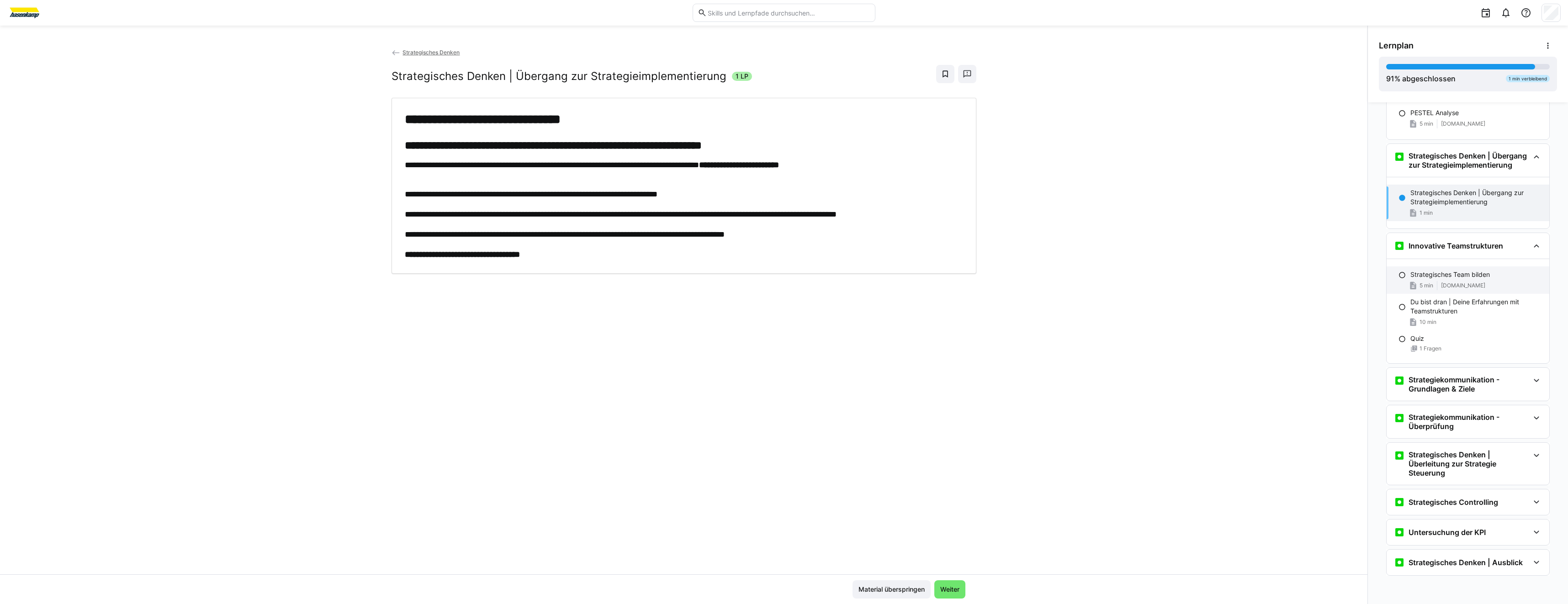
click at [1452, 279] on p "Strategisches Team bilden" at bounding box center [1450, 275] width 80 height 9
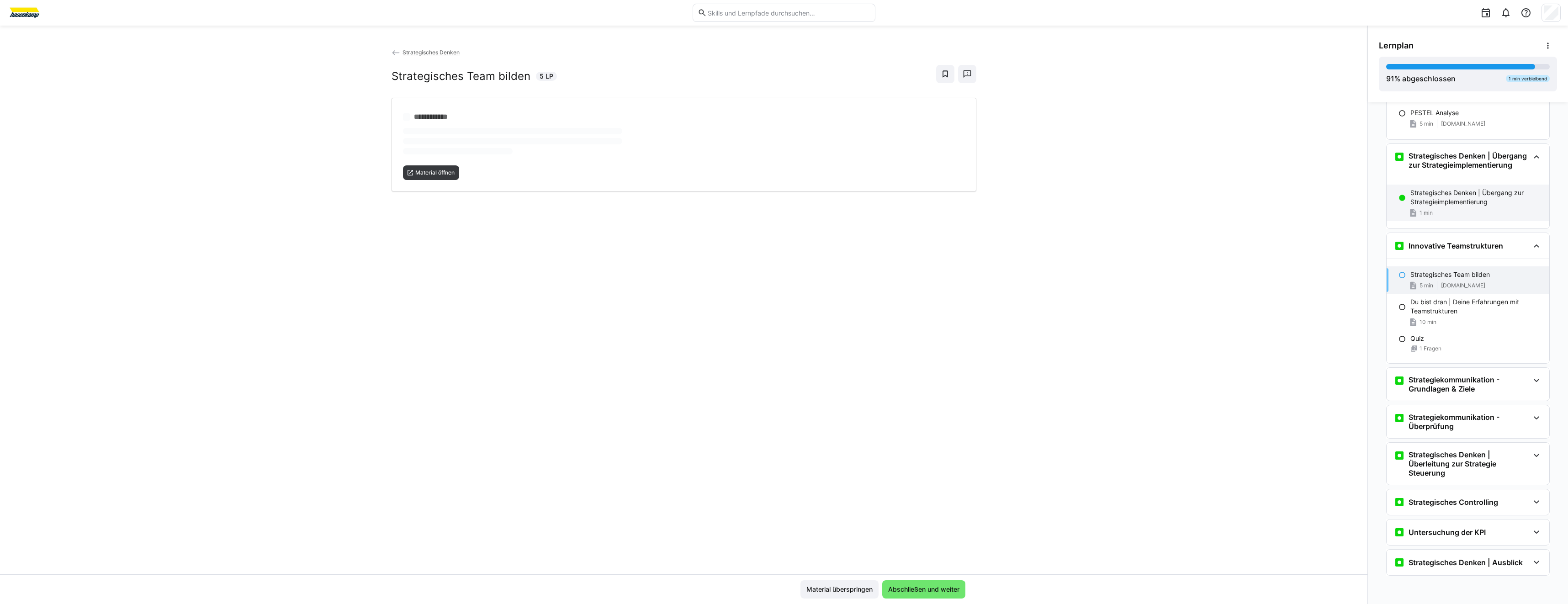
click at [1446, 206] on p "Strategisches Denken | Übergang zur Strategieimplementierung" at bounding box center [1476, 197] width 131 height 18
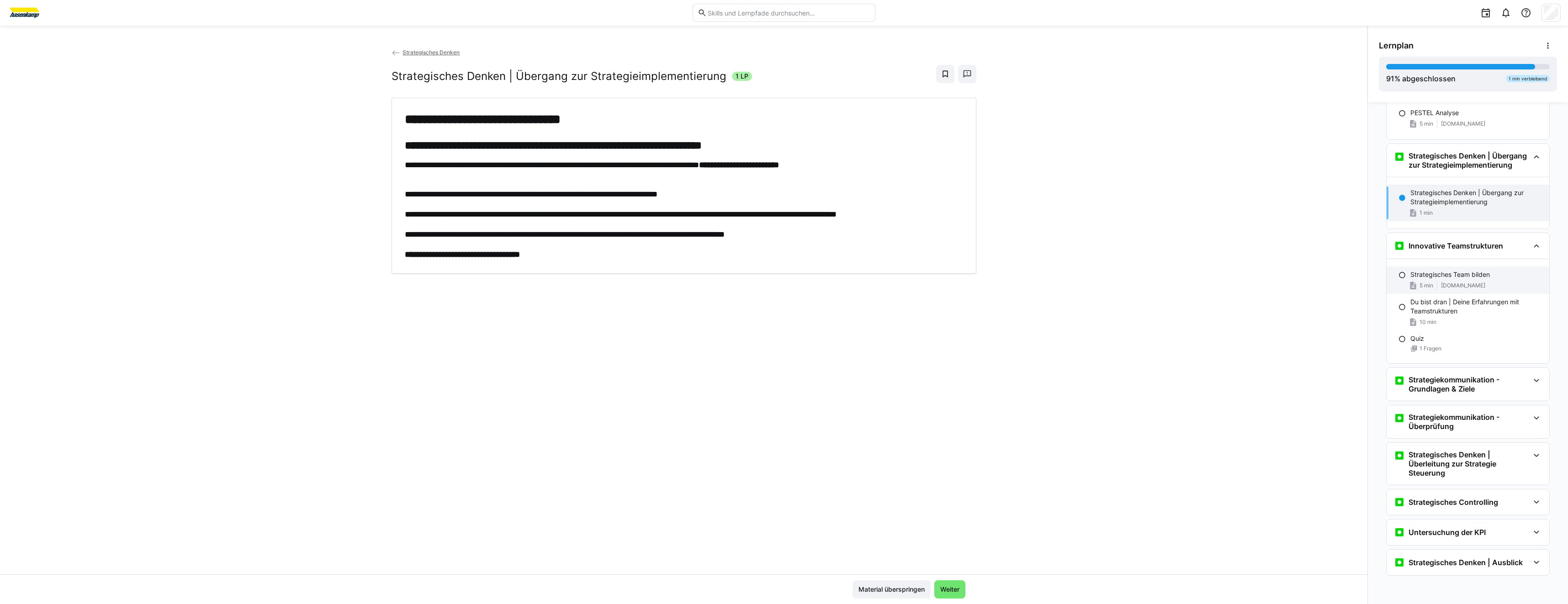
click at [1448, 278] on p "Strategisches Team bilden" at bounding box center [1450, 275] width 80 height 9
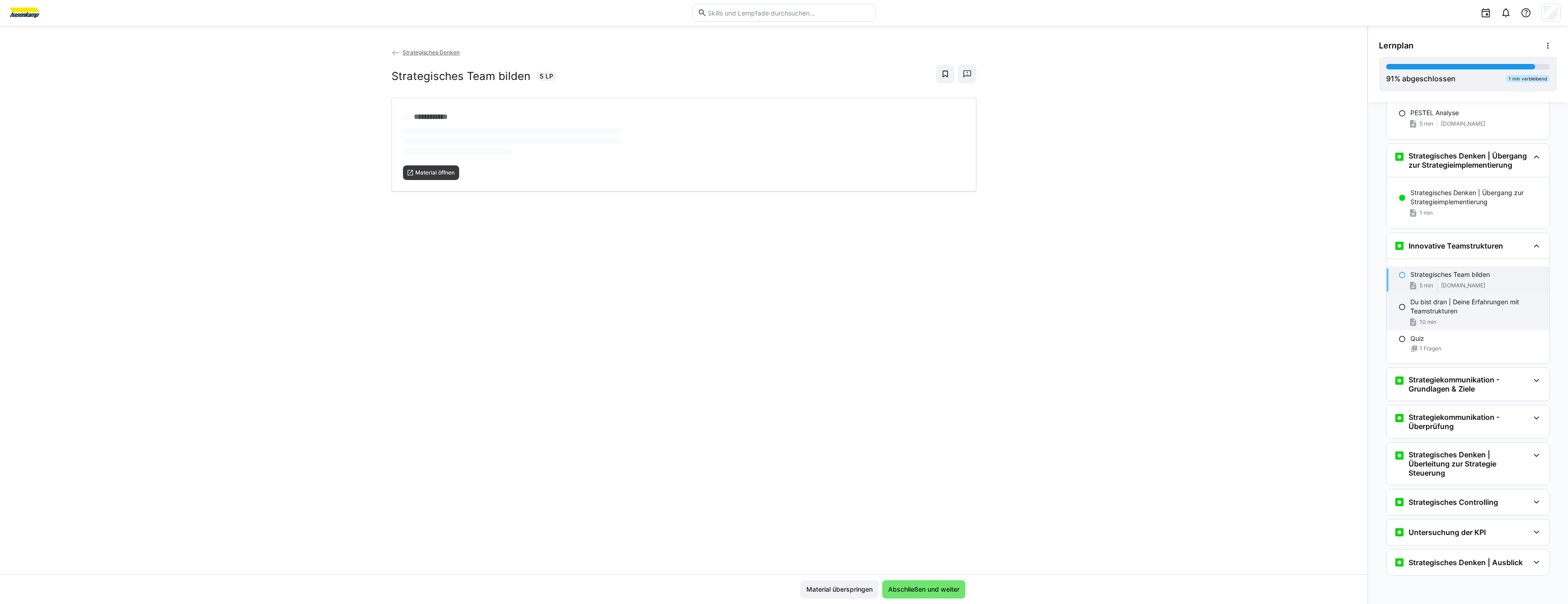
click at [1423, 314] on p "Du bist dran | Deine Erfahrungen mit Teamstrukturen" at bounding box center [1476, 307] width 131 height 18
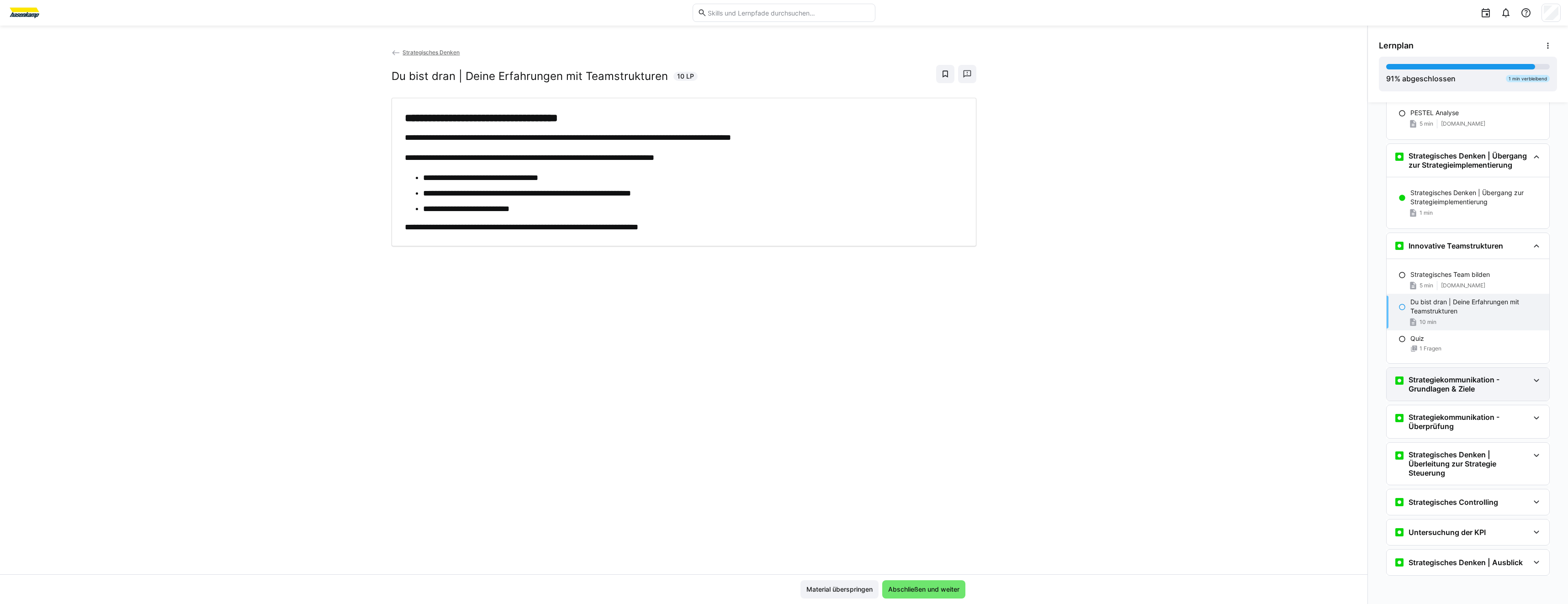
click at [1464, 384] on h3 "Strategiekommunikation - Grundlagen & Ziele" at bounding box center [1469, 384] width 121 height 18
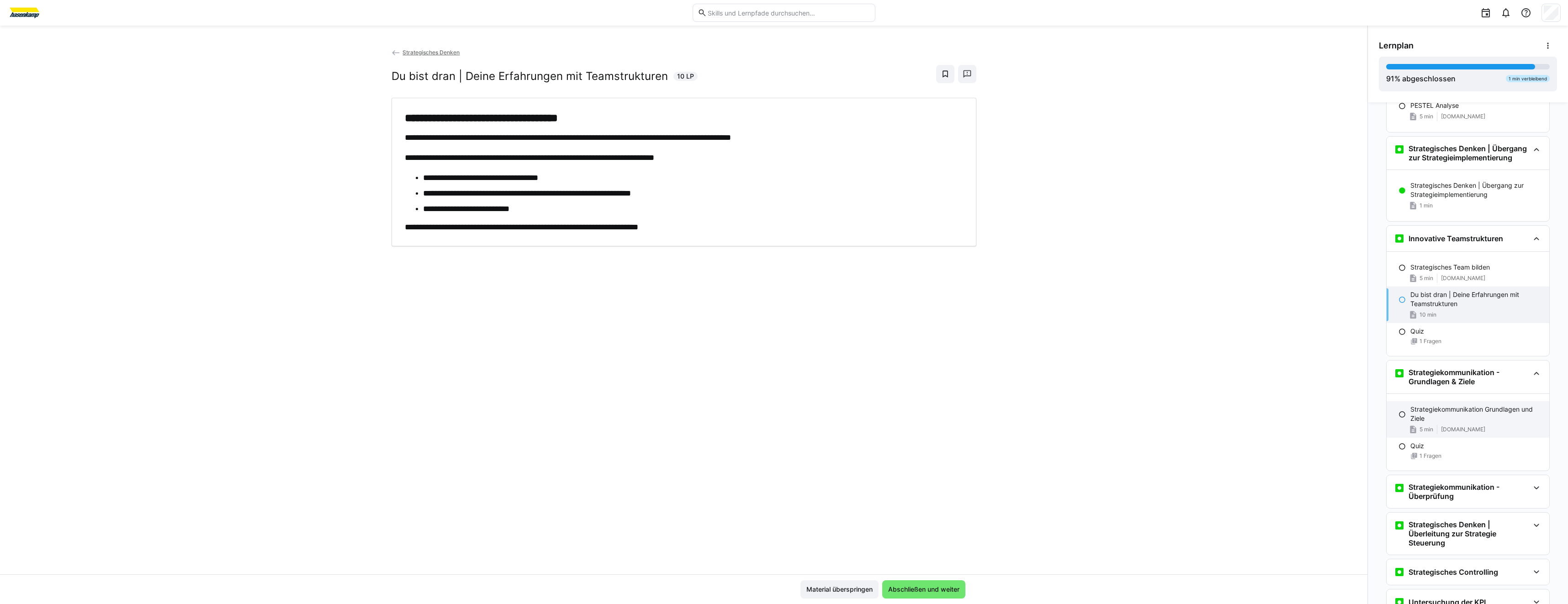
click at [1472, 417] on p "Strategiekommunikation Grundlagen und Ziele" at bounding box center [1476, 414] width 131 height 18
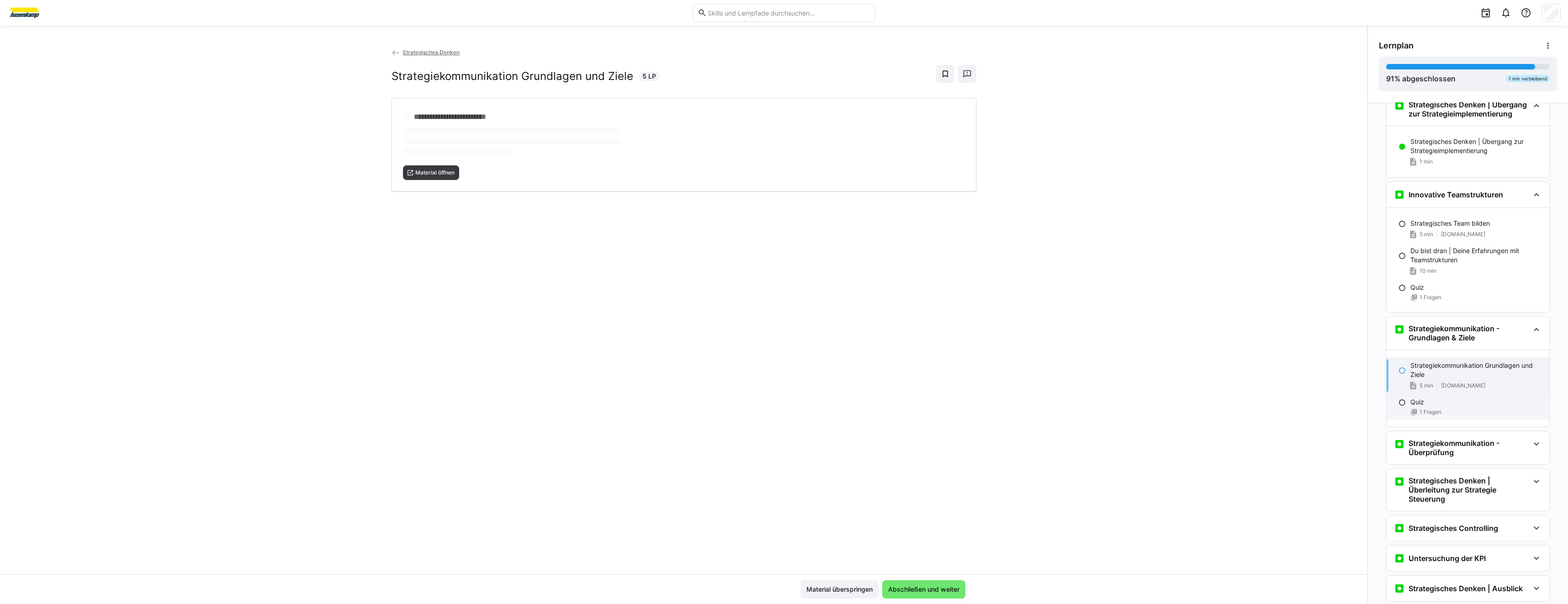
scroll to position [1459, 0]
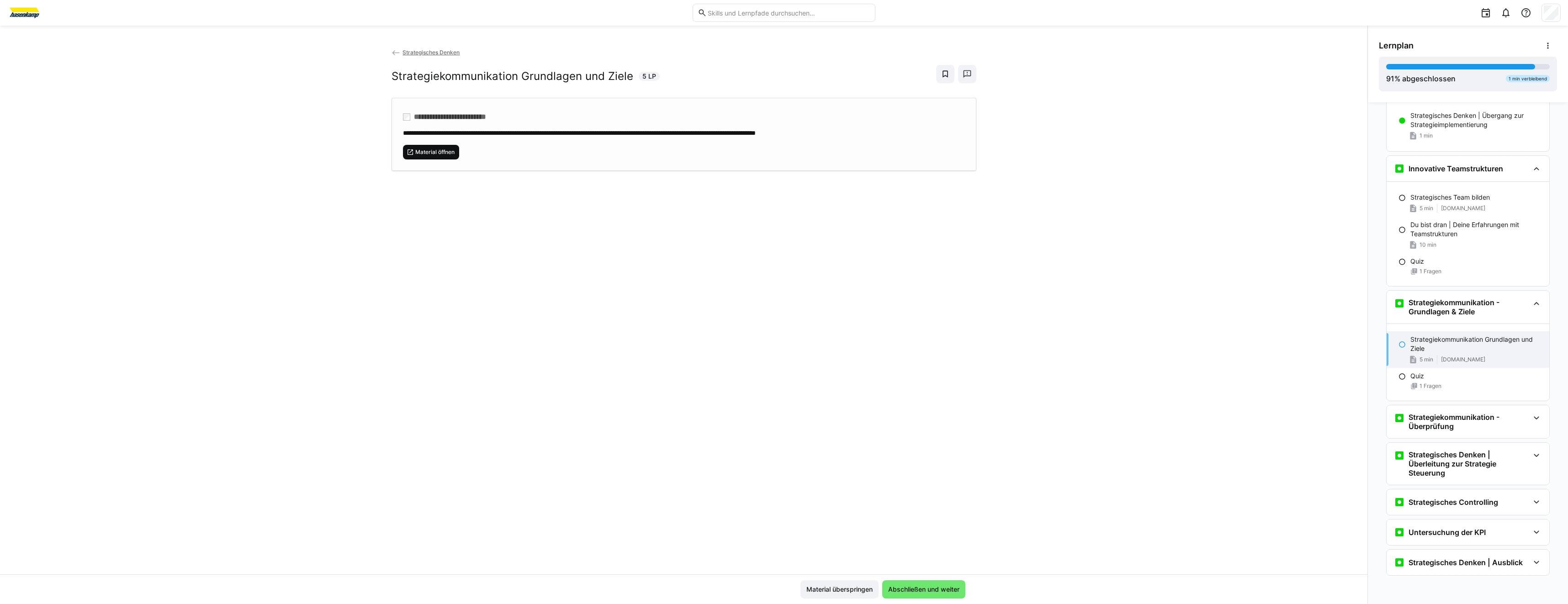
click at [439, 155] on span "Material öffnen" at bounding box center [435, 152] width 41 height 7
click at [1475, 428] on h3 "Strategiekommunikation - Überprüfung" at bounding box center [1469, 422] width 121 height 18
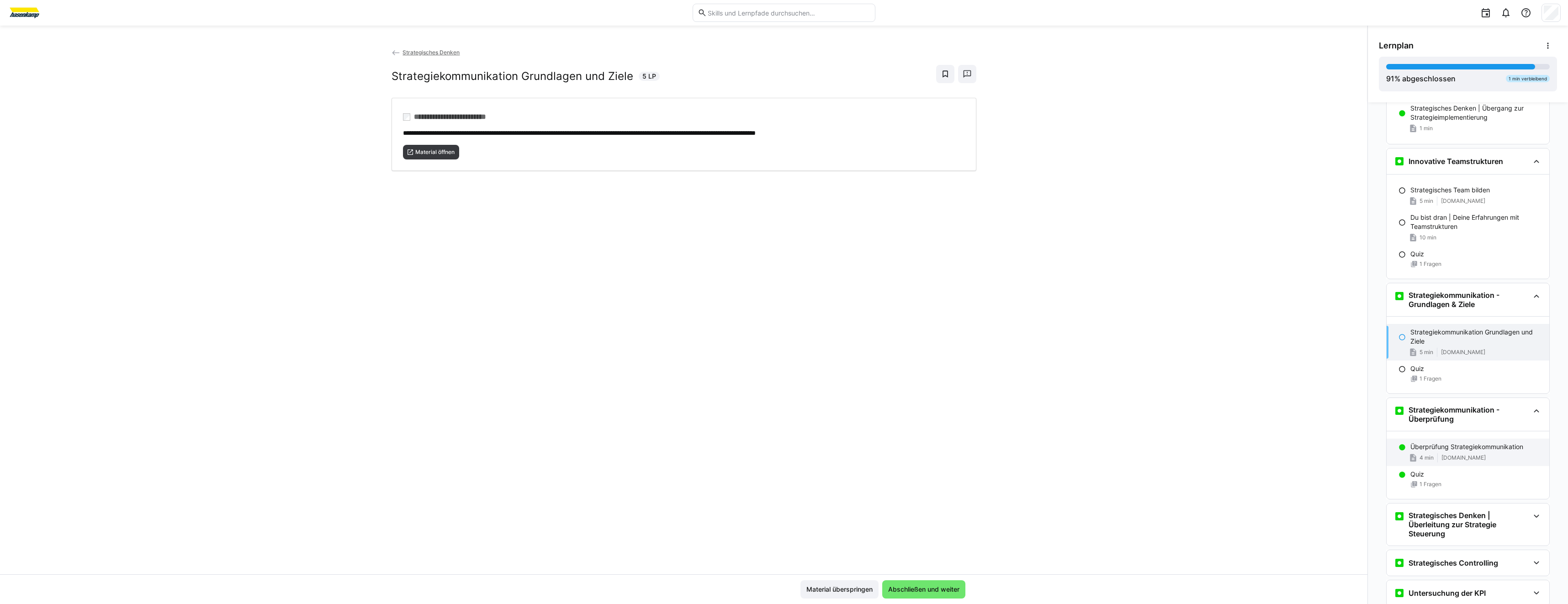
click at [1472, 462] on span "[DOMAIN_NAME]" at bounding box center [1463, 458] width 44 height 7
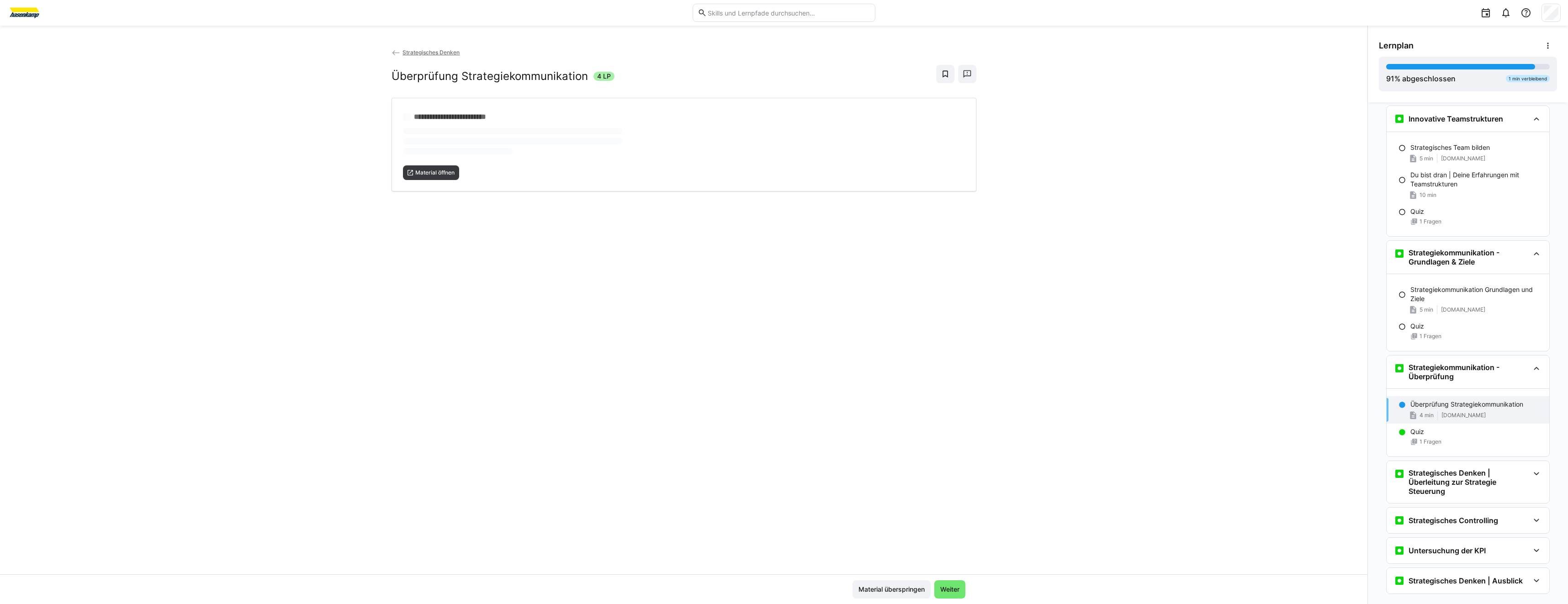
scroll to position [1527, 0]
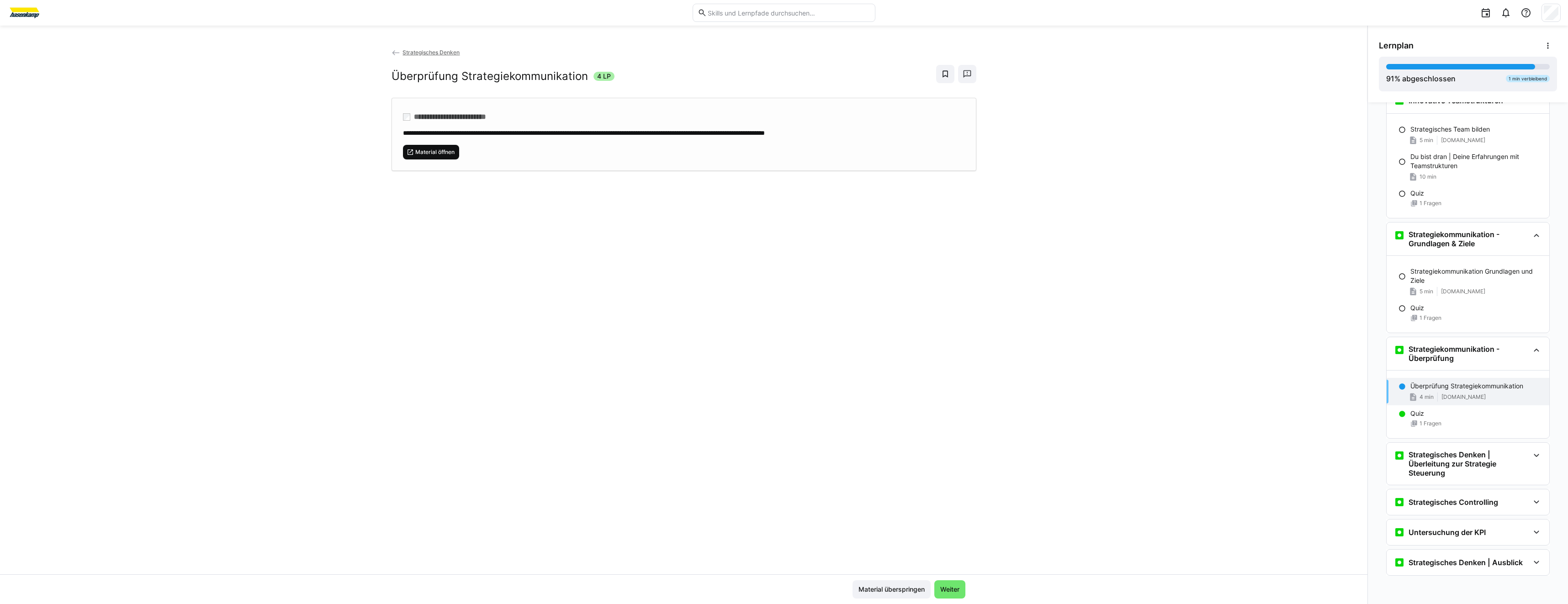
click at [420, 156] on span "Material öffnen" at bounding box center [431, 152] width 57 height 15
click at [1452, 461] on h3 "Strategisches Denken | Überleitung zur Strategie Steuerung" at bounding box center [1469, 463] width 121 height 27
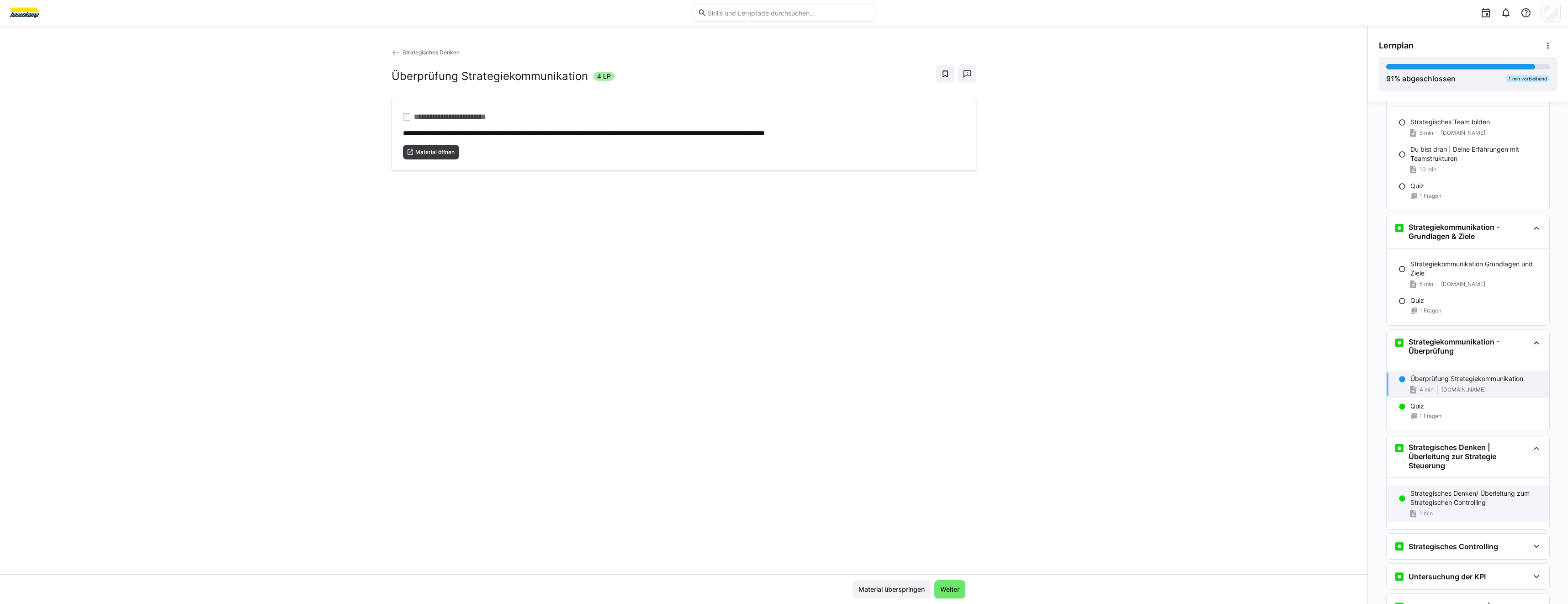
click at [1455, 500] on p "Strategisches Denken/ Überleitung zum Strategischen Controlling" at bounding box center [1476, 498] width 131 height 18
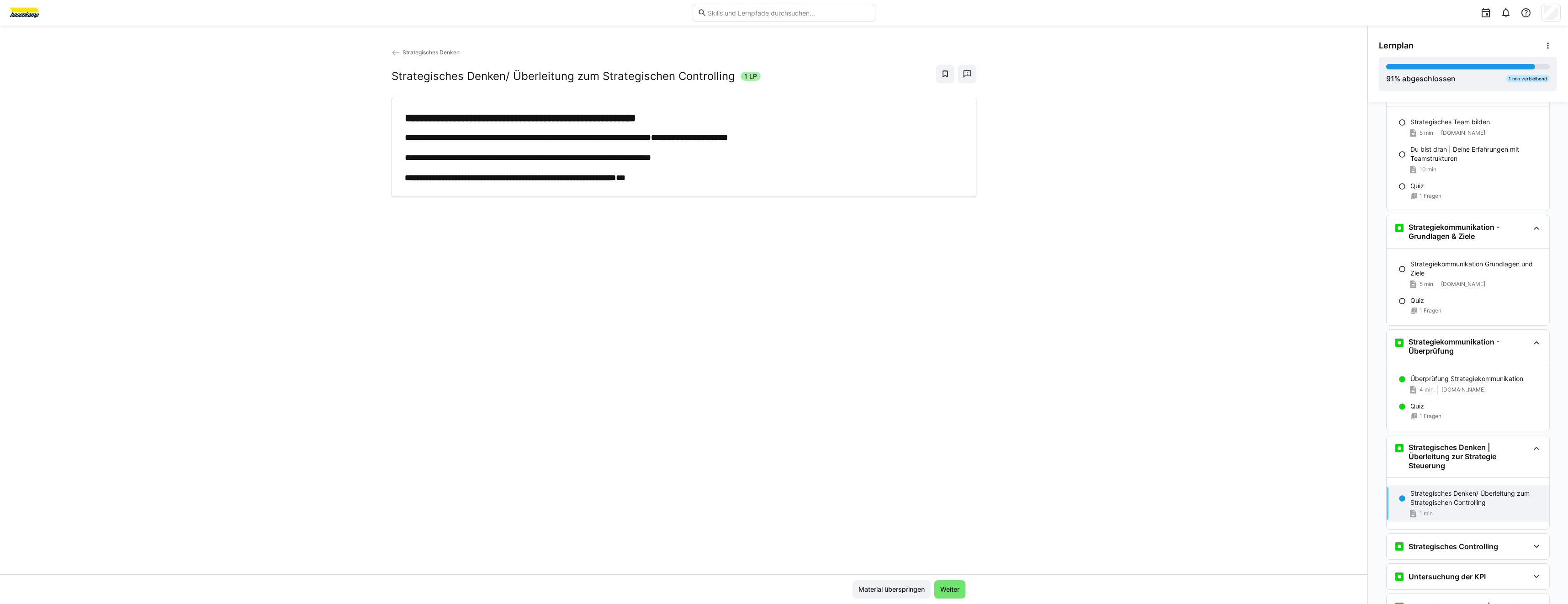
scroll to position [1579, 0]
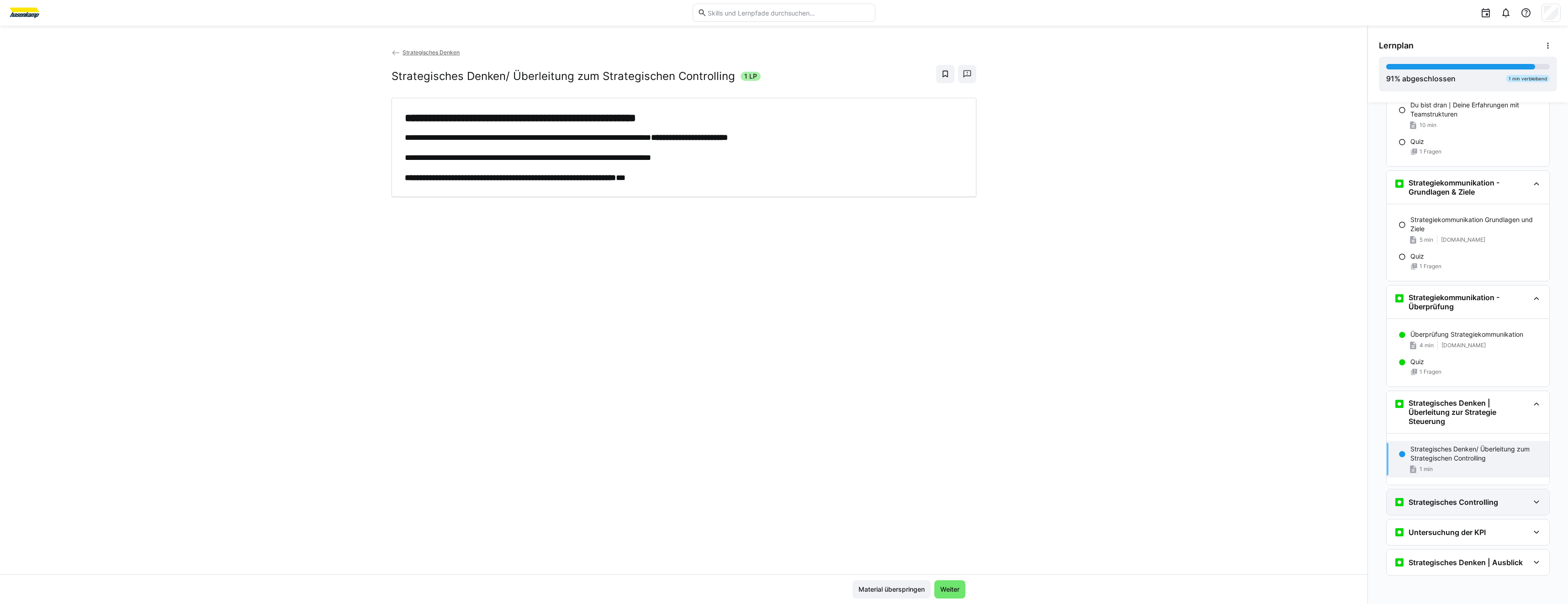
click at [1442, 505] on h3 "Strategisches Controlling" at bounding box center [1453, 502] width 89 height 9
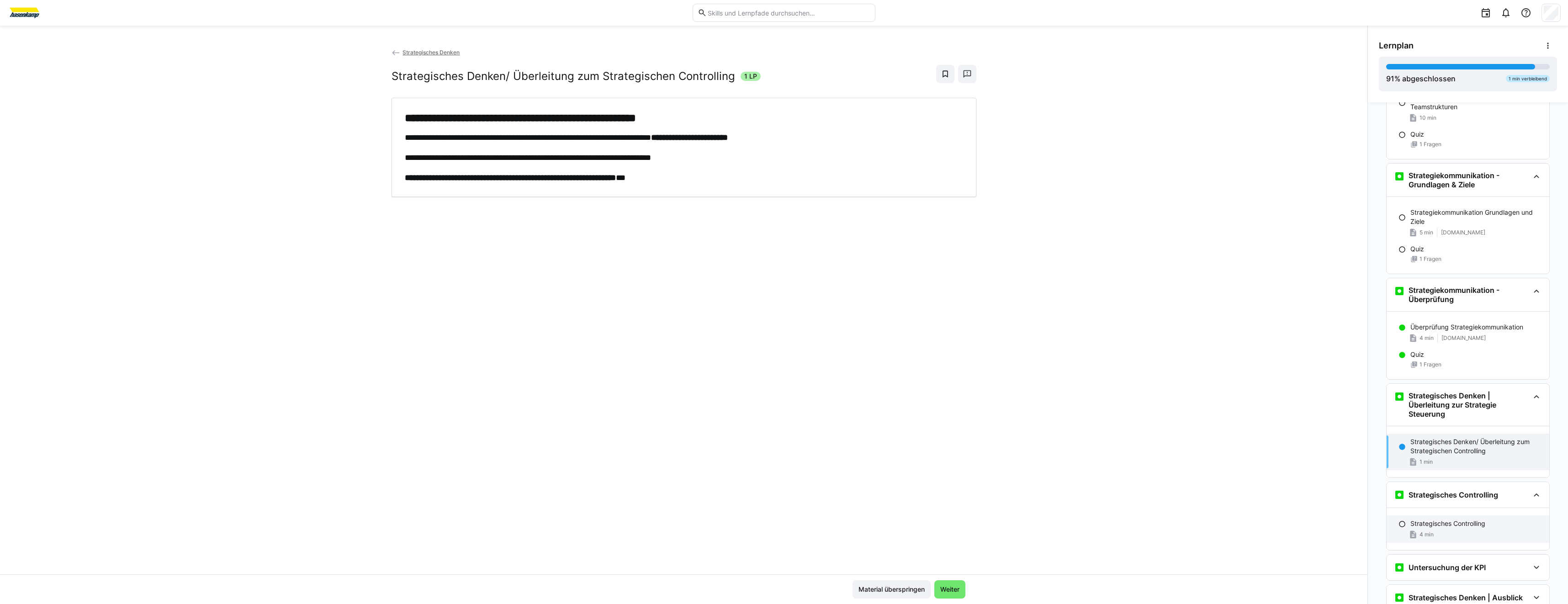
click at [1458, 539] on div "4 min" at bounding box center [1476, 535] width 131 height 9
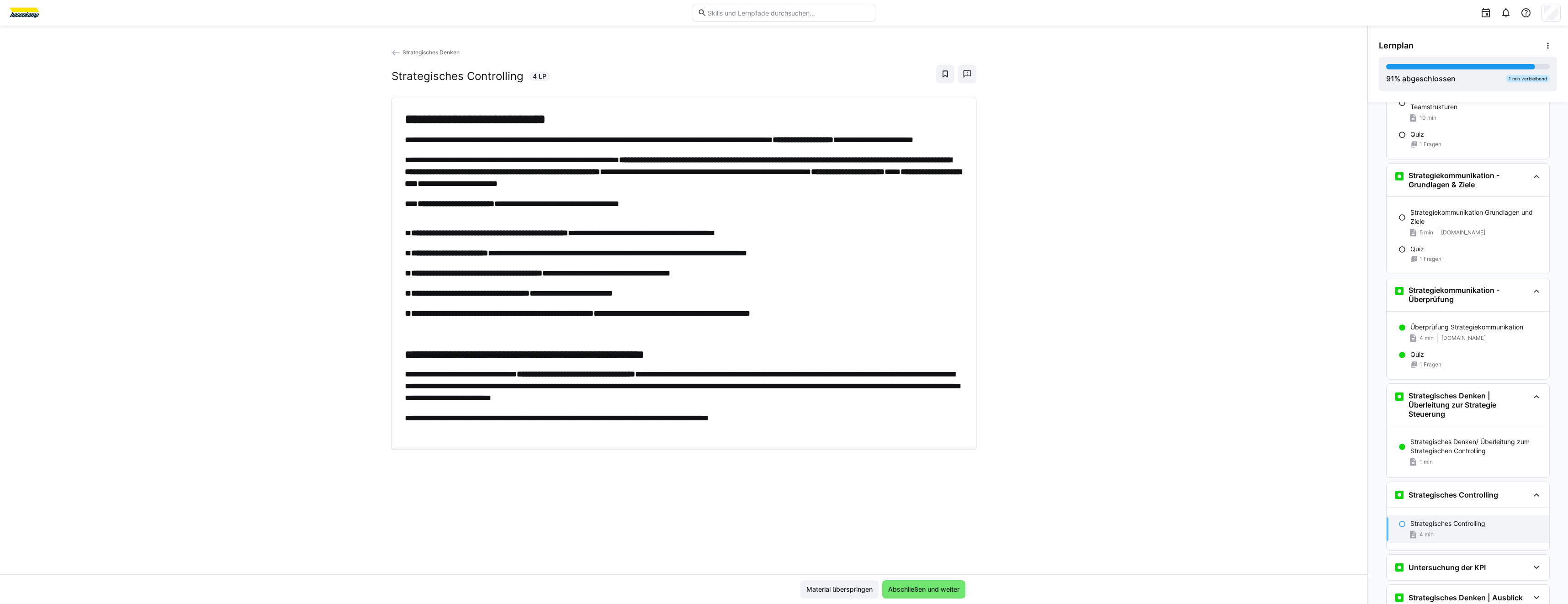
scroll to position [1621, 0]
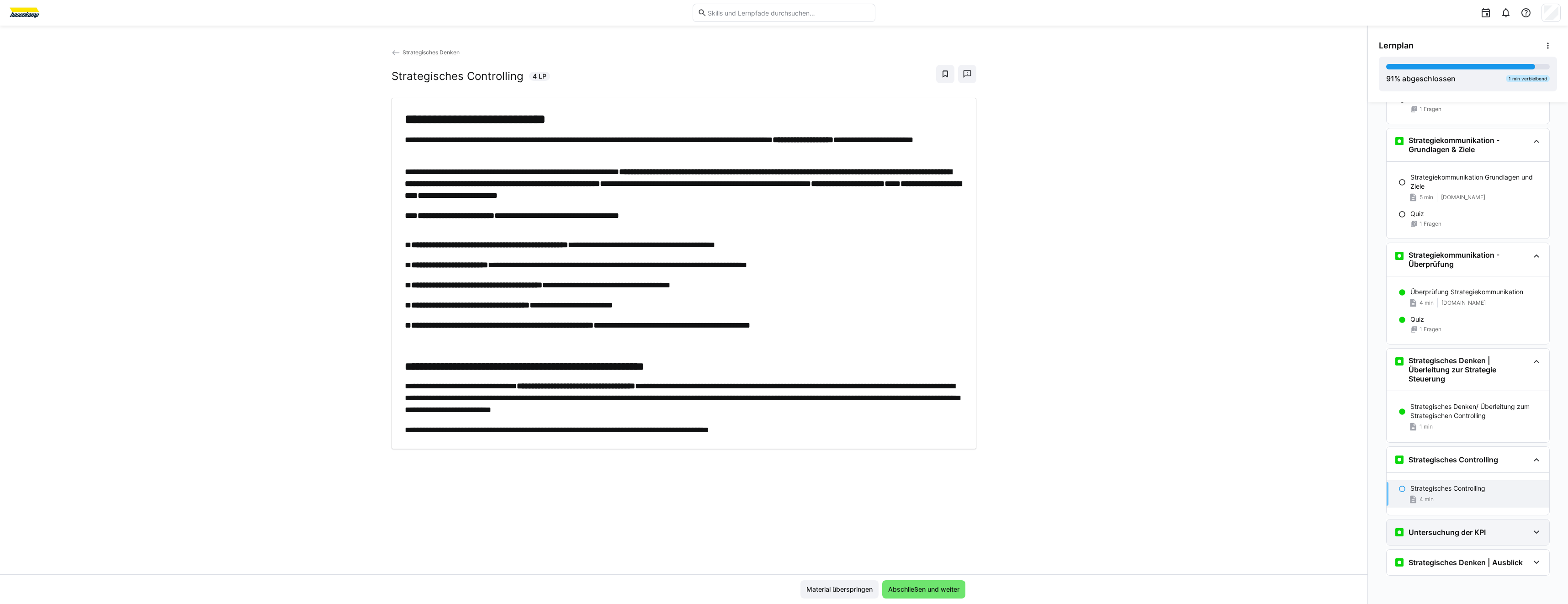
click at [1483, 529] on div "Untersuchung der KPI" at bounding box center [1461, 532] width 135 height 11
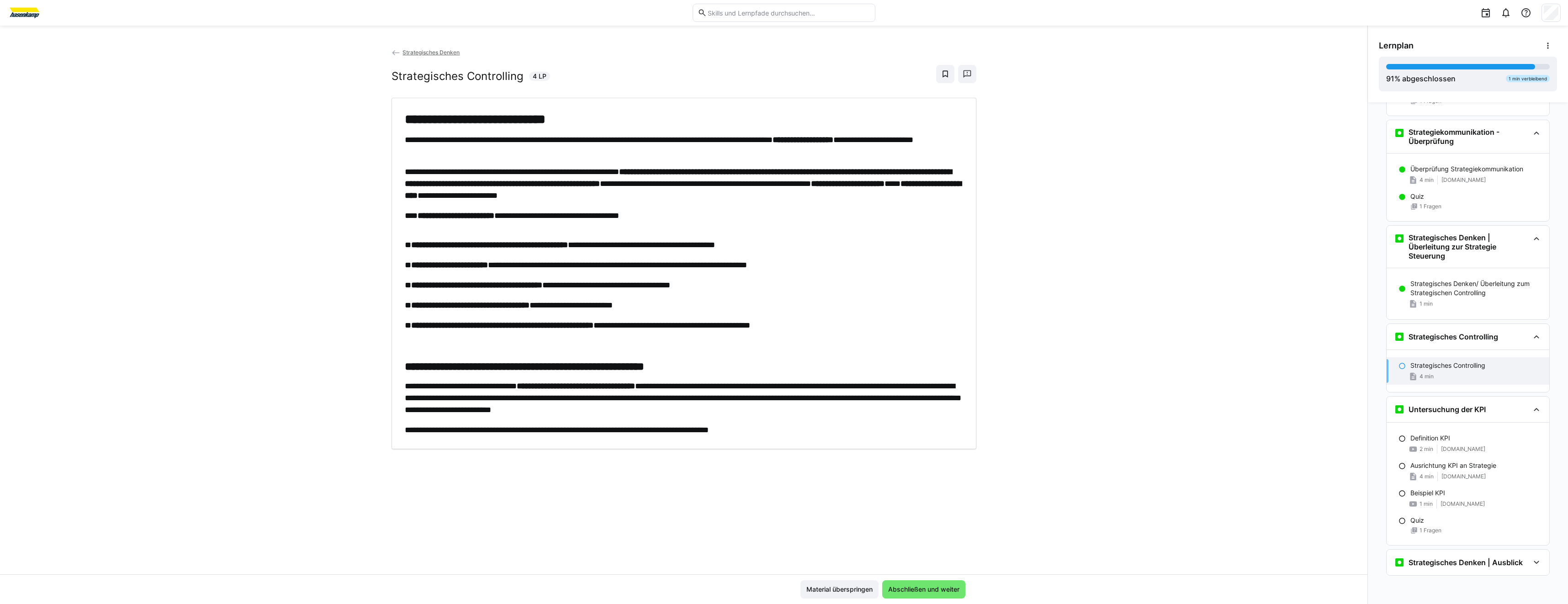
scroll to position [1744, 0]
click at [1472, 481] on div "Ausrichtung KPI an Strategie 4 min [DOMAIN_NAME]" at bounding box center [1468, 471] width 163 height 27
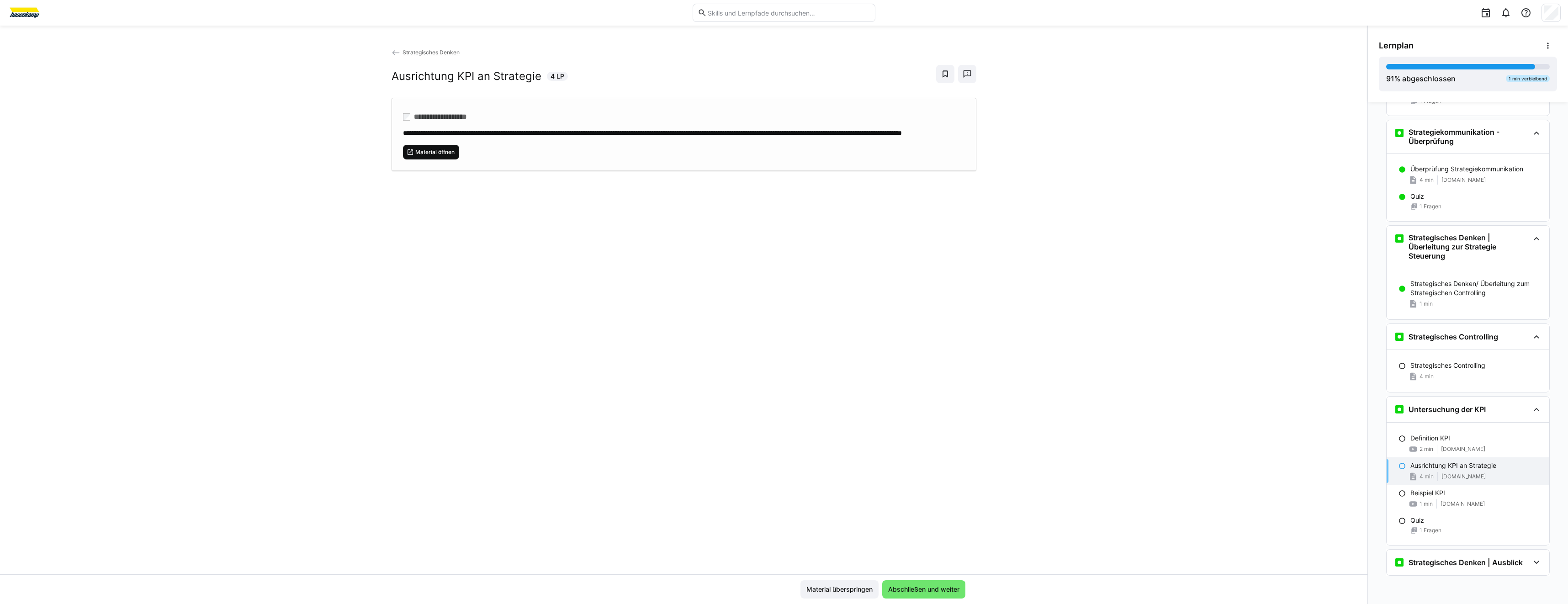
click at [441, 160] on span "Material öffnen" at bounding box center [431, 152] width 57 height 15
click at [1465, 557] on div "Strategisches Denken | Ausblick" at bounding box center [1468, 563] width 163 height 26
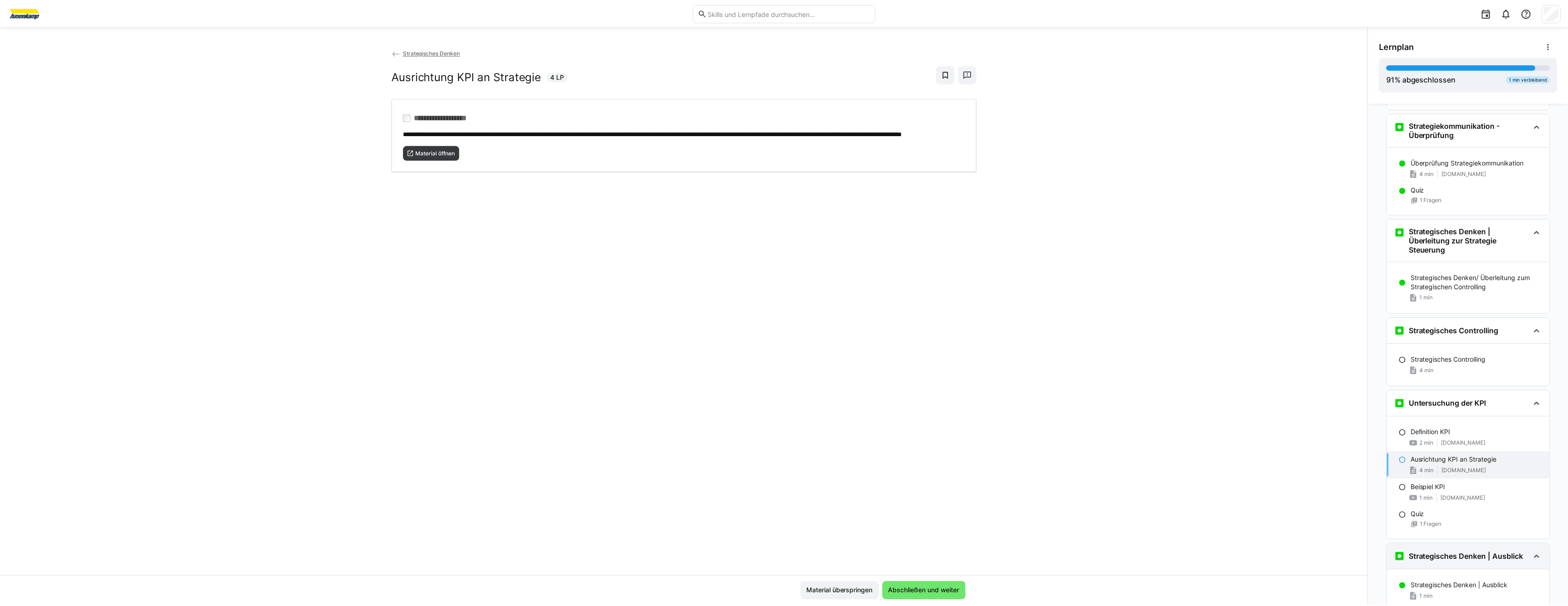
scroll to position [1792, 0]
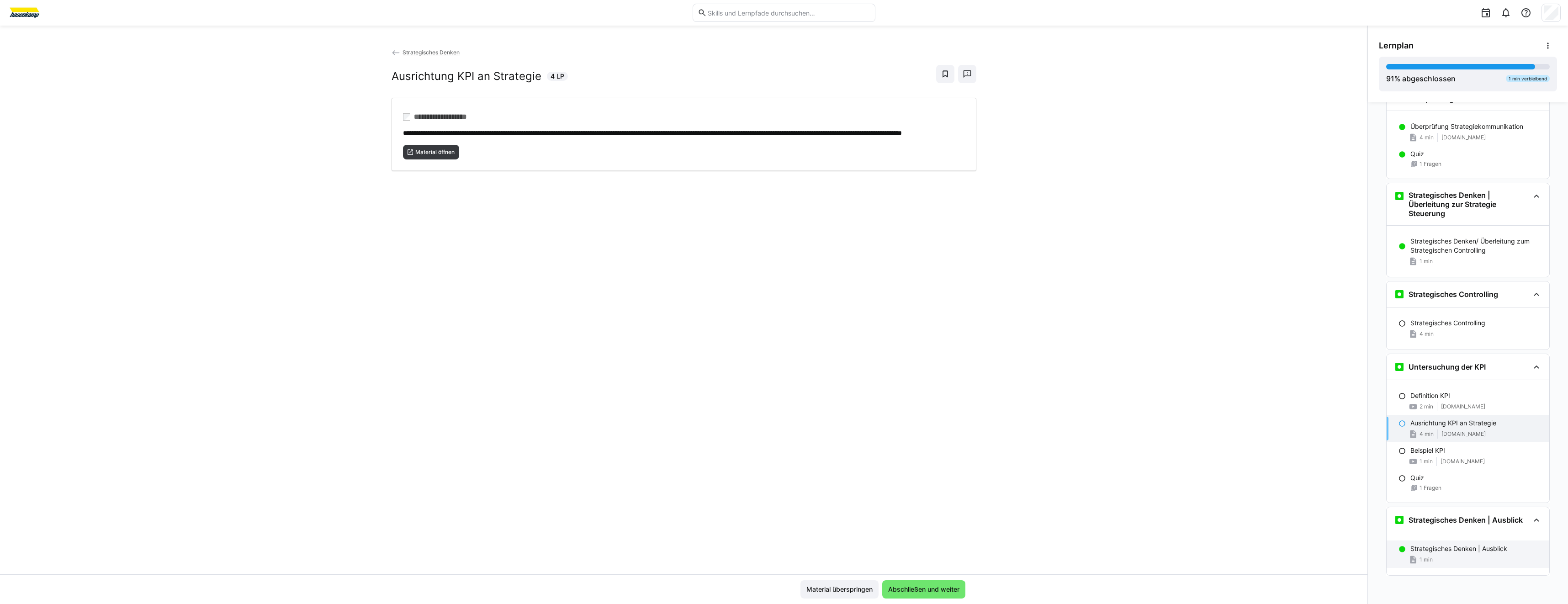
click at [1459, 553] on div "Strategisches Denken | Ausblick 1 min" at bounding box center [1468, 554] width 163 height 27
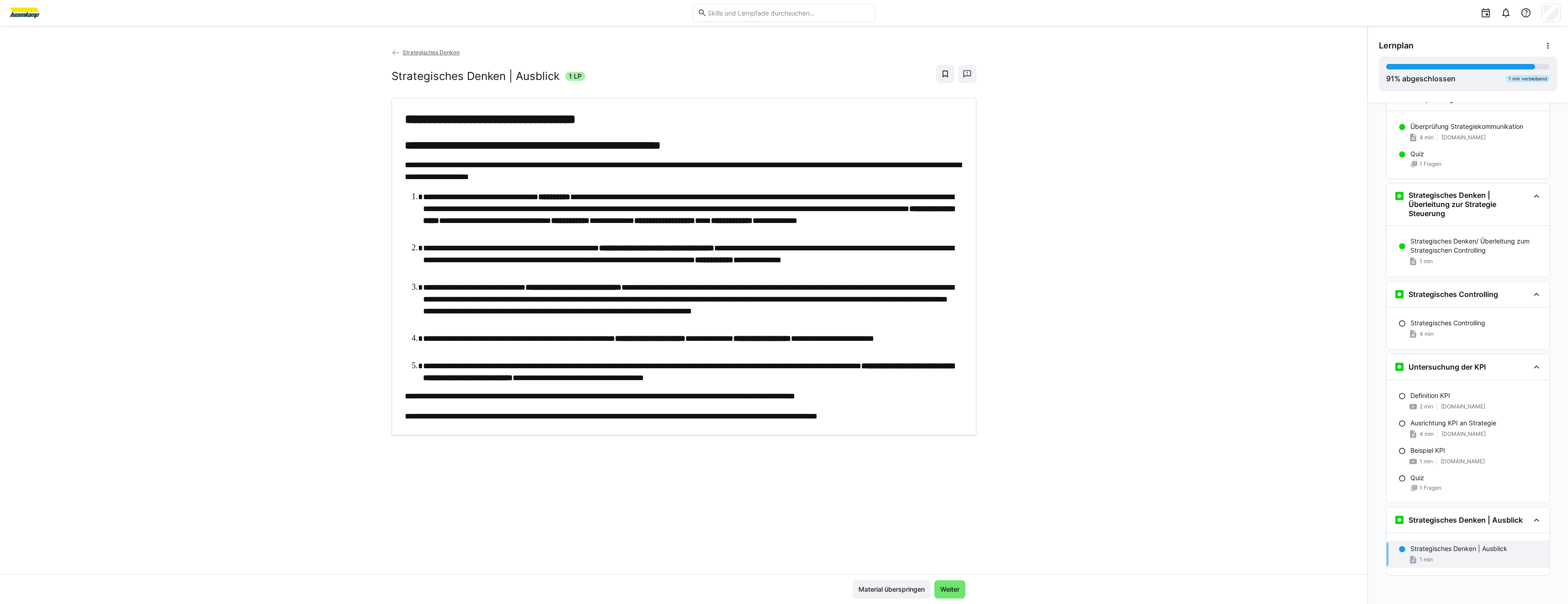
click at [38, 19] on img at bounding box center [24, 13] width 34 height 15
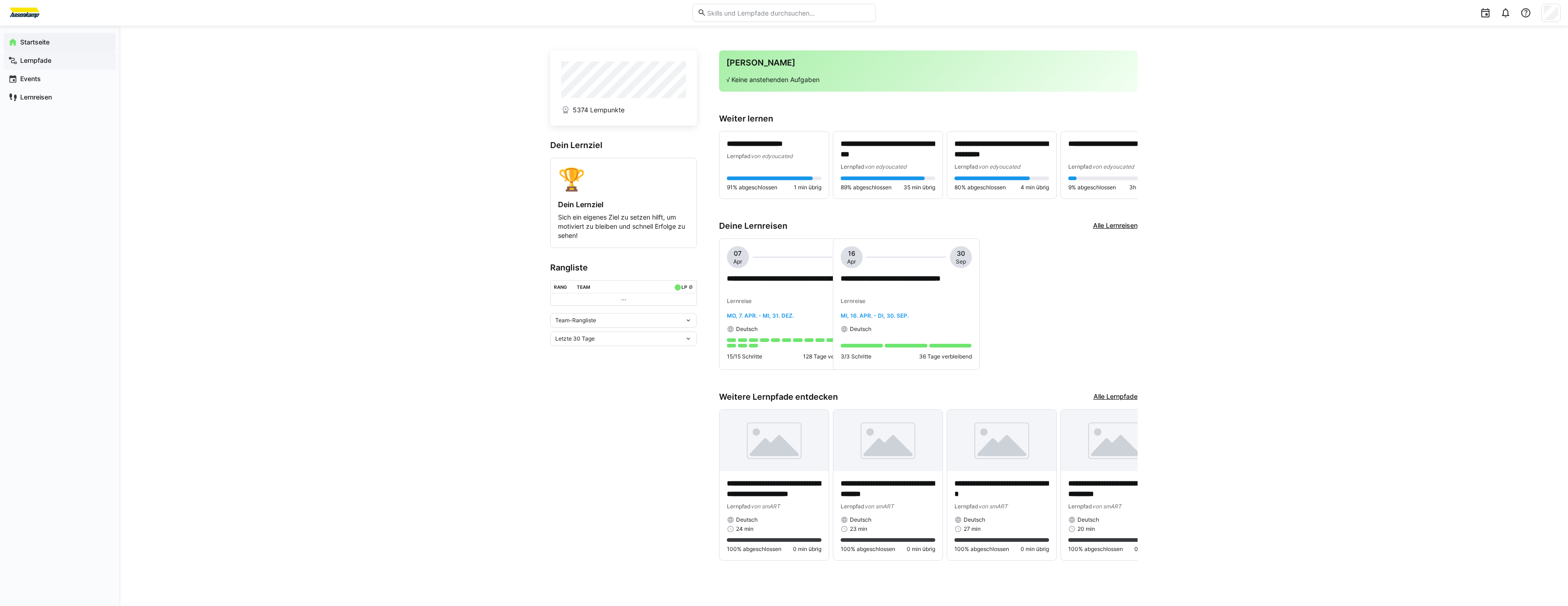
click at [60, 65] on div "Lernpfade" at bounding box center [59, 60] width 112 height 18
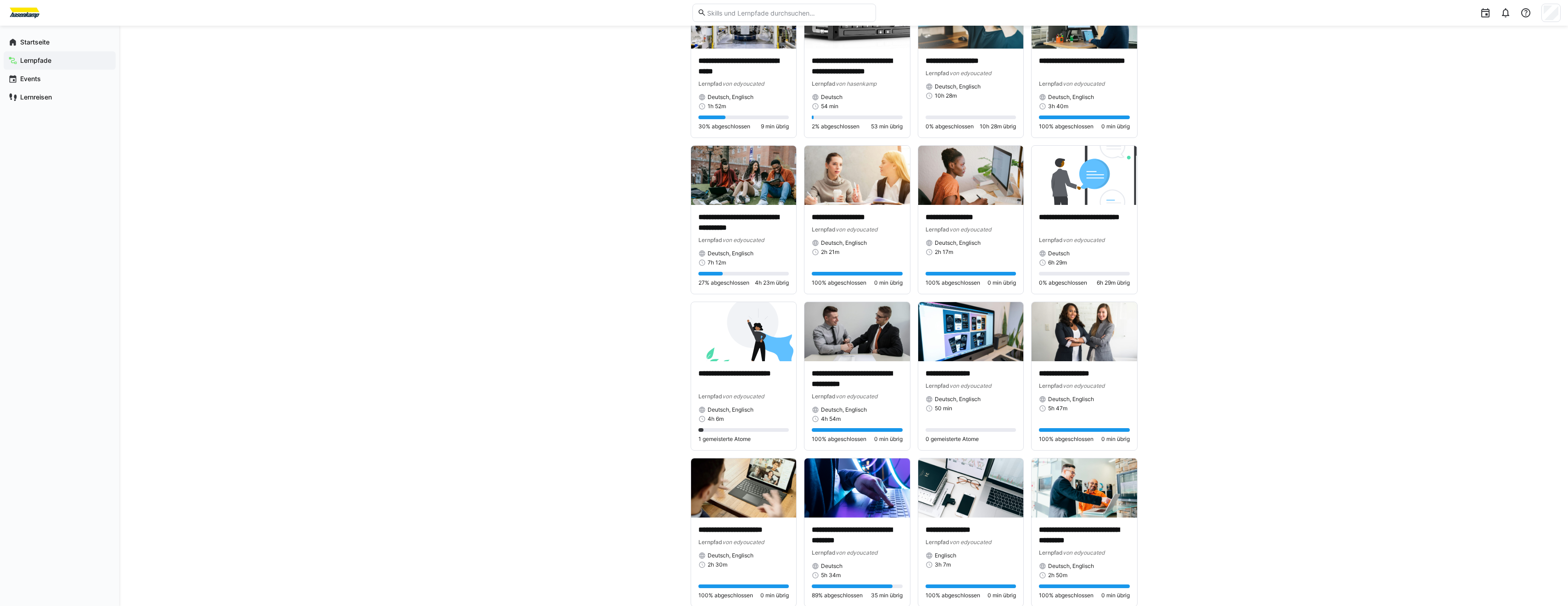
scroll to position [734, 0]
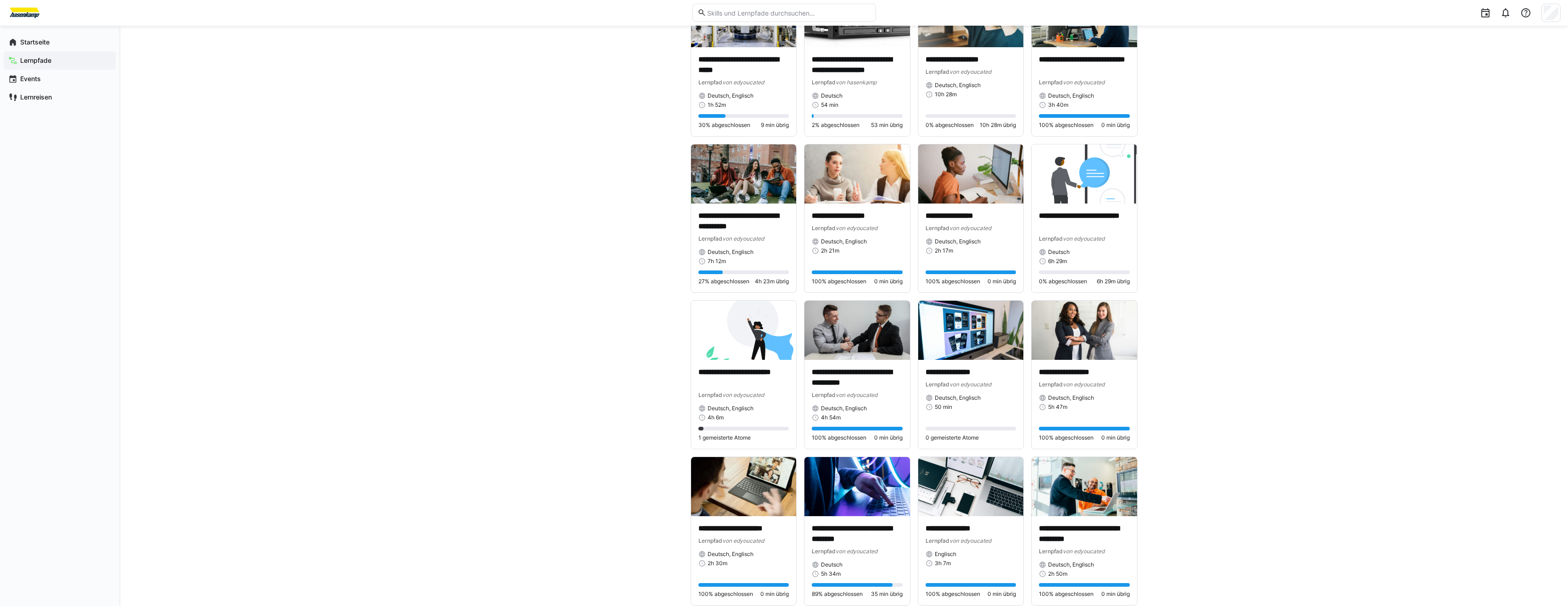
click at [669, 214] on app-learning-path-list-filter-box "Suche Anbieter edyoucated (87) hasenkamp (33) smART (24) Kategorien Agiles Mana…" at bounding box center [615, 365] width 130 height 2004
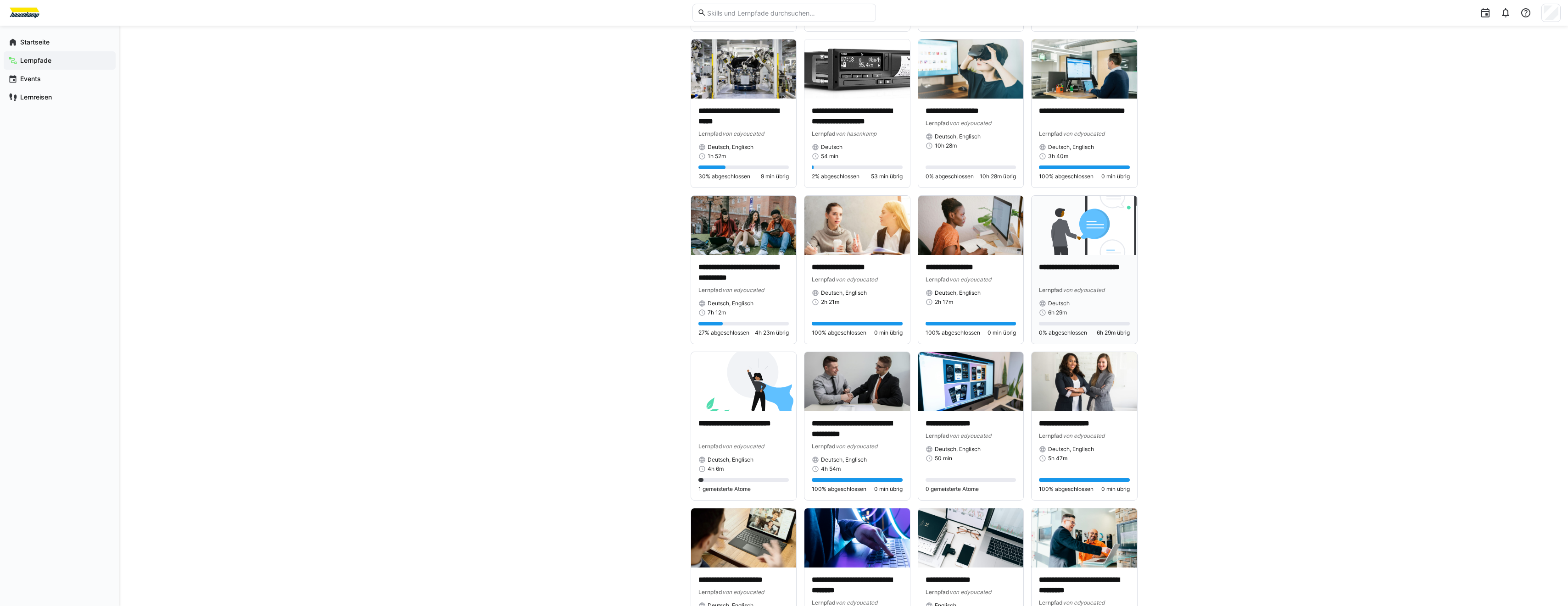
scroll to position [688, 0]
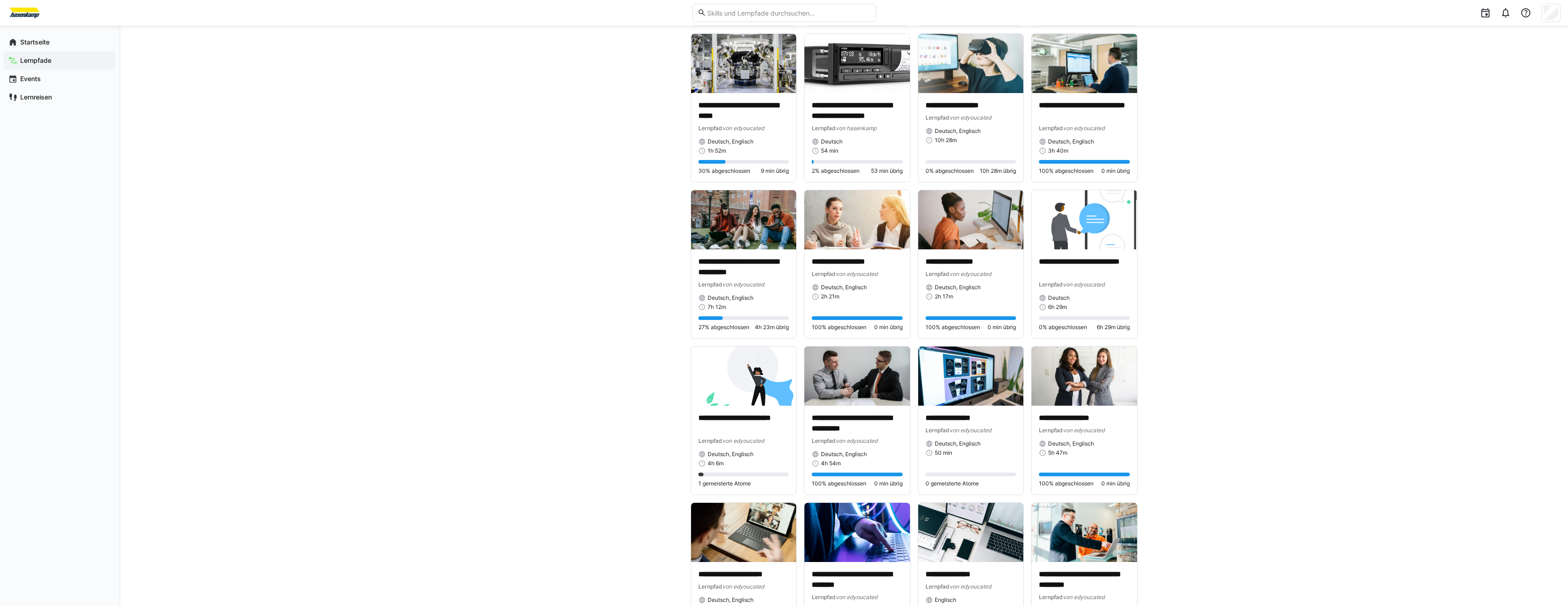
click at [1032, 184] on app-cards-list "**********" at bounding box center [914, 410] width 447 height 2003
click at [1027, 186] on app-cards-list "**********" at bounding box center [914, 410] width 447 height 2003
click at [955, 233] on img at bounding box center [971, 219] width 106 height 59
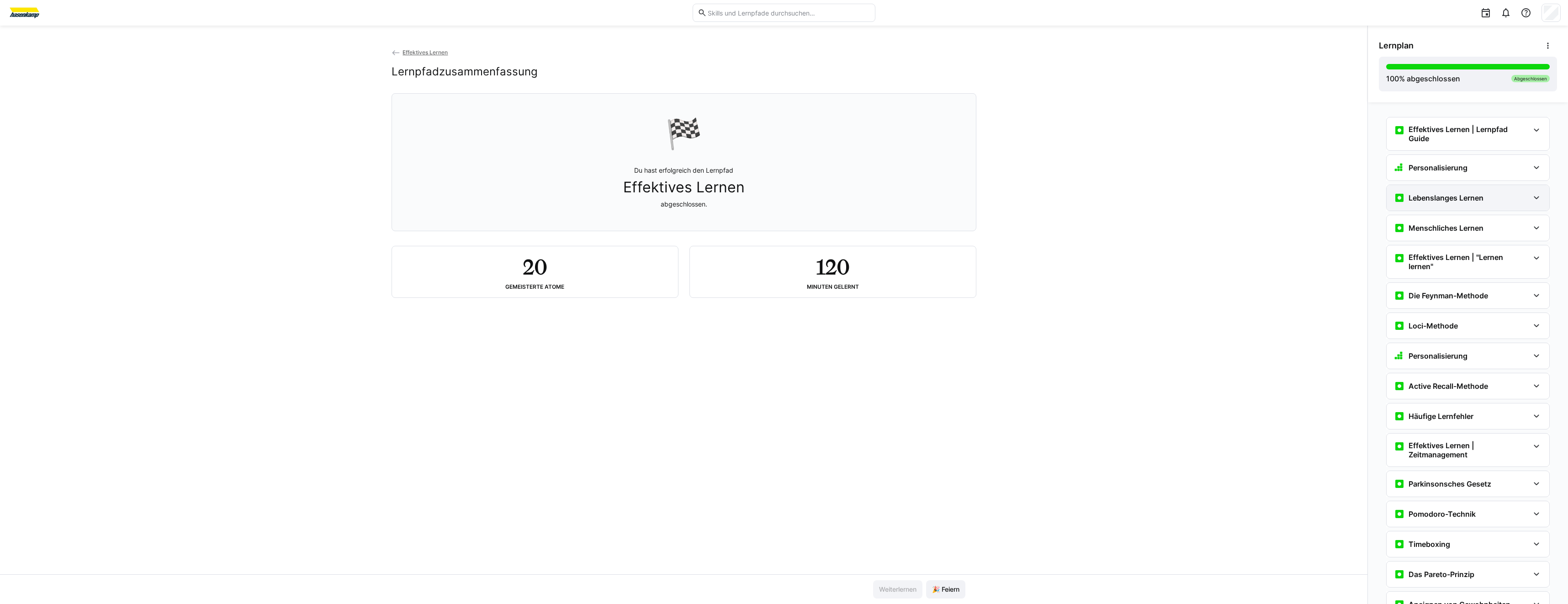
click at [1482, 197] on div "Lebenslanges Lernen" at bounding box center [1461, 198] width 135 height 11
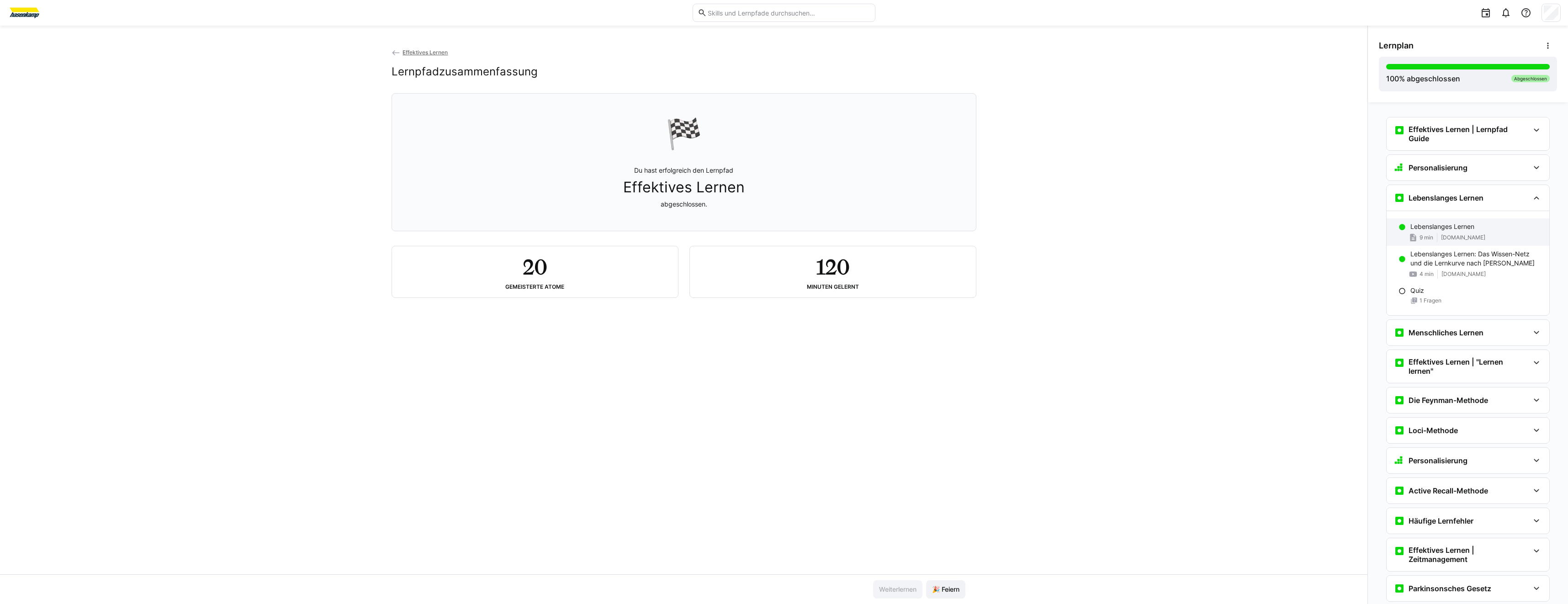
click at [1486, 237] on div "9 min [DOMAIN_NAME]" at bounding box center [1476, 237] width 131 height 9
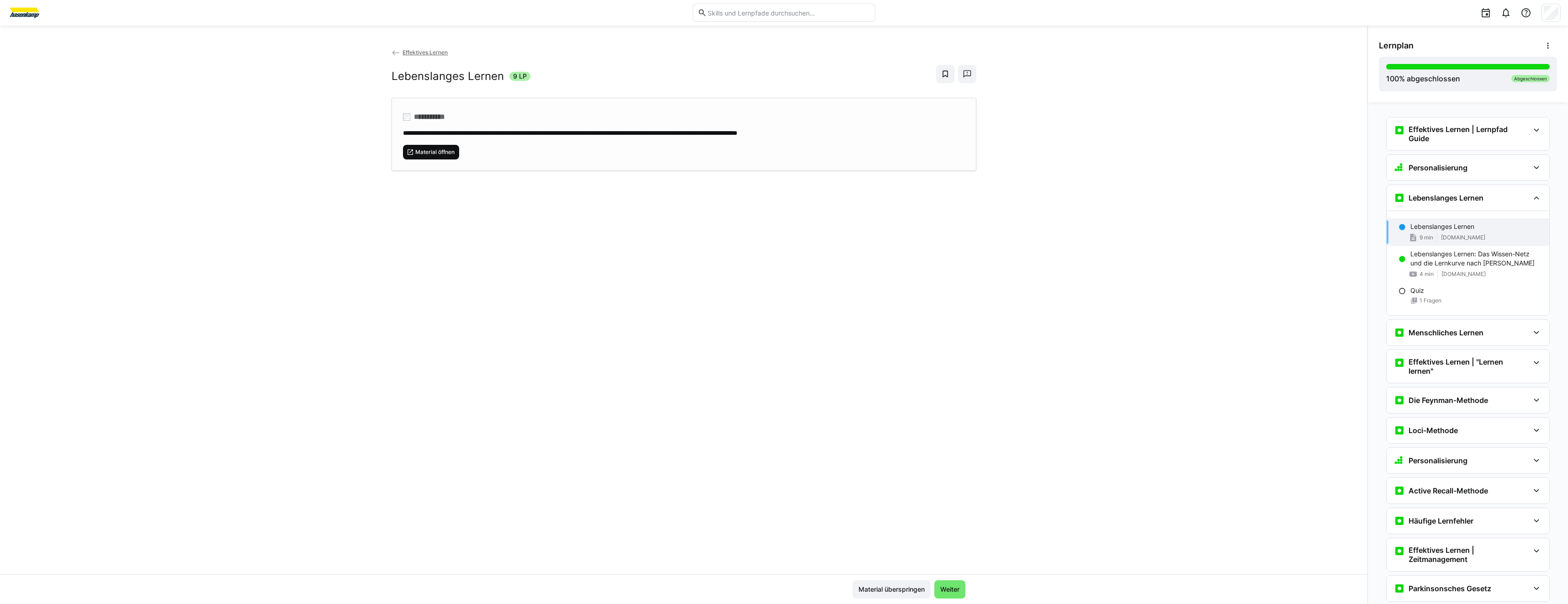
click at [425, 155] on span "Material öffnen" at bounding box center [435, 152] width 41 height 7
click at [1475, 332] on h3 "Menschliches Lernen" at bounding box center [1446, 332] width 75 height 9
click at [1469, 436] on h3 "Effektives Lernen | "Lernen lernen"" at bounding box center [1469, 435] width 121 height 18
click at [1447, 469] on p "Lerntechniken oder "Lernen lernen"" at bounding box center [1463, 467] width 106 height 9
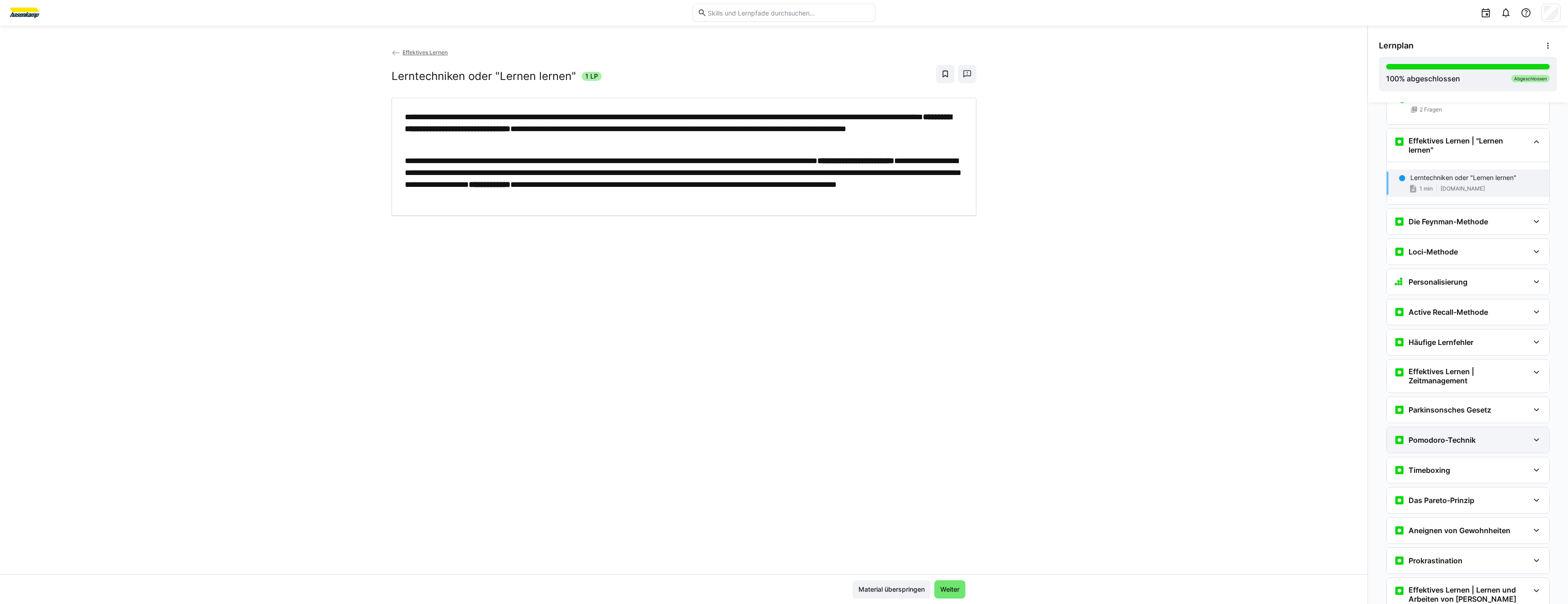
scroll to position [315, 0]
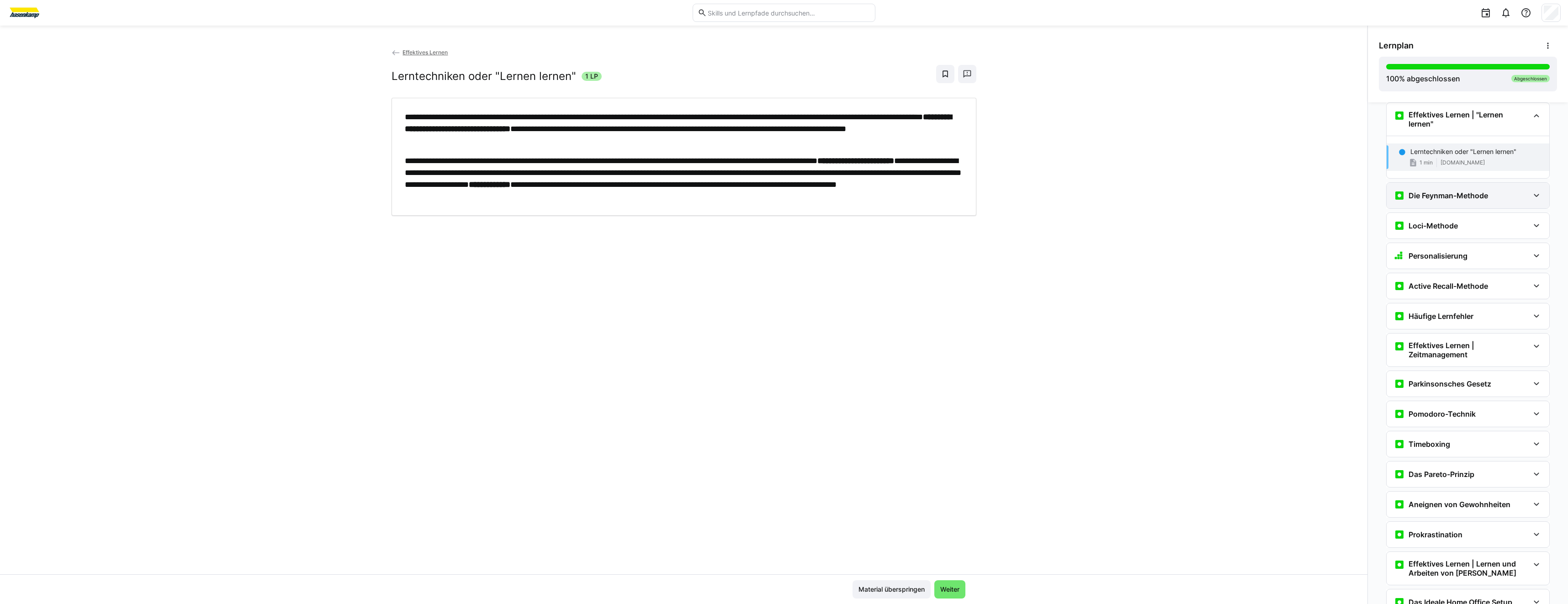
click at [1463, 194] on h3 "Die Feynman-Methode" at bounding box center [1448, 195] width 80 height 9
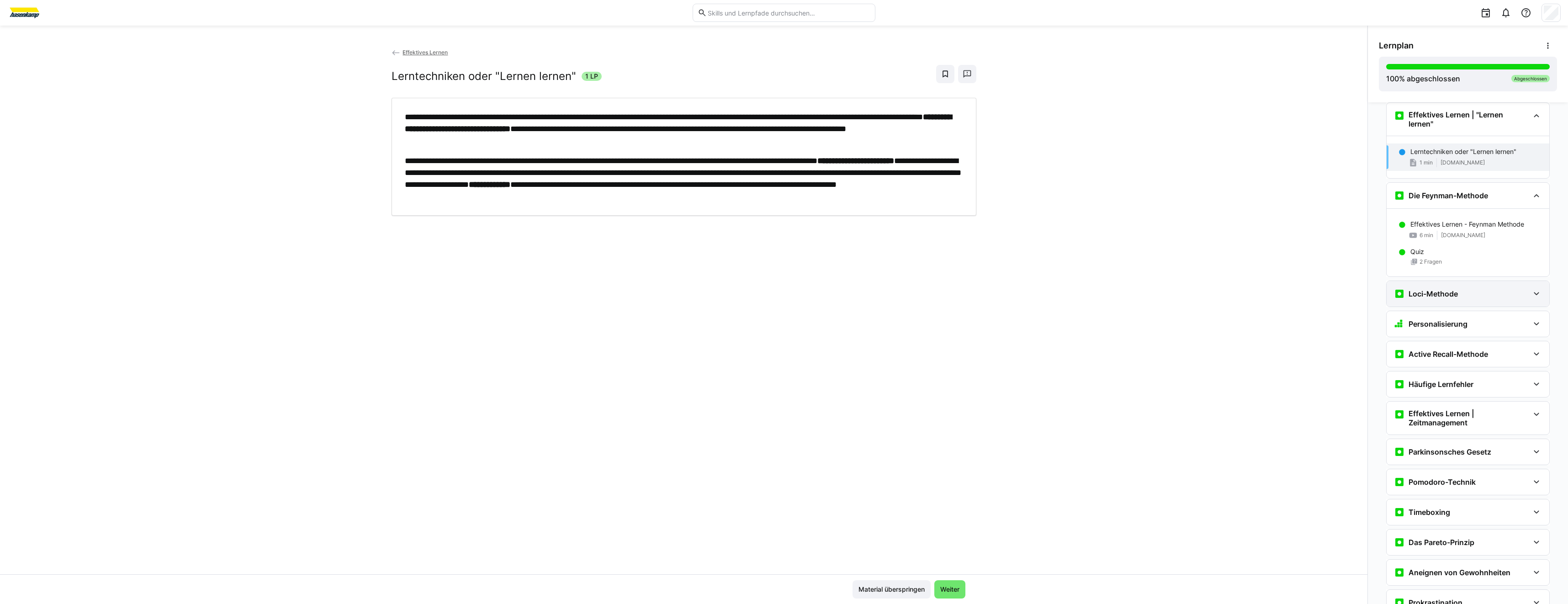
click at [1465, 293] on div "Loci-Methode" at bounding box center [1461, 294] width 135 height 11
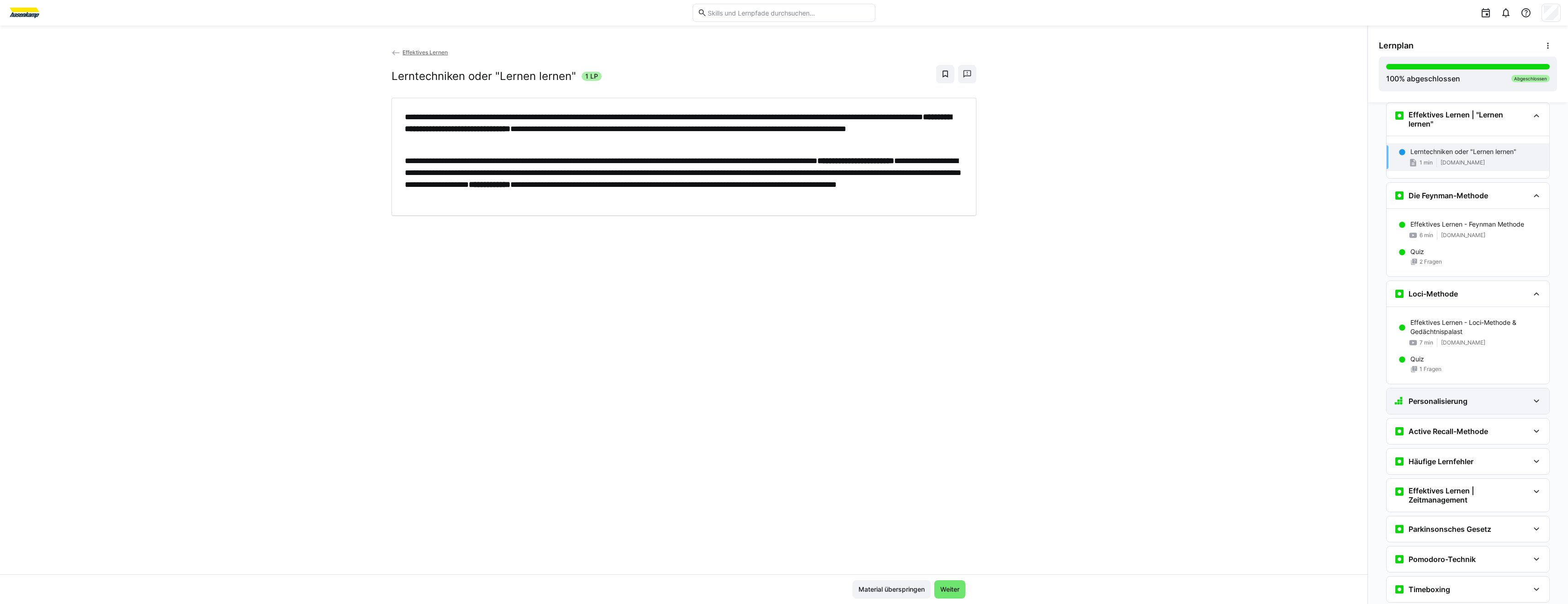
click at [1463, 399] on h3 "Personalisierung" at bounding box center [1438, 401] width 59 height 9
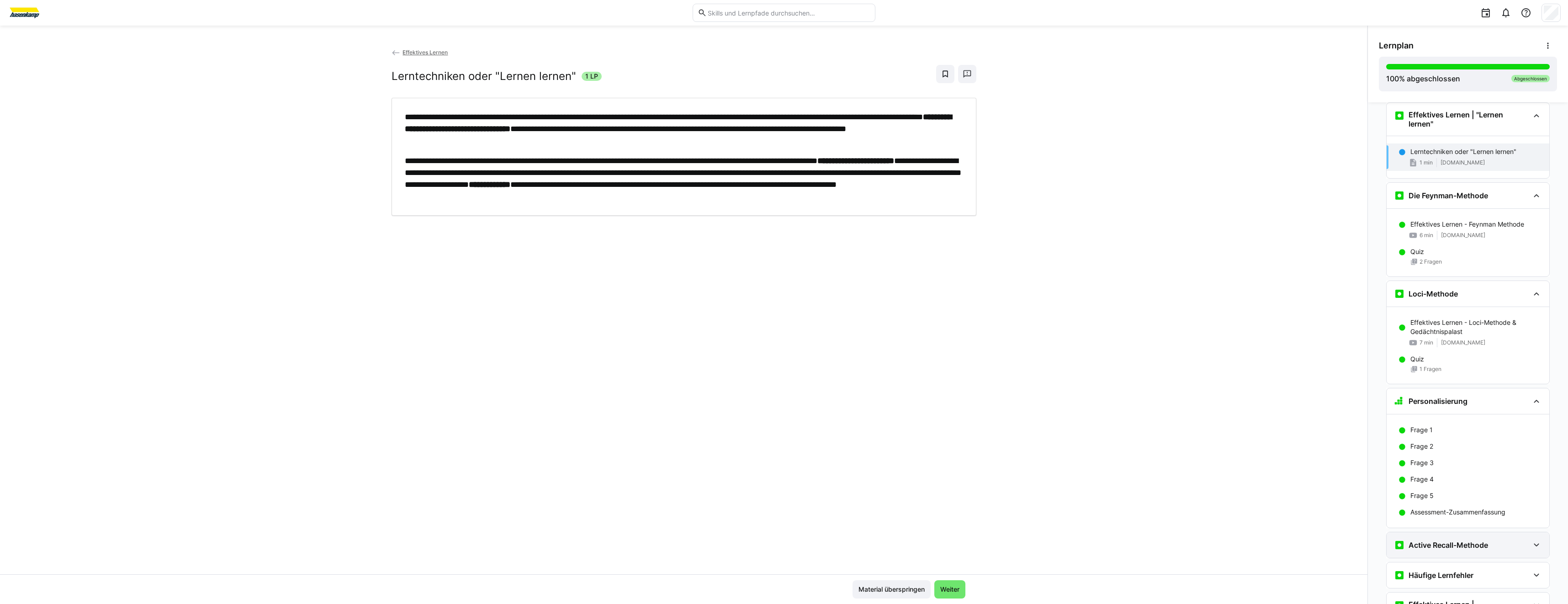
click at [1451, 543] on h3 "Active Recall-Methode" at bounding box center [1448, 545] width 80 height 9
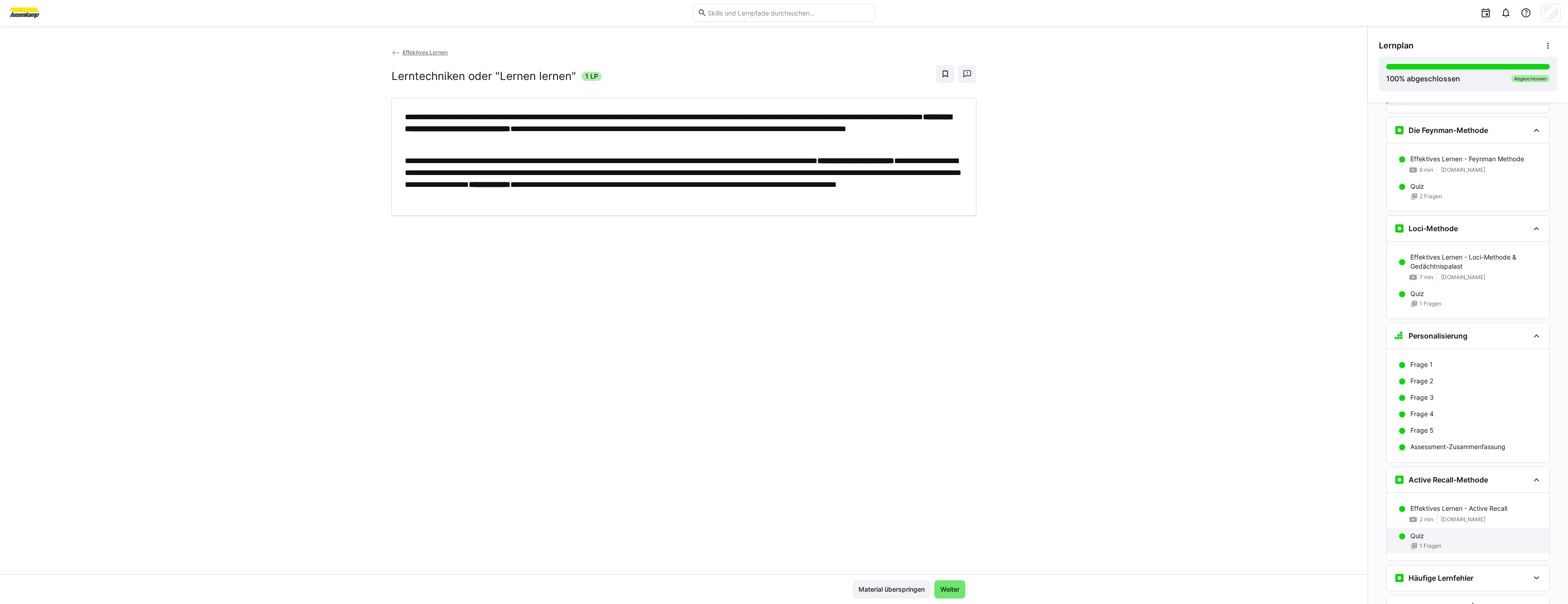
scroll to position [452, 0]
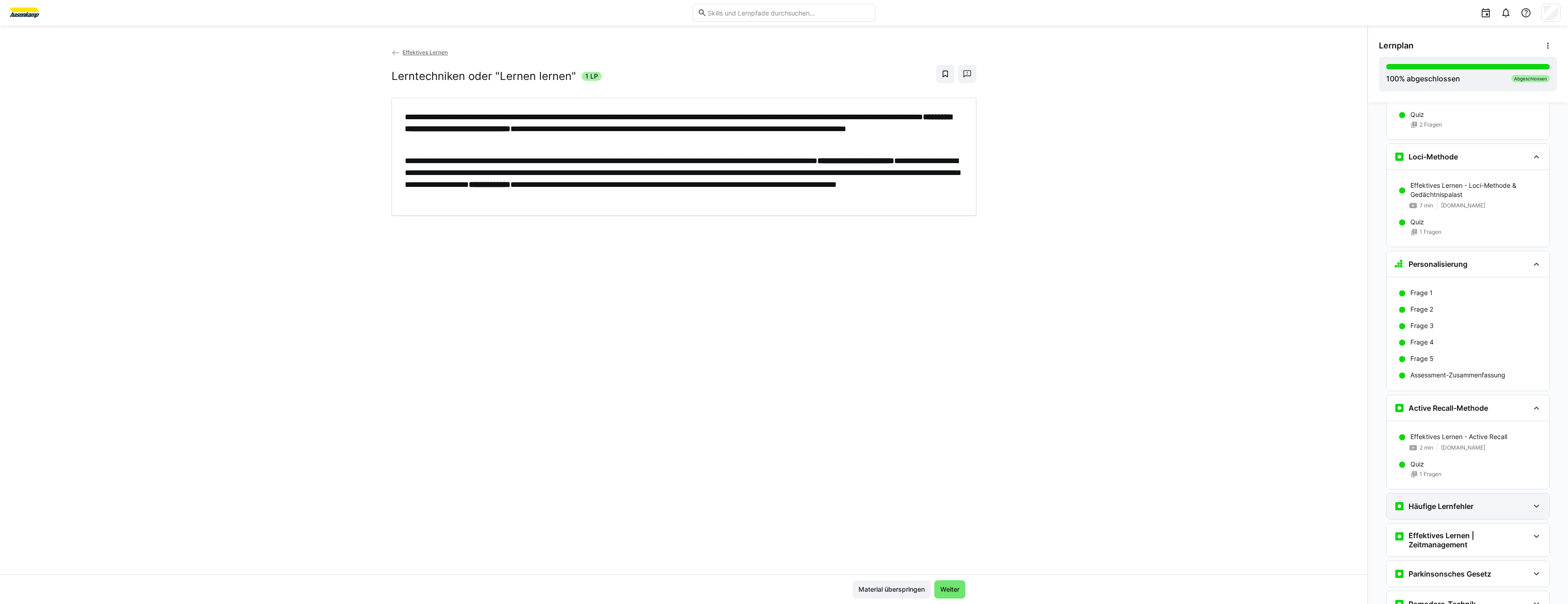
click at [1446, 504] on h3 "Häufige Lernfehler" at bounding box center [1441, 506] width 65 height 9
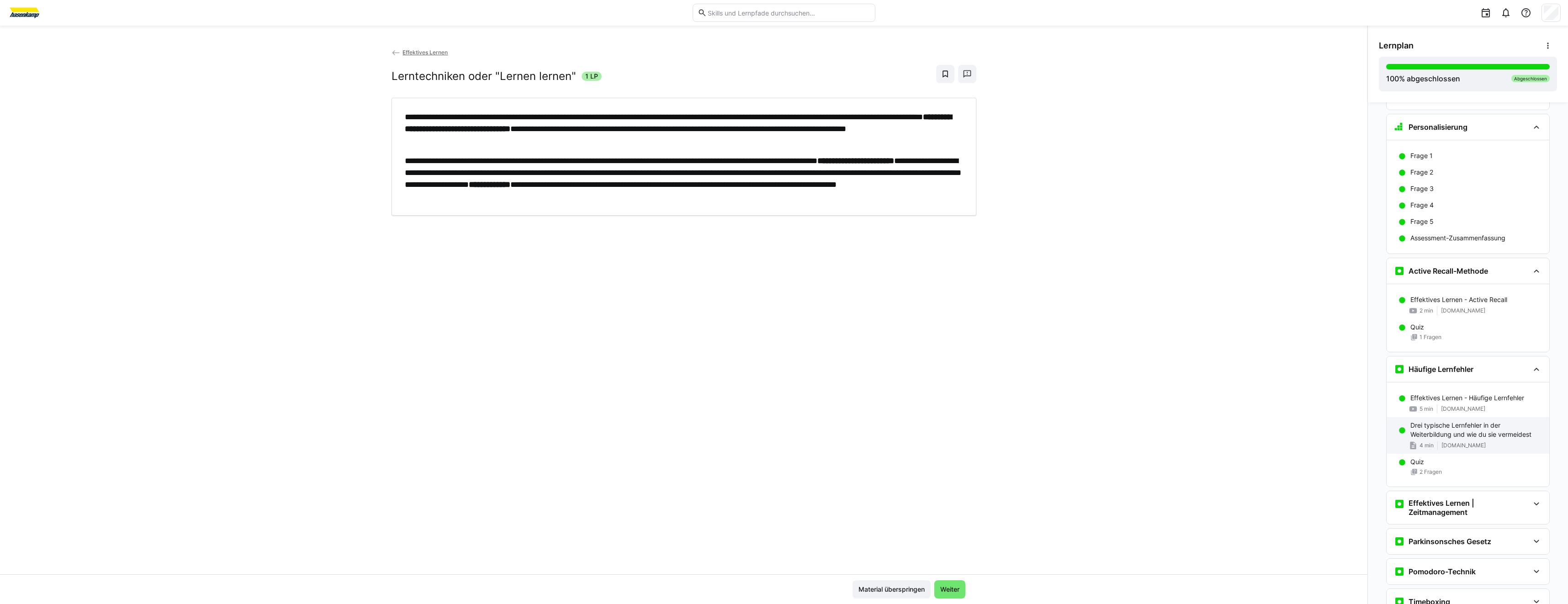
click at [1459, 449] on div "4 min [DOMAIN_NAME]" at bounding box center [1476, 445] width 131 height 9
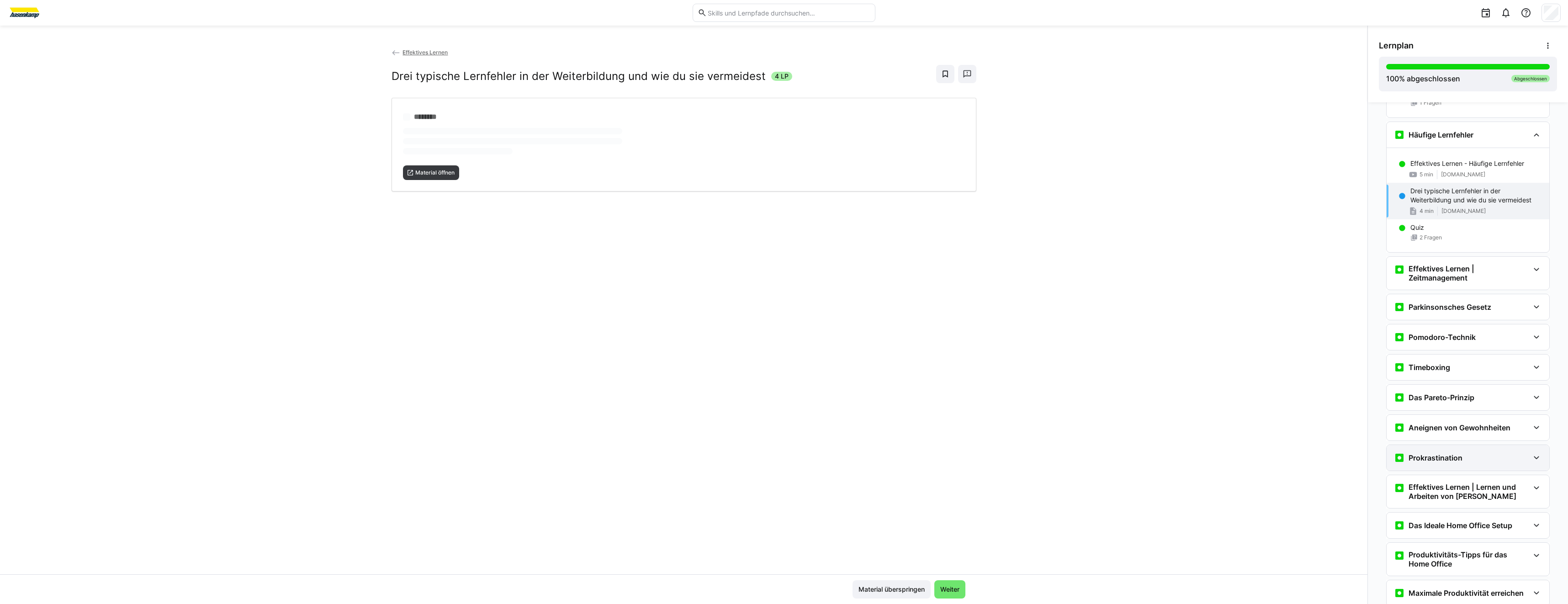
scroll to position [843, 0]
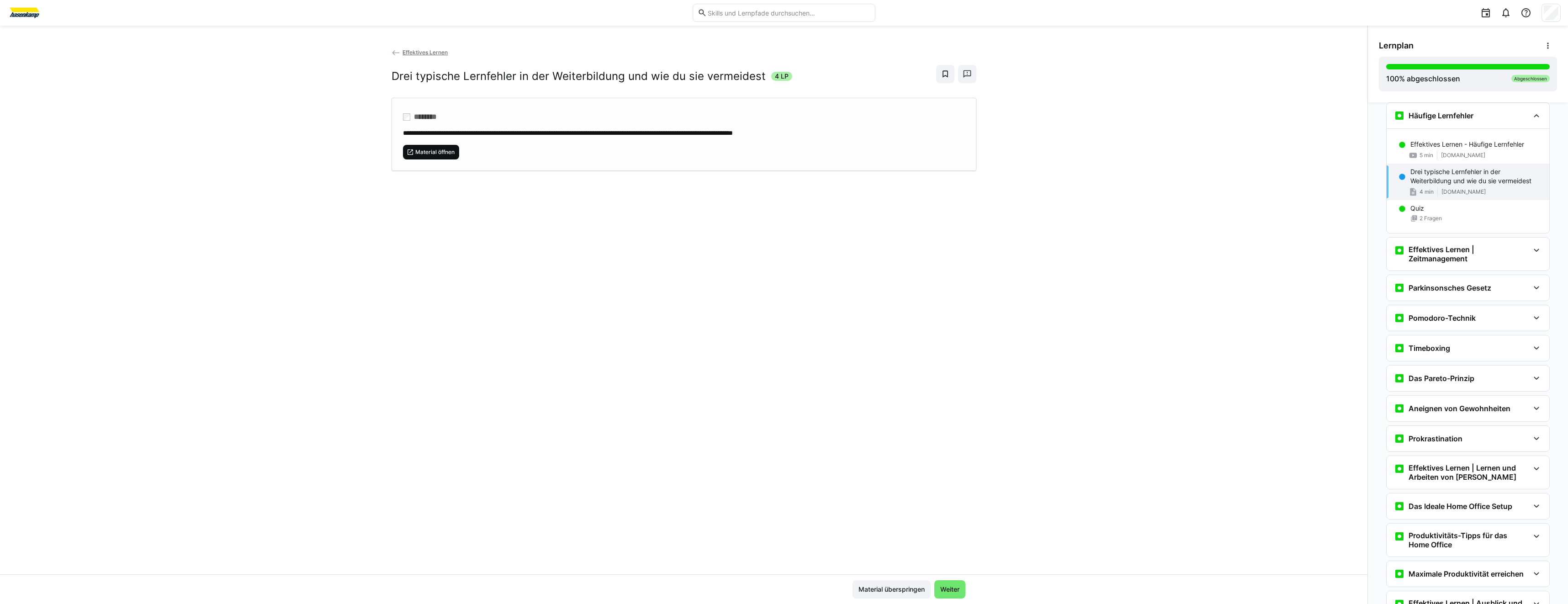
click at [447, 155] on span "Material öffnen" at bounding box center [431, 152] width 57 height 15
click at [1523, 247] on h3 "Effektives Lernen | Zeitmanagement" at bounding box center [1469, 254] width 121 height 18
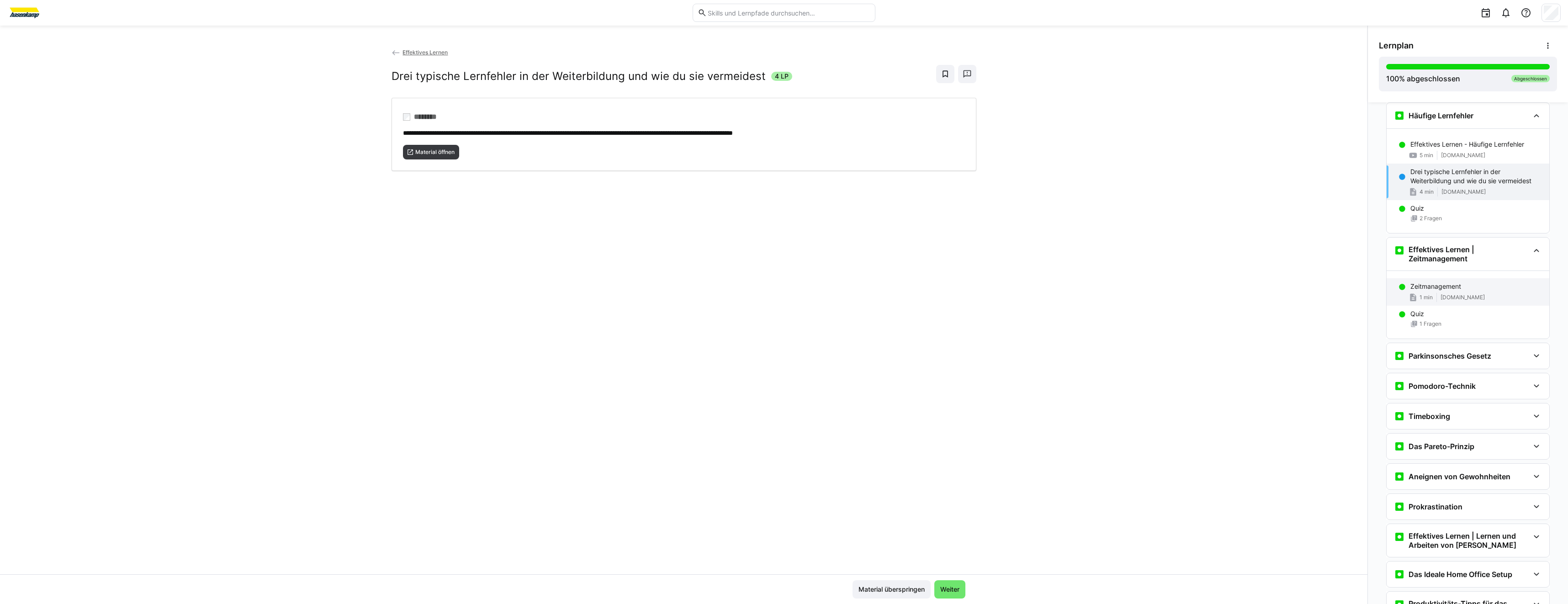
click at [1464, 299] on span "[DOMAIN_NAME]" at bounding box center [1463, 298] width 44 height 7
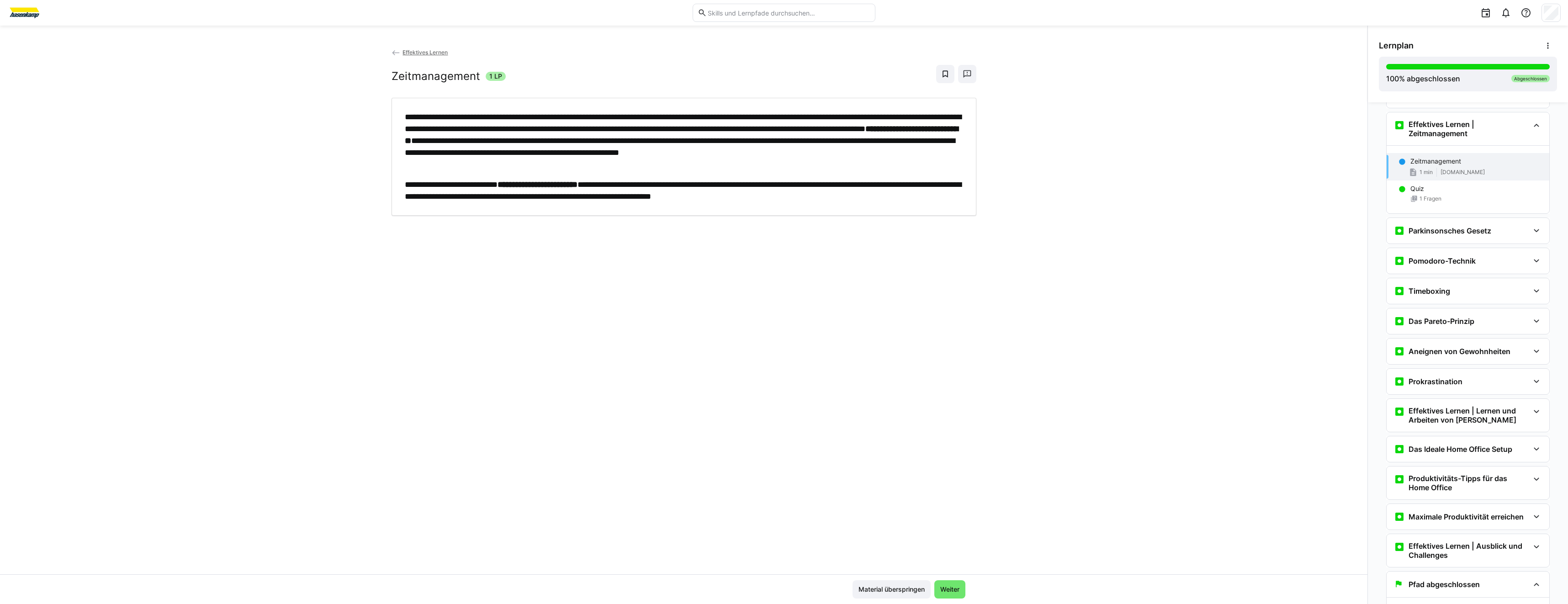
scroll to position [978, 0]
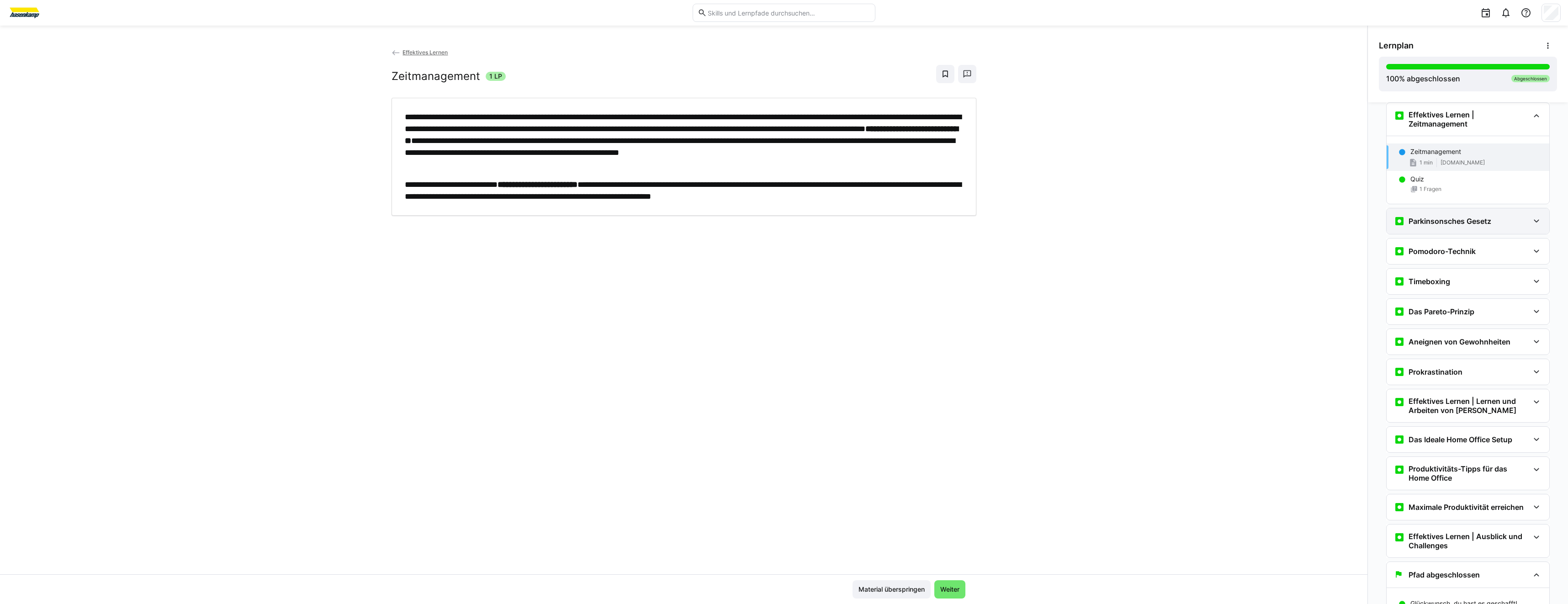
drag, startPoint x: 1455, startPoint y: 222, endPoint x: 1463, endPoint y: 224, distance: 8.2
click at [1457, 222] on h3 "Parkinsonsches Gesetz" at bounding box center [1450, 221] width 83 height 9
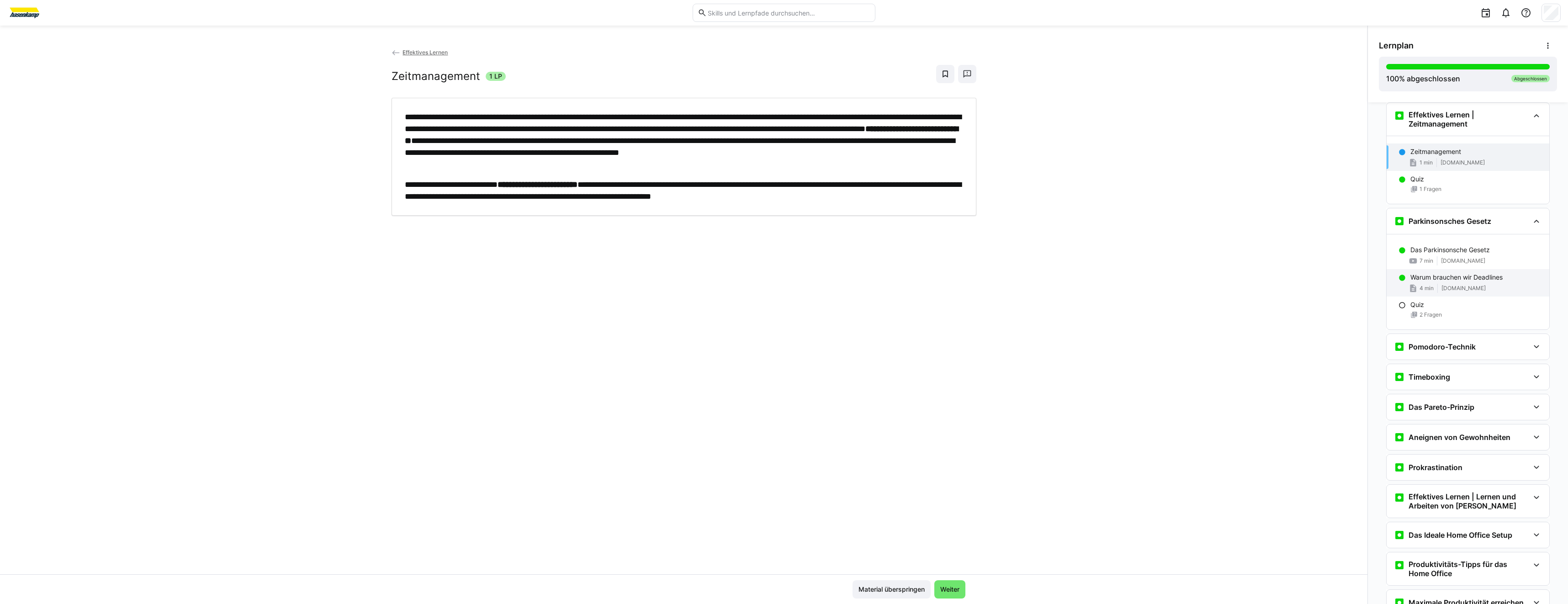
click at [1451, 287] on span "[DOMAIN_NAME]" at bounding box center [1463, 289] width 44 height 7
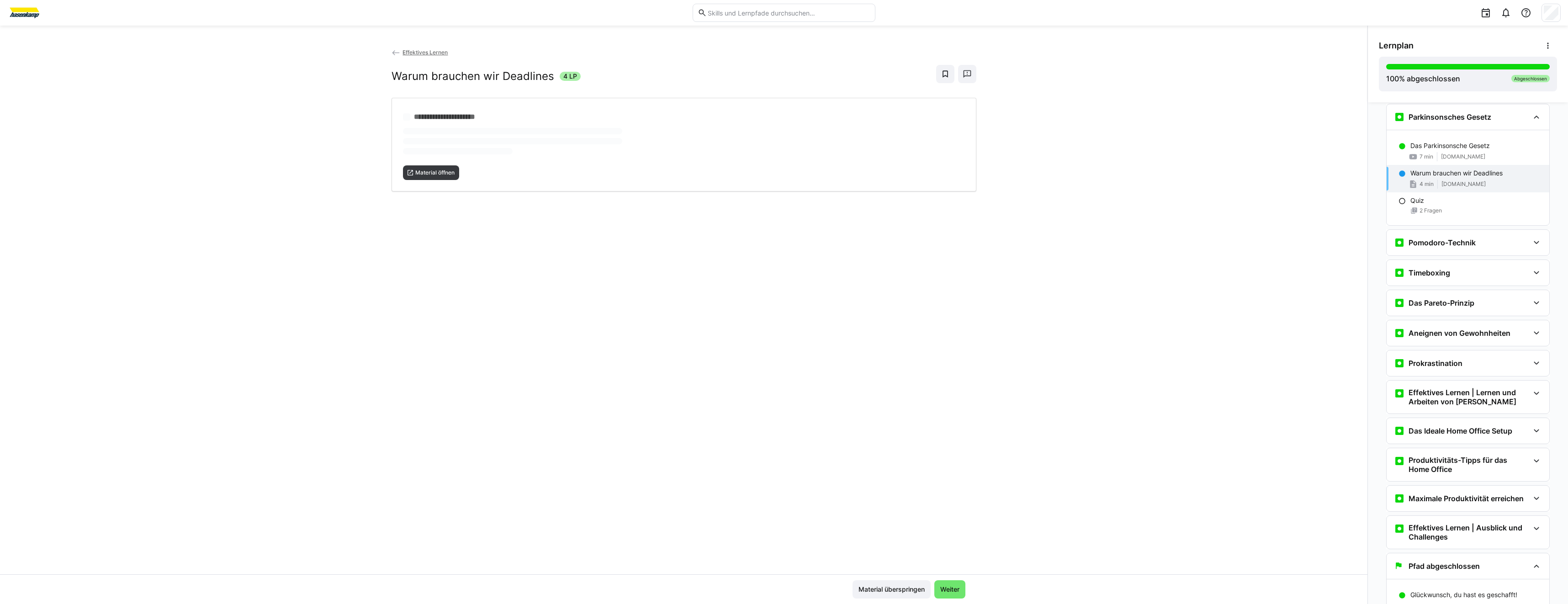
scroll to position [1084, 0]
click at [417, 155] on span "Material öffnen" at bounding box center [435, 152] width 41 height 7
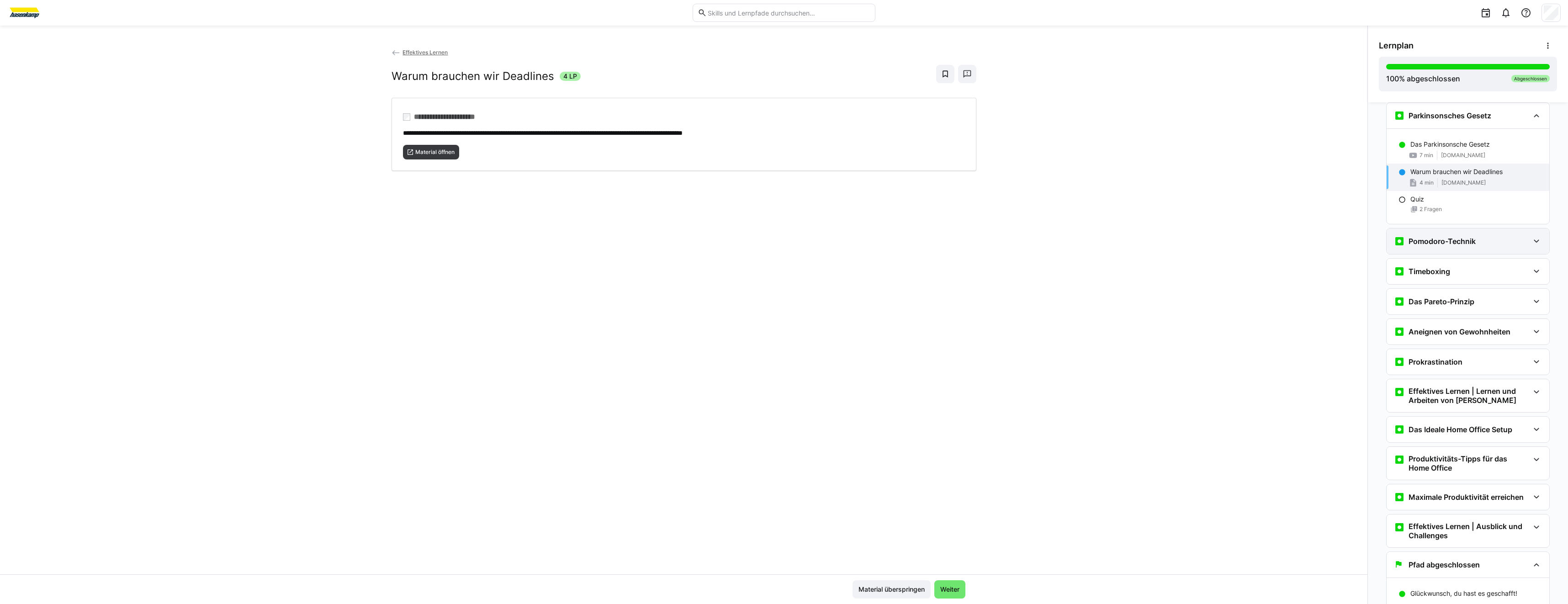
click at [1422, 237] on h3 "Pomodoro-Technik" at bounding box center [1442, 241] width 67 height 9
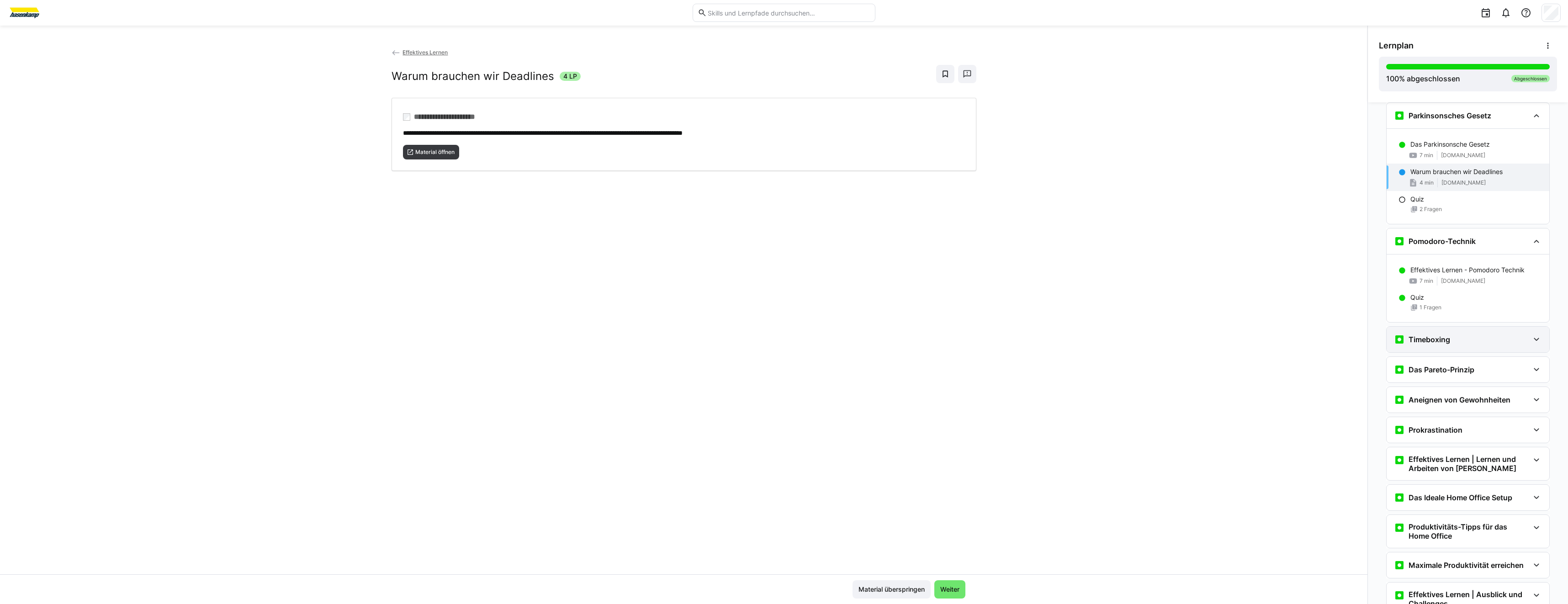
drag, startPoint x: 1466, startPoint y: 347, endPoint x: 1468, endPoint y: 336, distance: 11.2
click at [1468, 347] on div "Timeboxing" at bounding box center [1468, 340] width 163 height 26
click at [1463, 432] on div "Das Pareto-Prinzip" at bounding box center [1468, 438] width 163 height 26
click at [1485, 503] on span "[DOMAIN_NAME]" at bounding box center [1463, 505] width 44 height 7
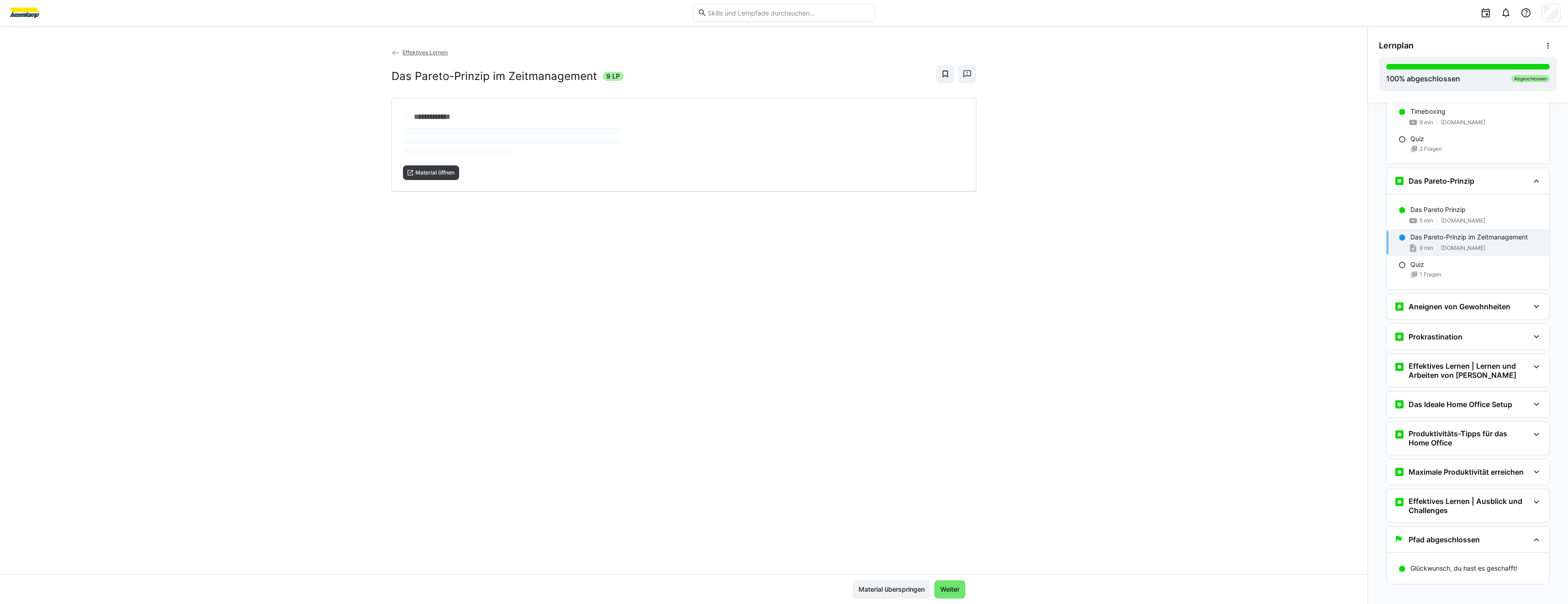
scroll to position [1349, 0]
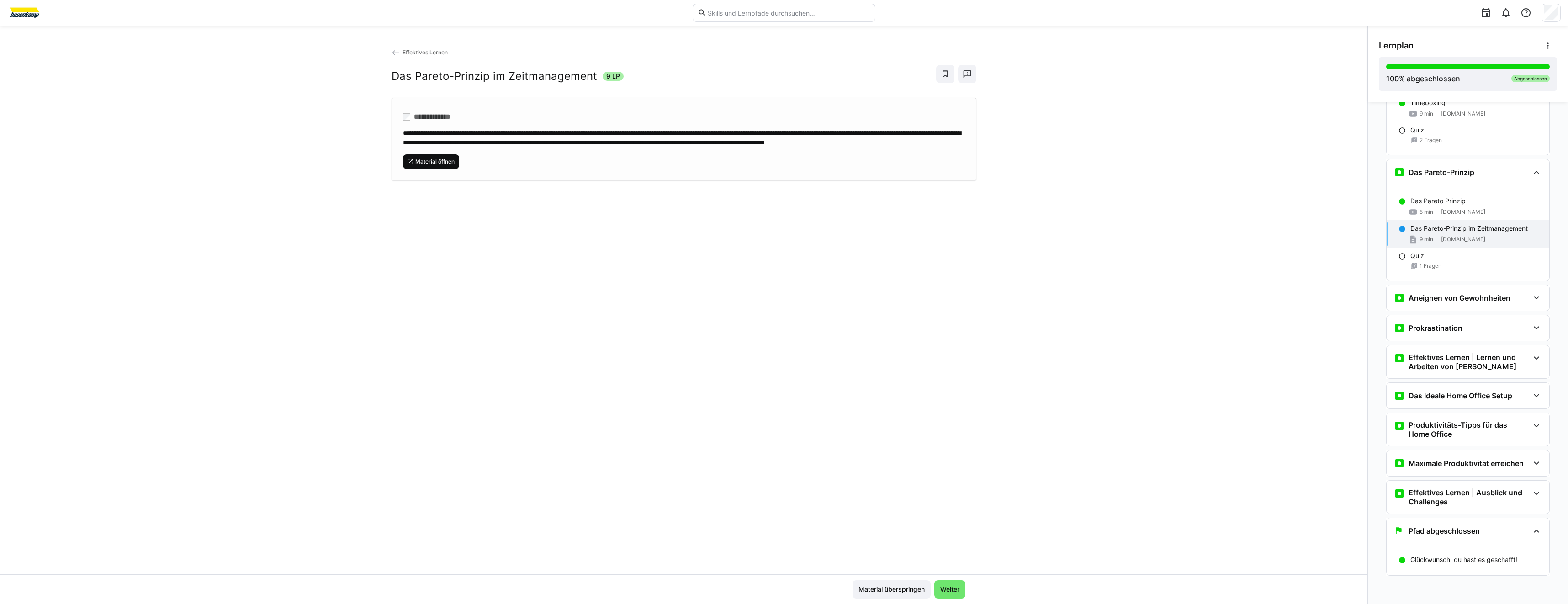
click at [441, 166] on span "Material öffnen" at bounding box center [435, 162] width 41 height 7
